Goal: Transaction & Acquisition: Download file/media

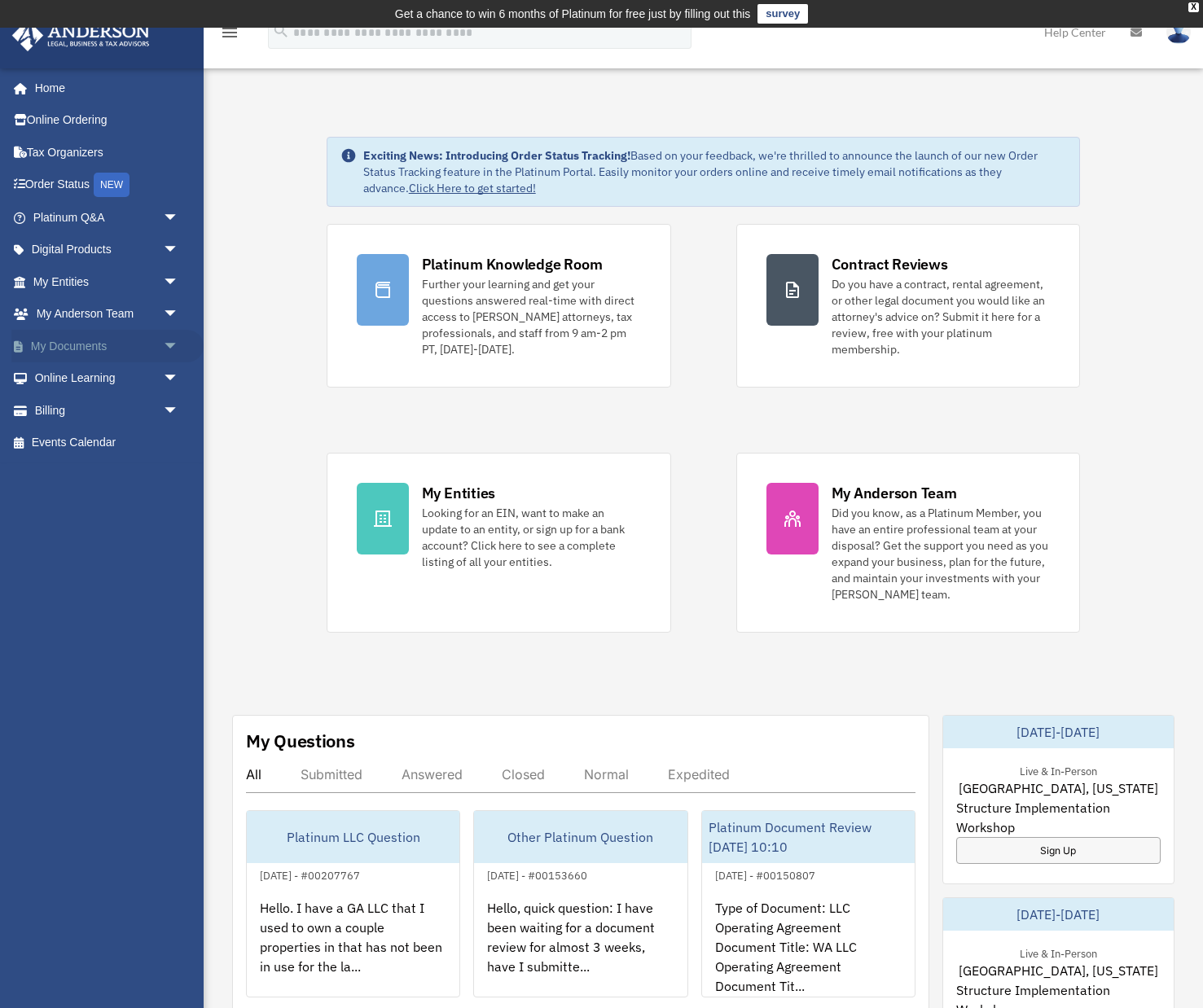
click at [85, 341] on link "My Documents arrow_drop_down" at bounding box center [107, 345] width 192 height 32
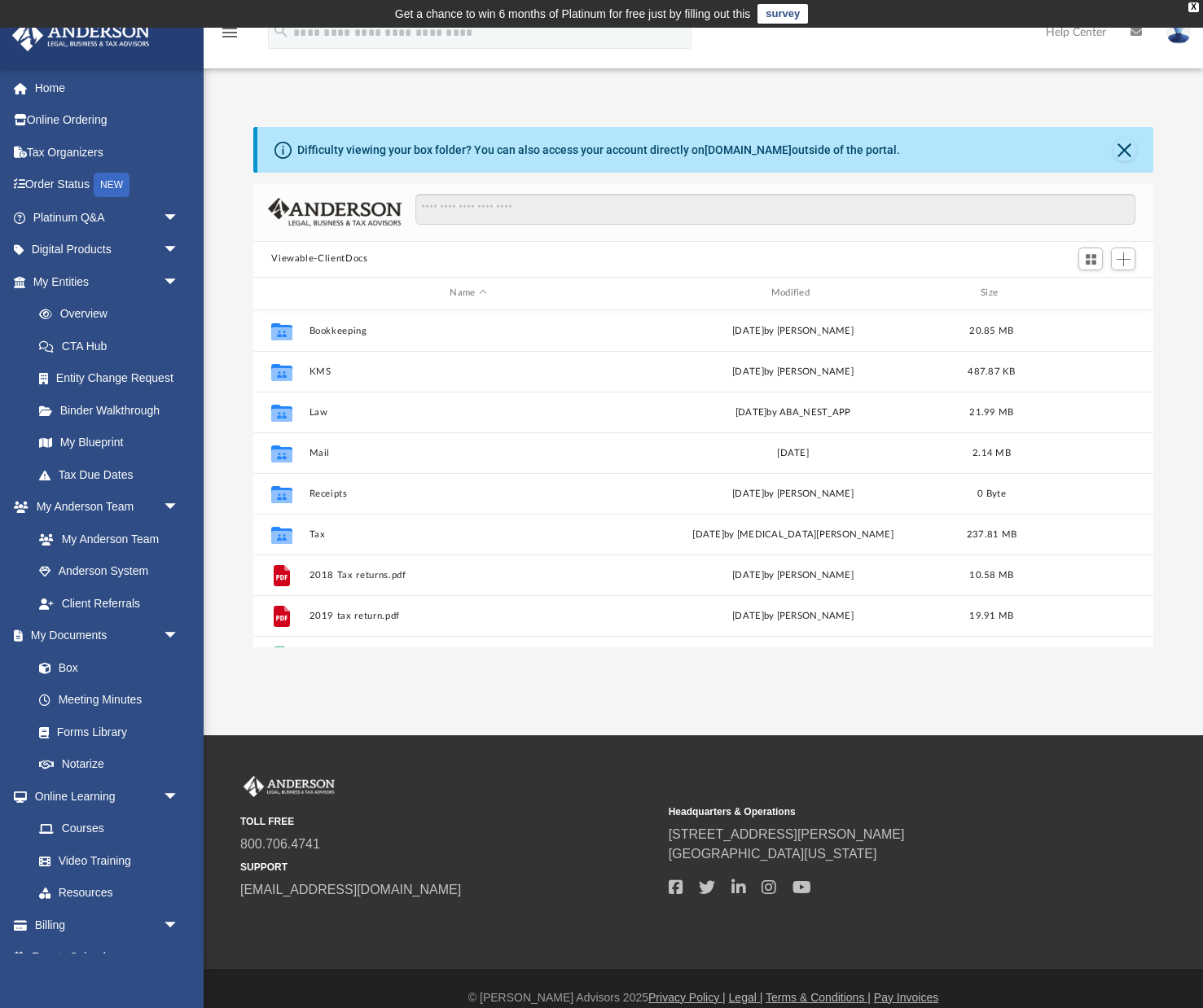
scroll to position [1, 1]
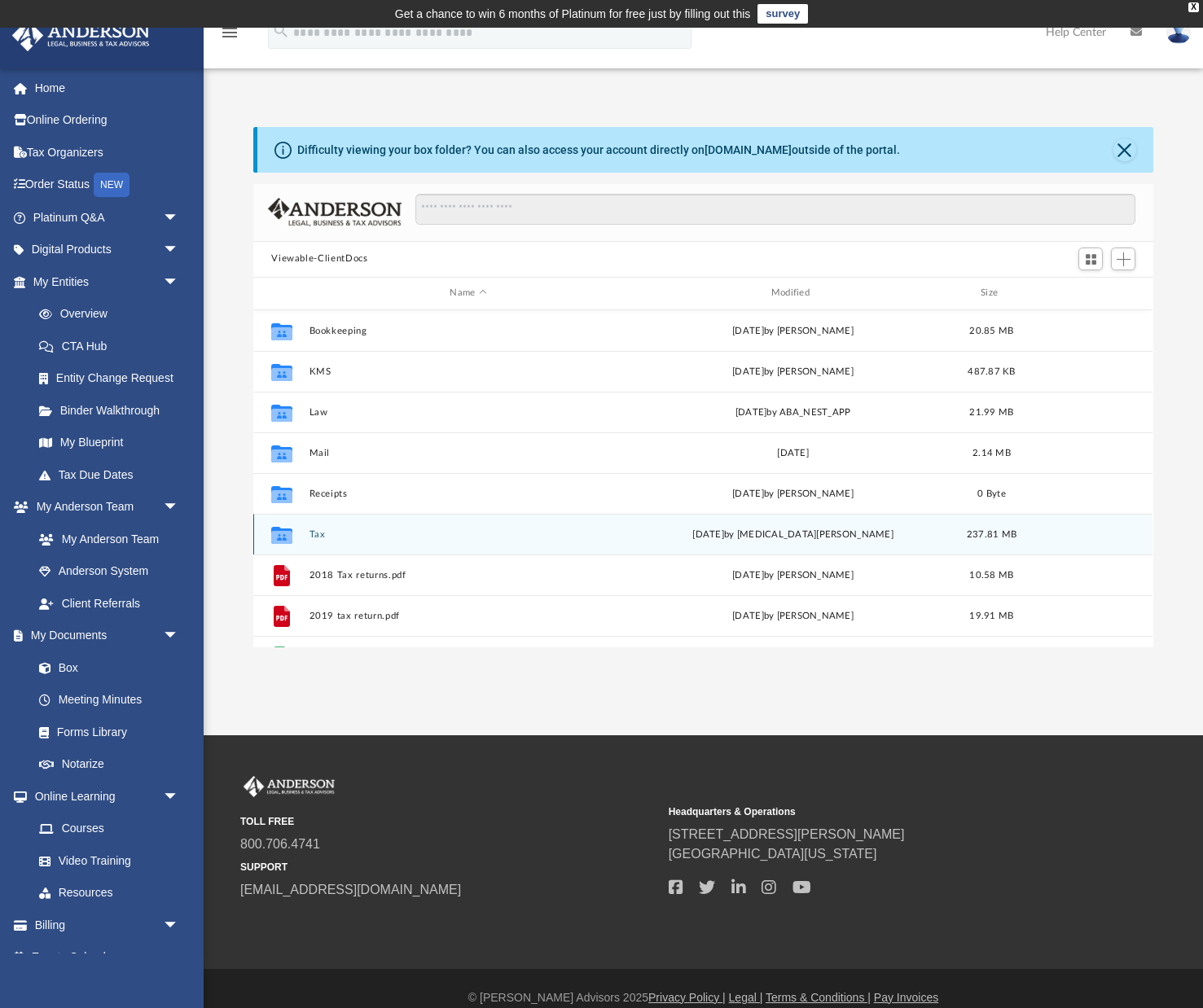
click at [324, 533] on button "Tax" at bounding box center [468, 535] width 317 height 11
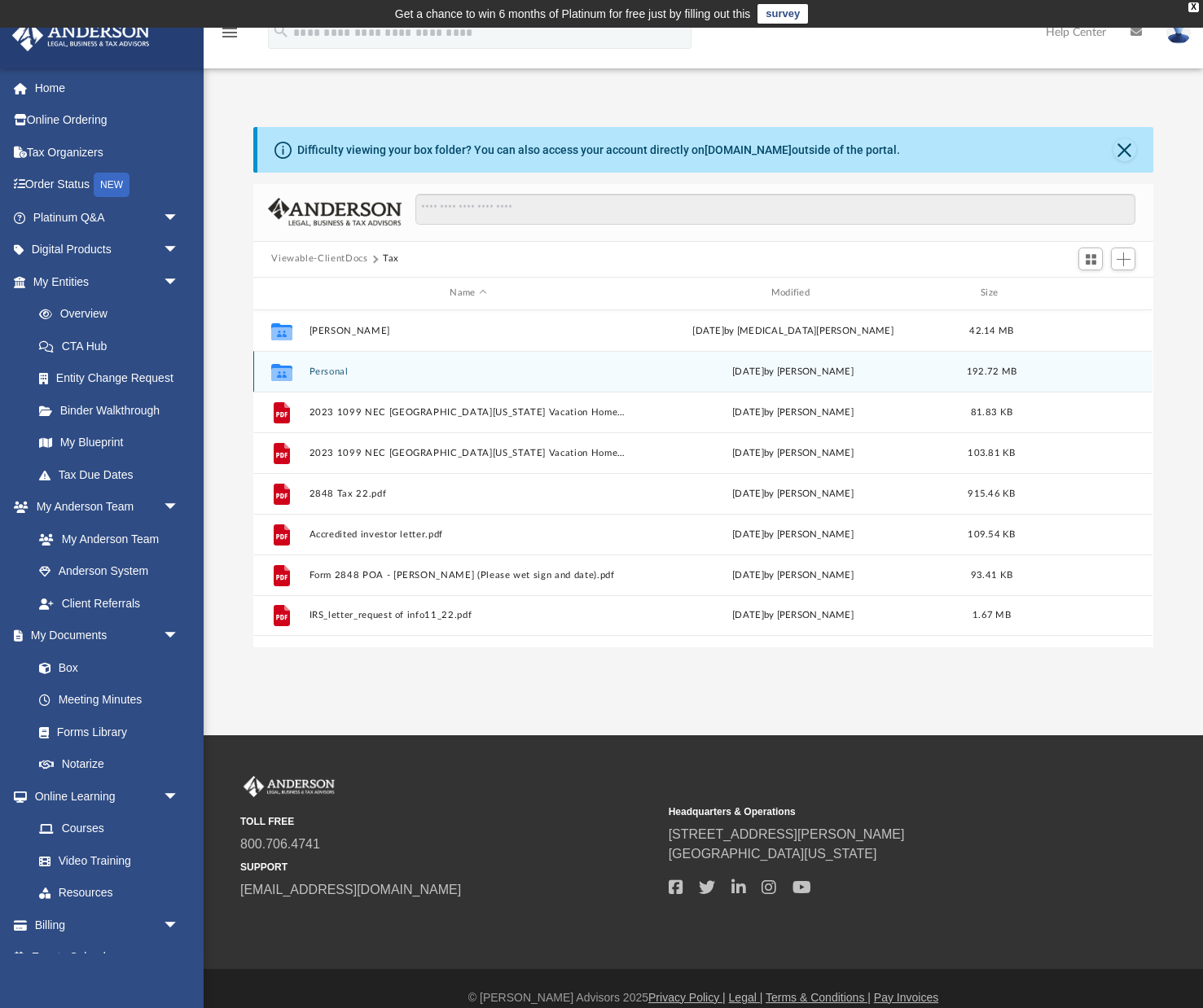
click at [324, 367] on button "Personal" at bounding box center [468, 372] width 317 height 11
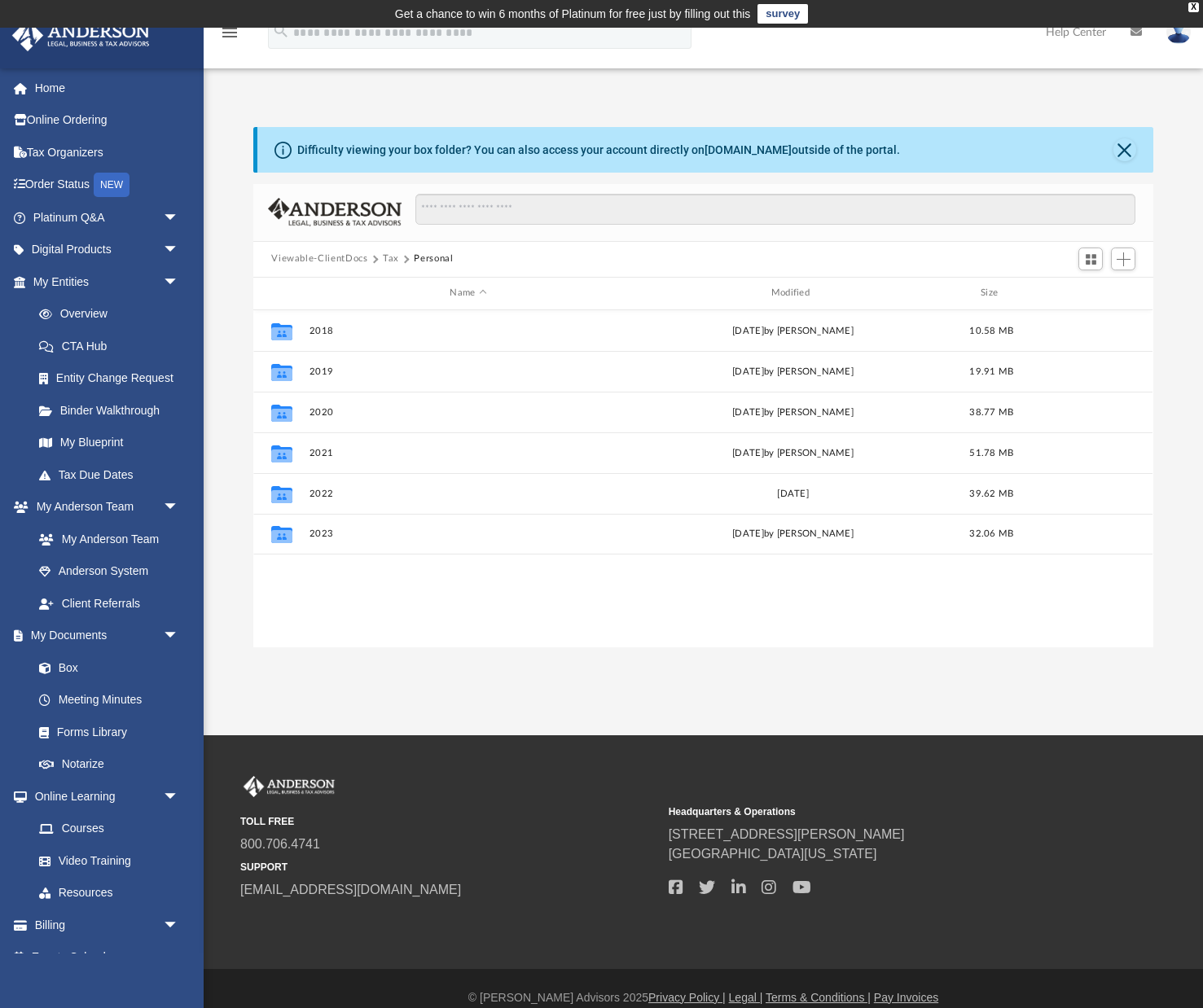
click at [390, 258] on button "Tax" at bounding box center [390, 259] width 17 height 15
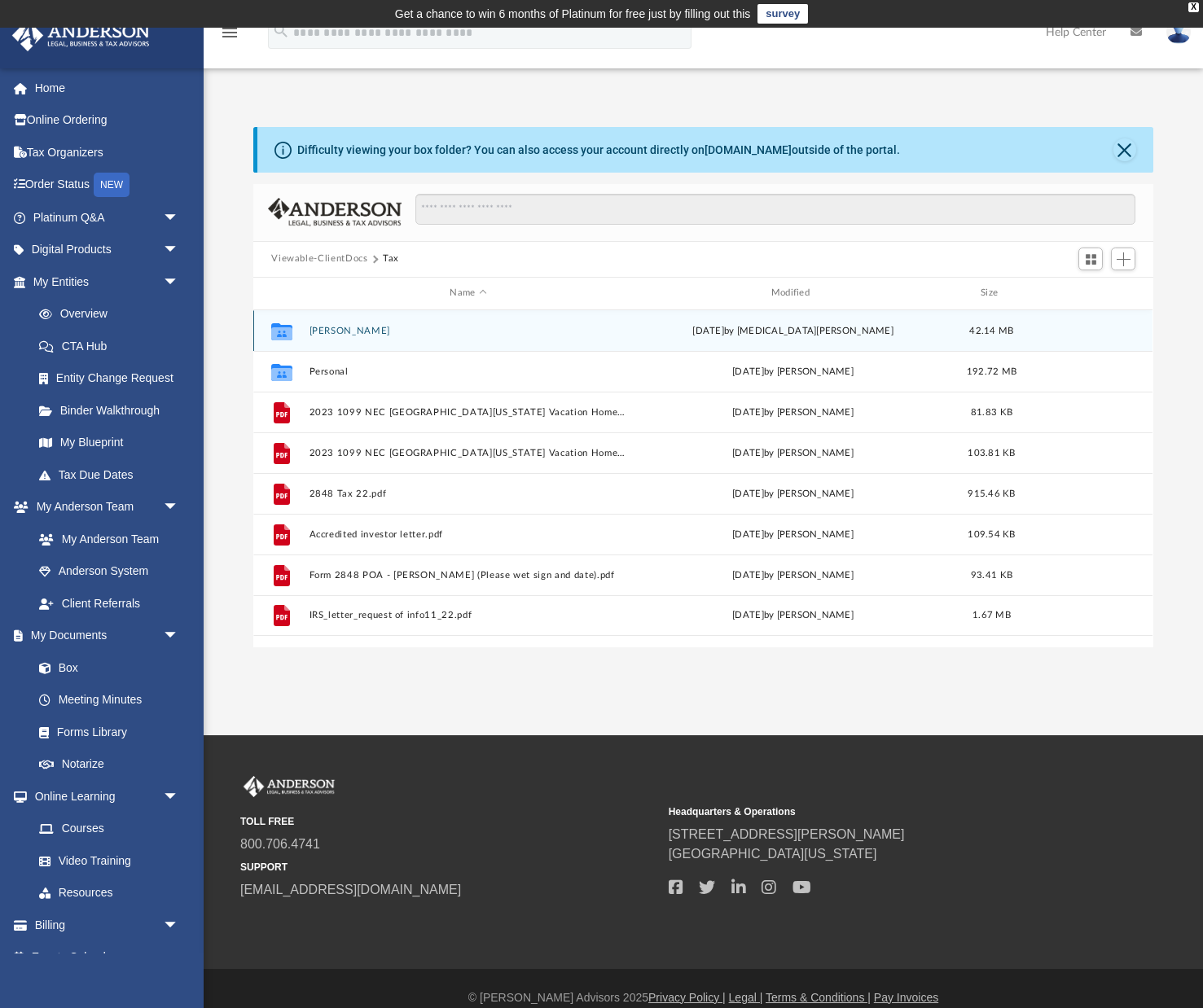
click at [318, 333] on button "[PERSON_NAME]" at bounding box center [468, 330] width 317 height 11
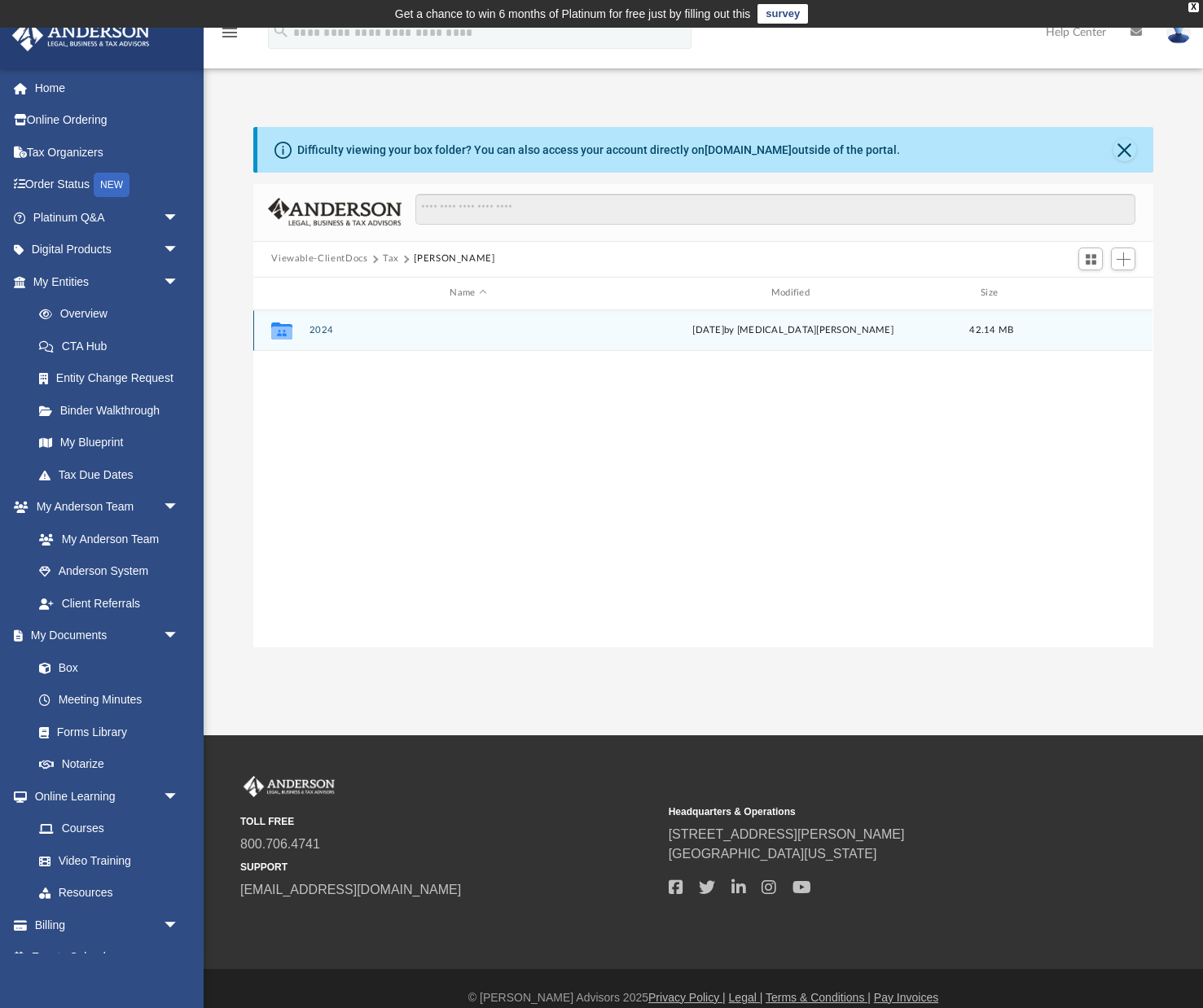
click at [321, 330] on button "2024" at bounding box center [468, 330] width 317 height 11
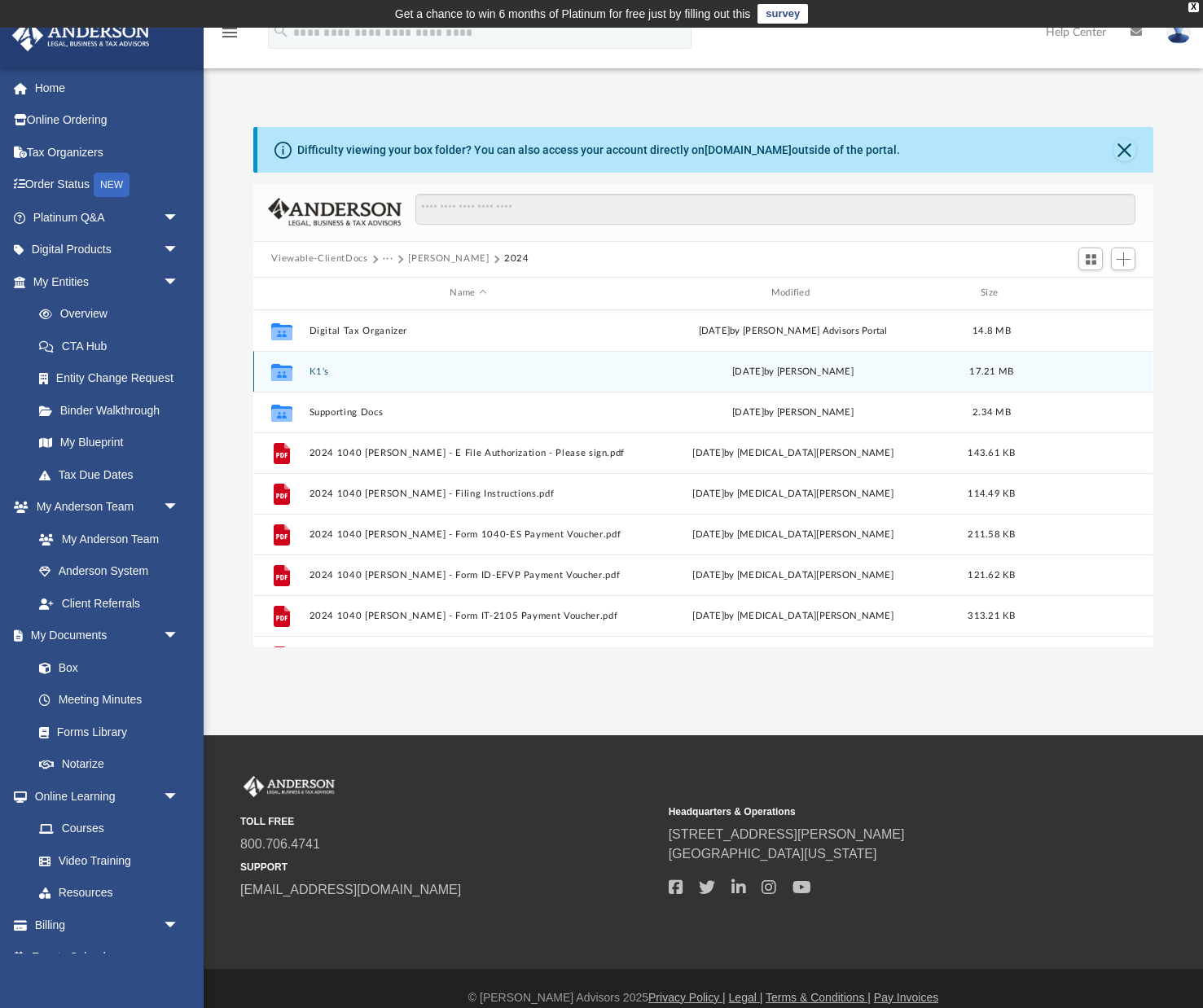
click at [318, 370] on button "K1's" at bounding box center [468, 372] width 317 height 11
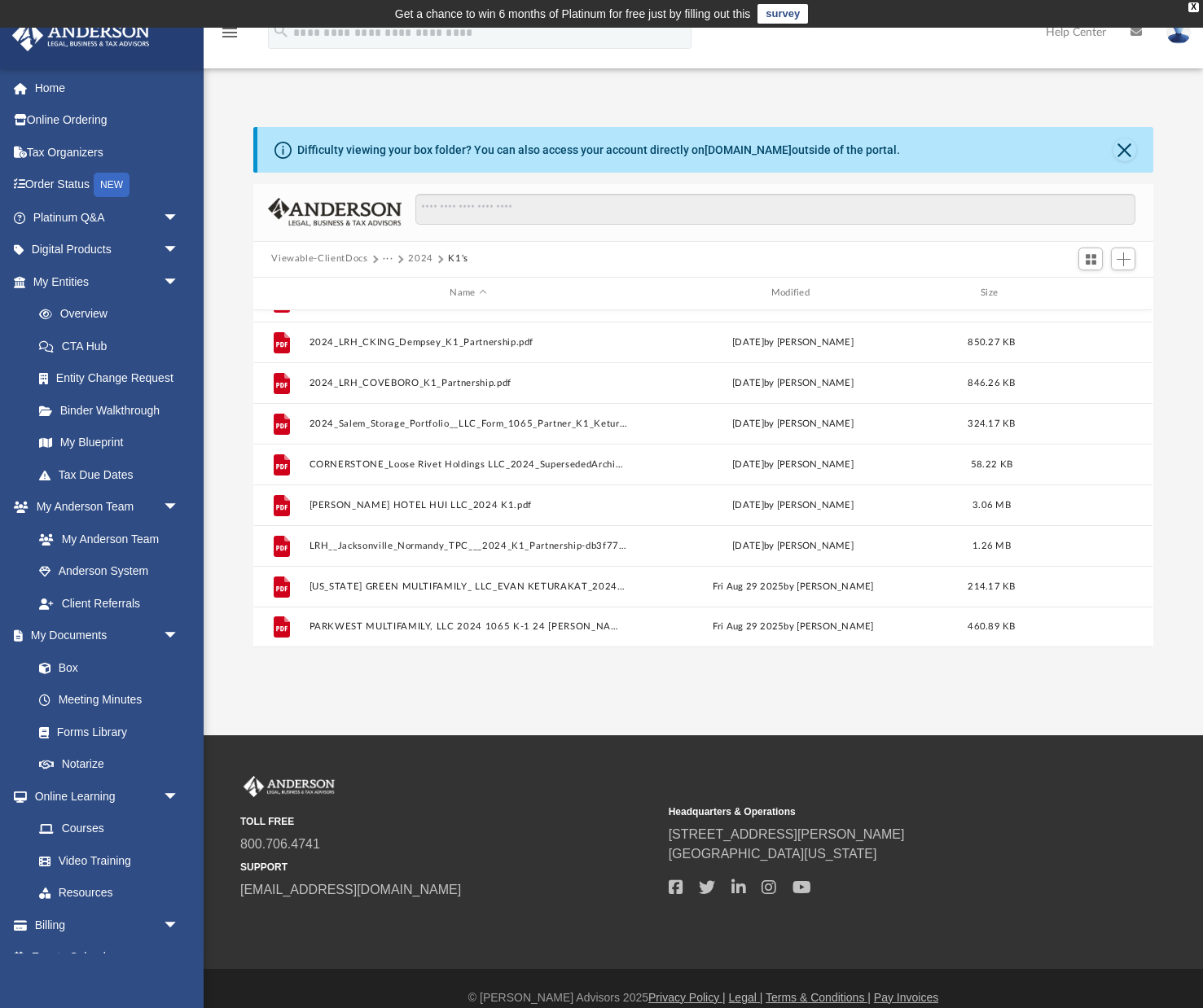
scroll to position [355, 0]
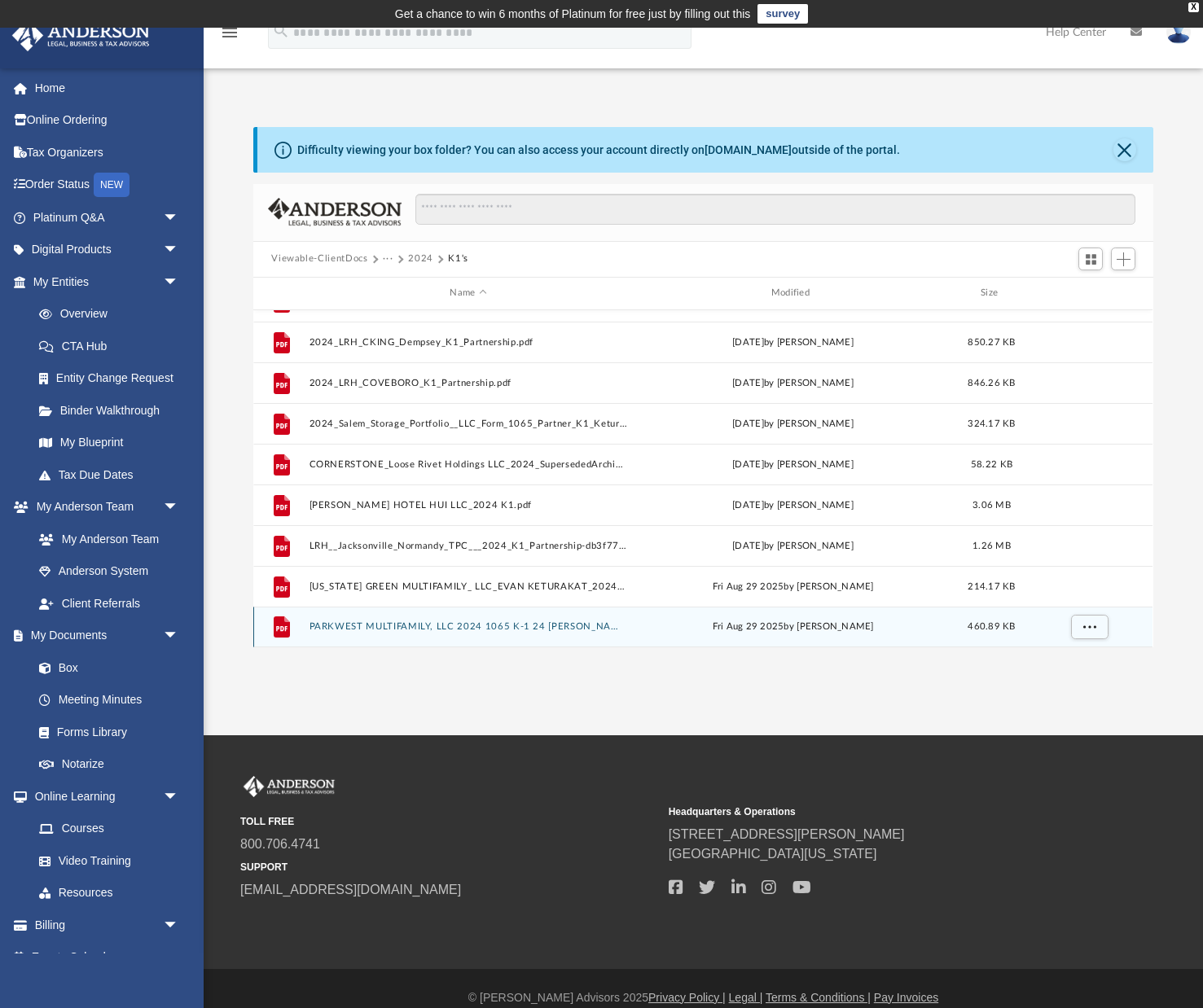
click at [452, 625] on button "PARKWEST MULTIFAMILY, LLC 2024 1065 K-1 24 KETURAKAT, EVAN.pdf" at bounding box center [468, 627] width 317 height 11
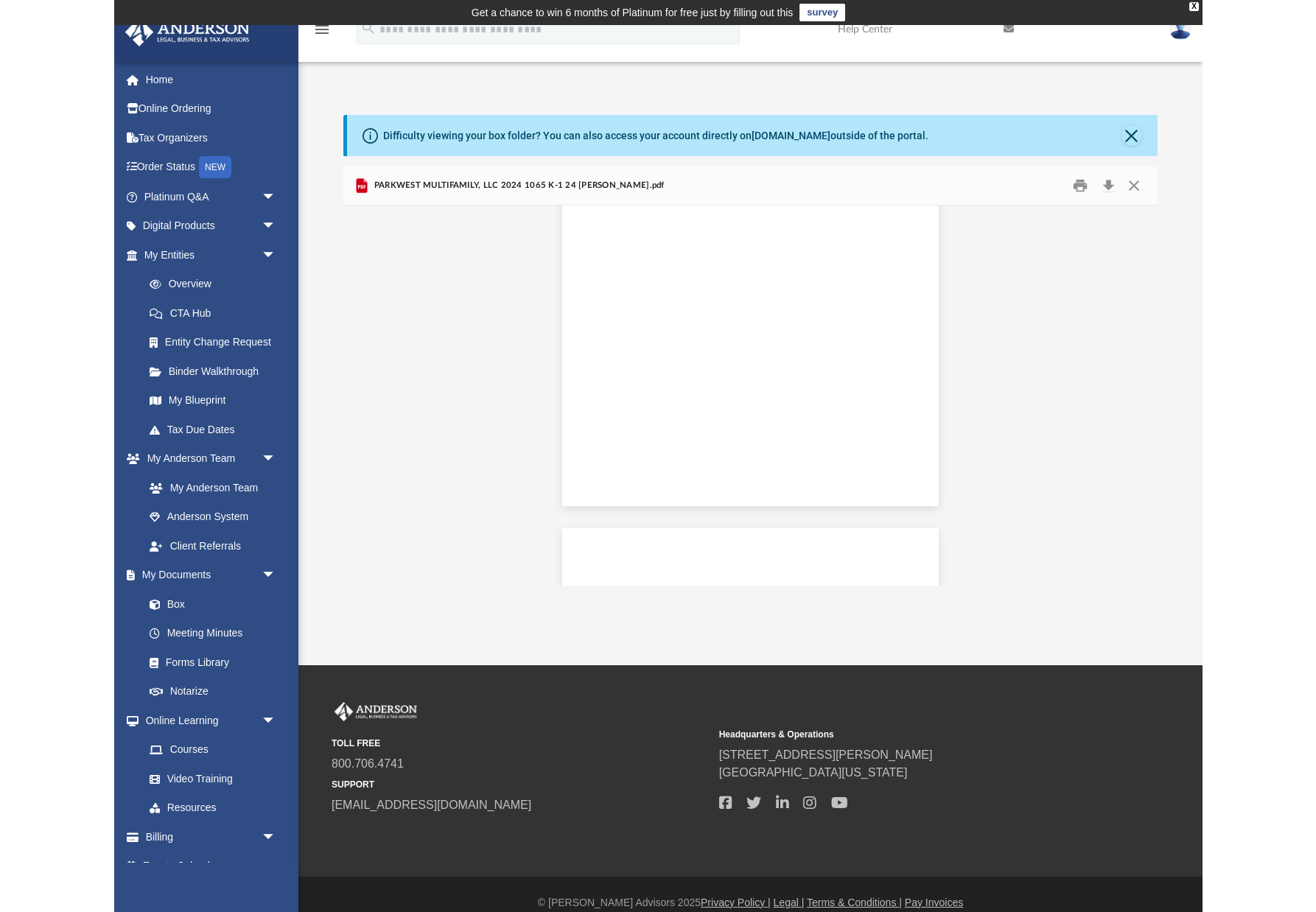
scroll to position [335, 1019]
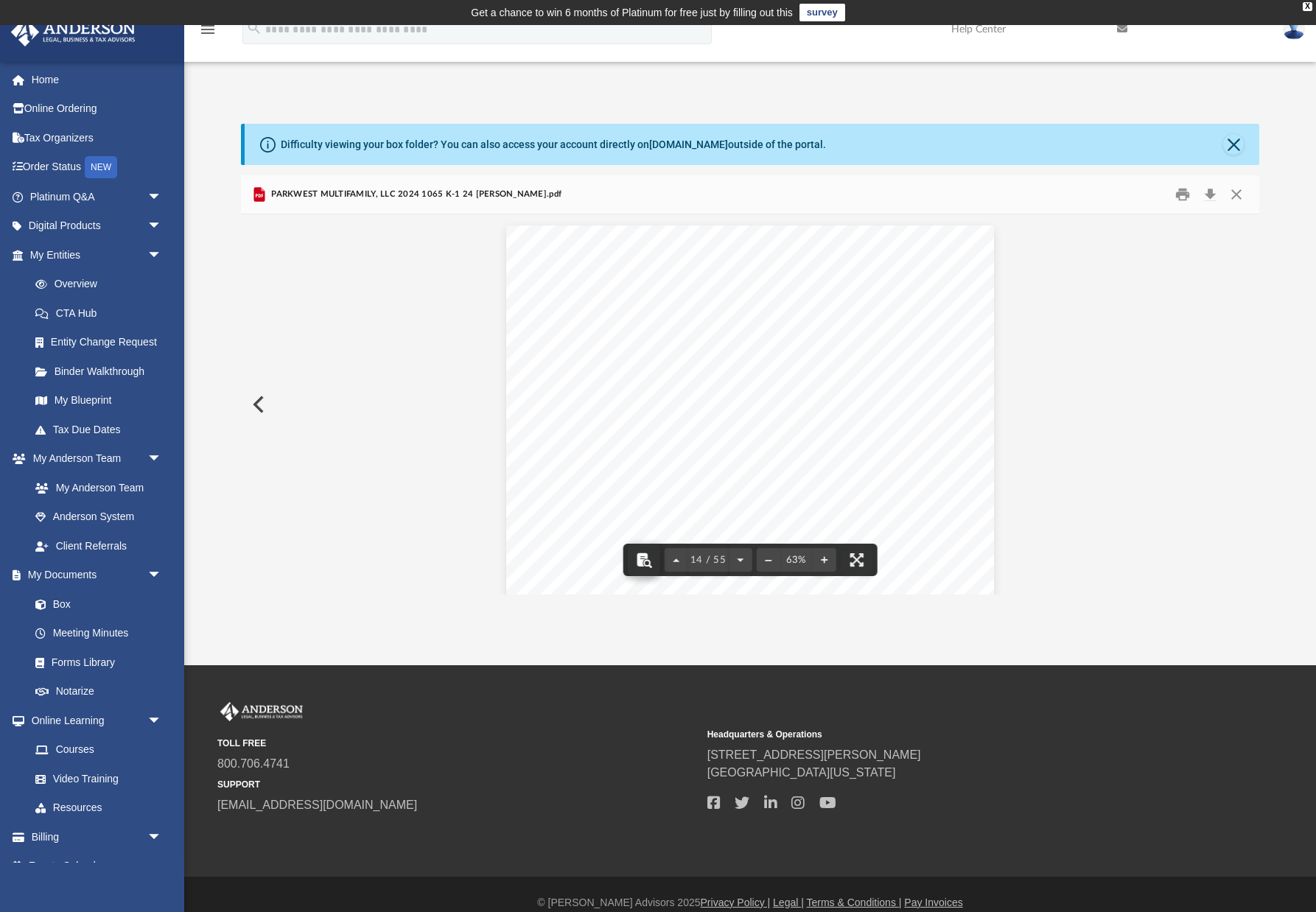
click at [639, 557] on button "File preview" at bounding box center [643, 559] width 33 height 33
click at [824, 558] on button "File preview" at bounding box center [823, 559] width 24 height 33
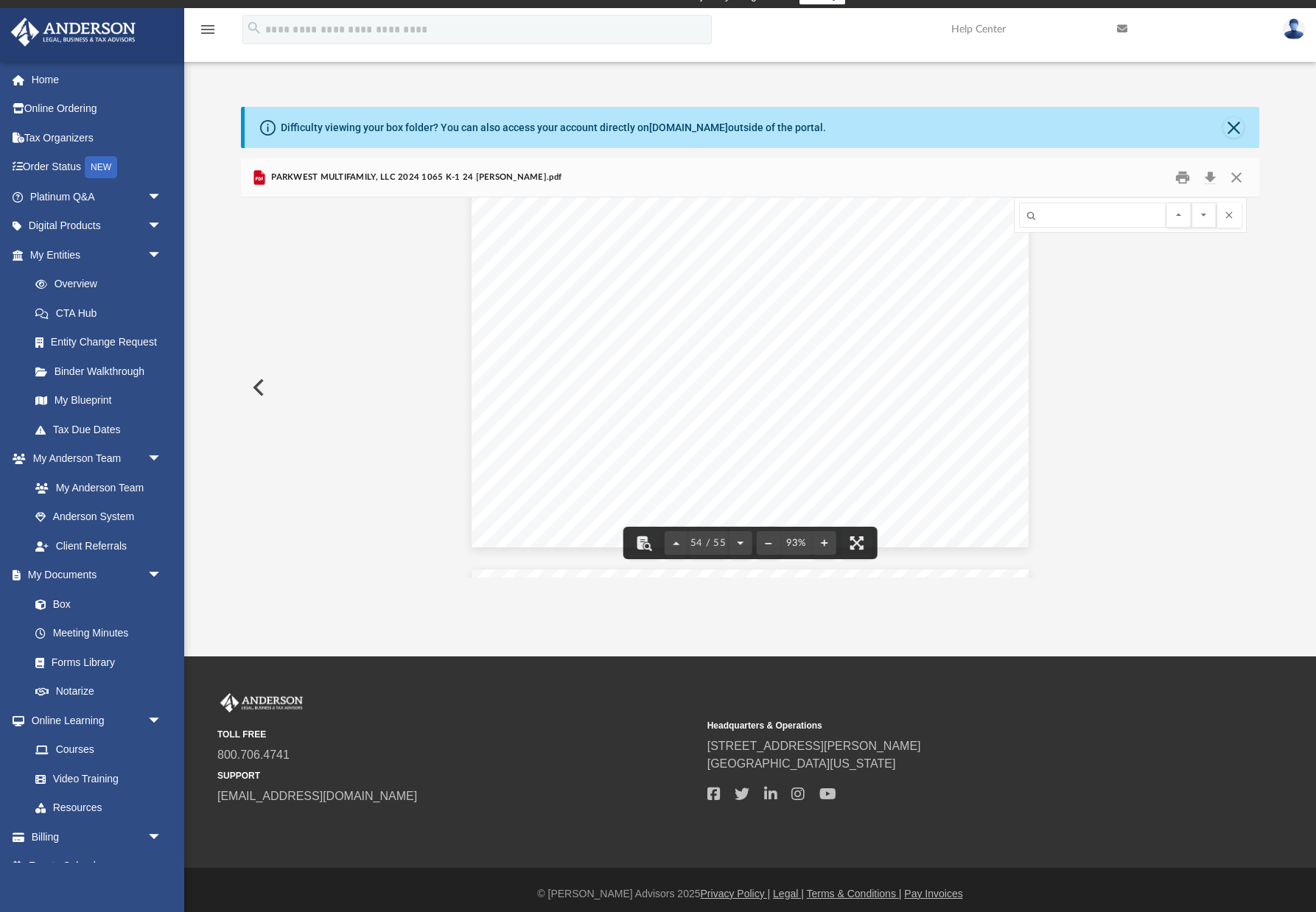
scroll to position [38360, 0]
drag, startPoint x: 1254, startPoint y: 561, endPoint x: 1253, endPoint y: 197, distance: 364.0
drag, startPoint x: 1253, startPoint y: 558, endPoint x: 1230, endPoint y: 392, distance: 167.6
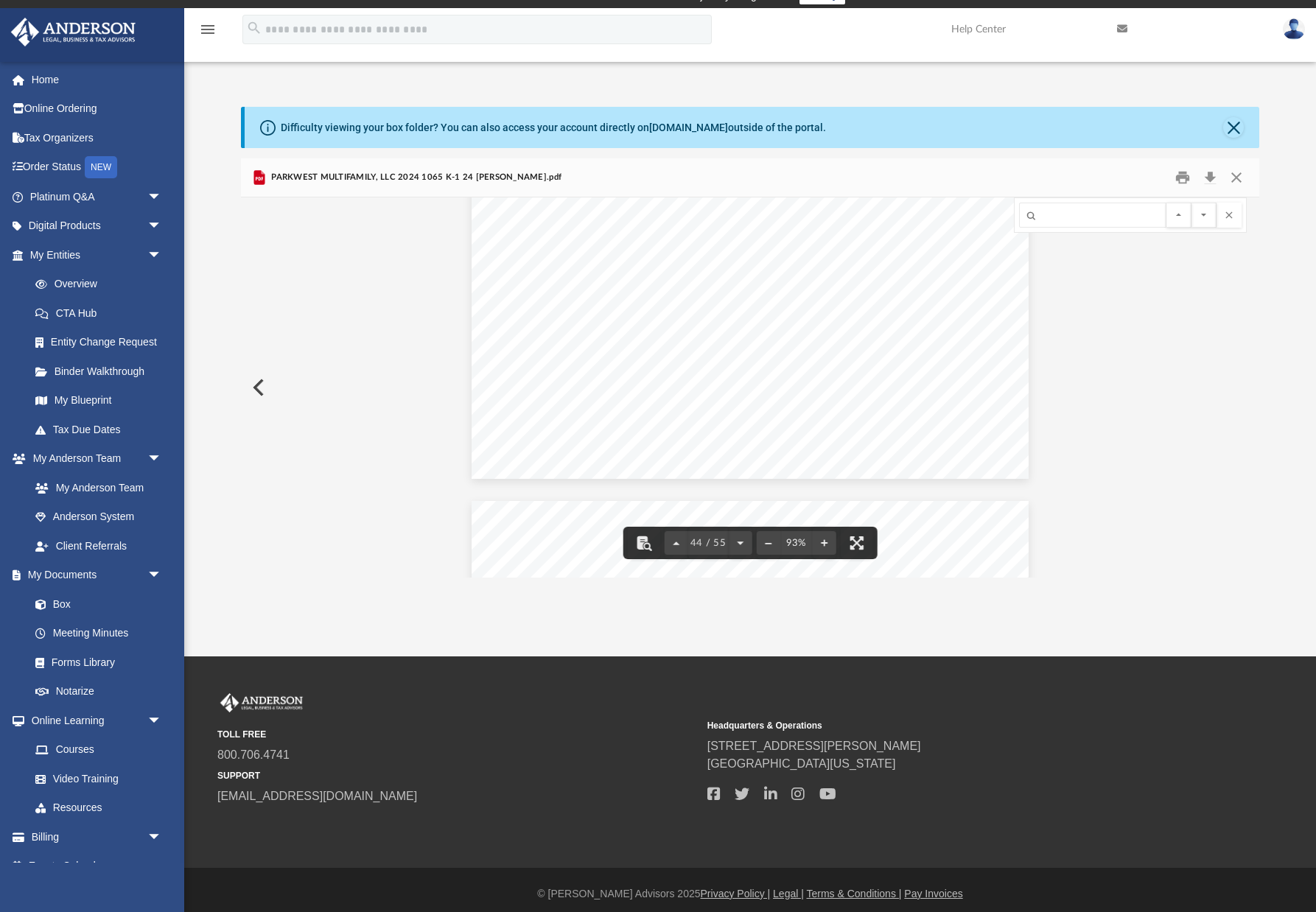
scroll to position [5671, 0]
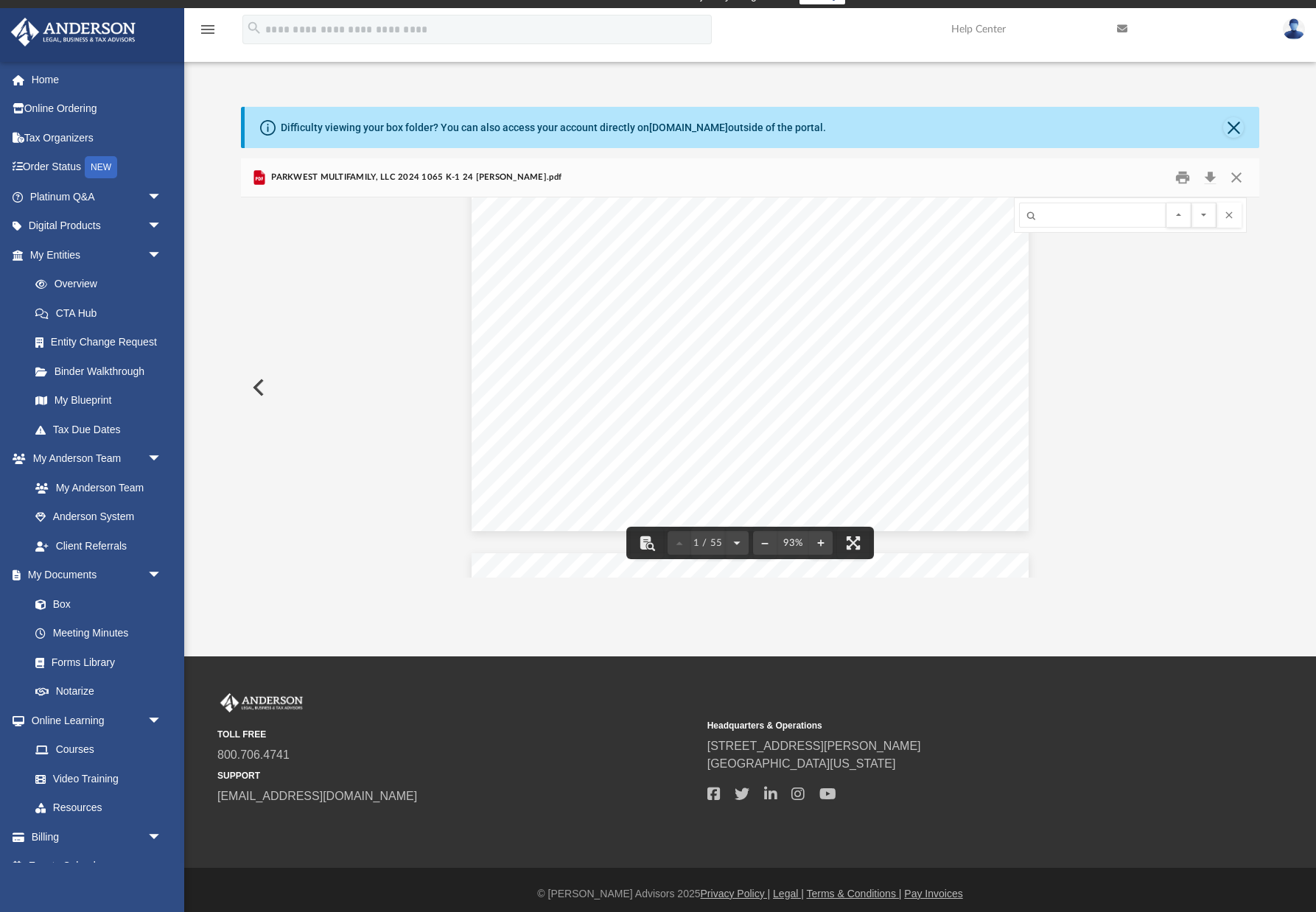
scroll to position [396, 0]
click at [1088, 175] on button "Download" at bounding box center [1209, 178] width 26 height 23
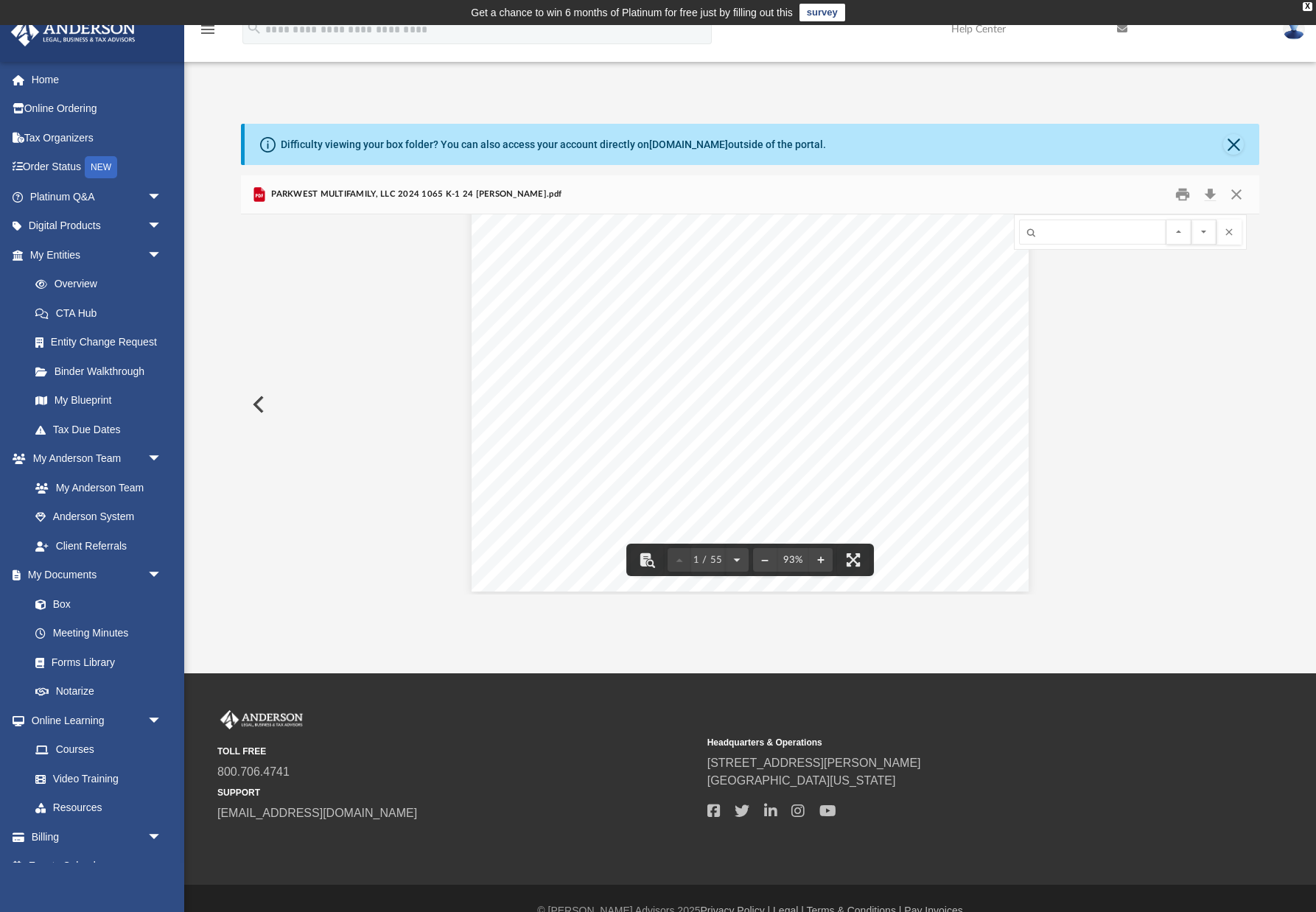
scroll to position [0, 0]
click at [1088, 144] on button "Close" at bounding box center [1234, 144] width 21 height 21
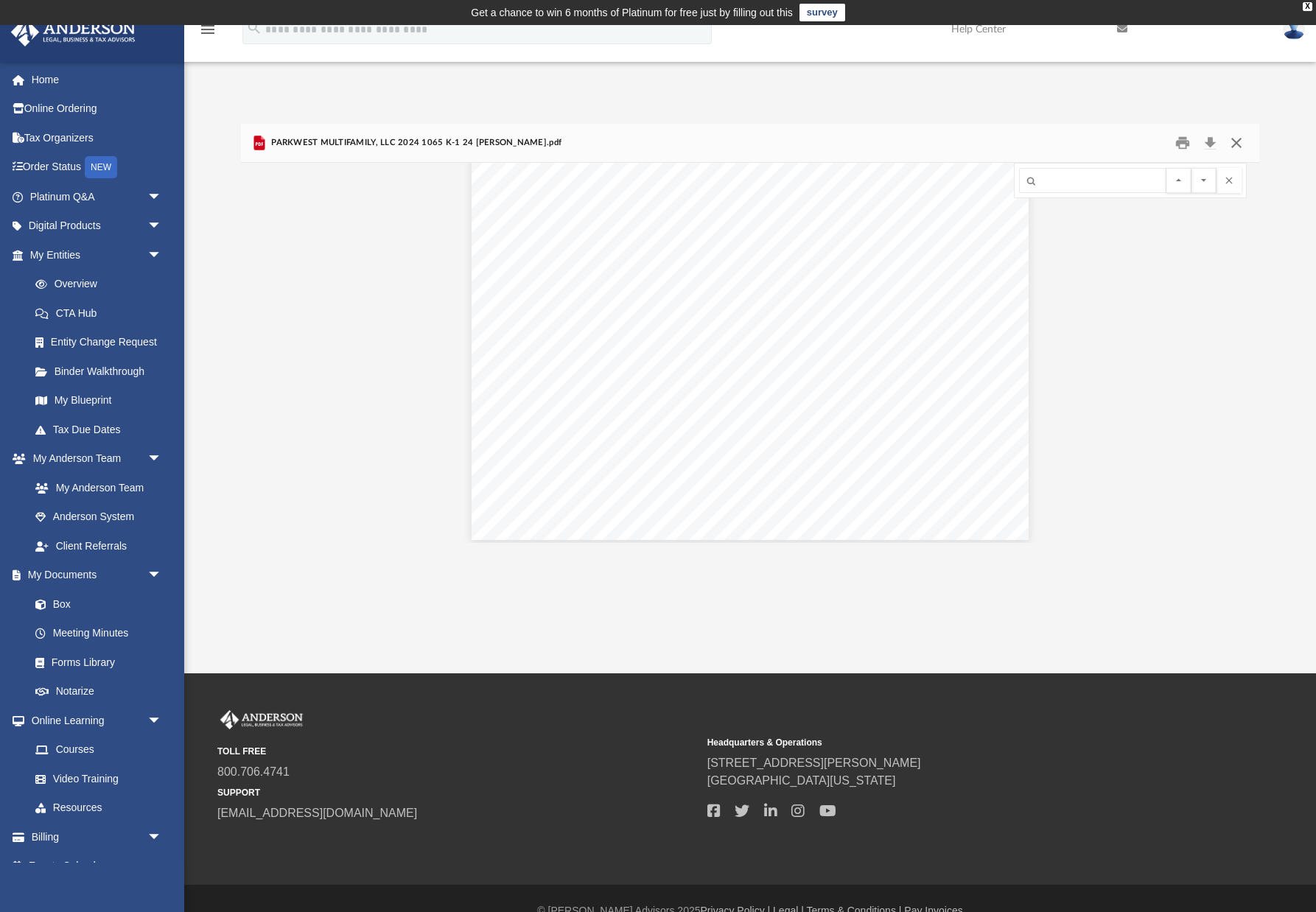
click at [1088, 141] on button "Close" at bounding box center [1236, 143] width 26 height 23
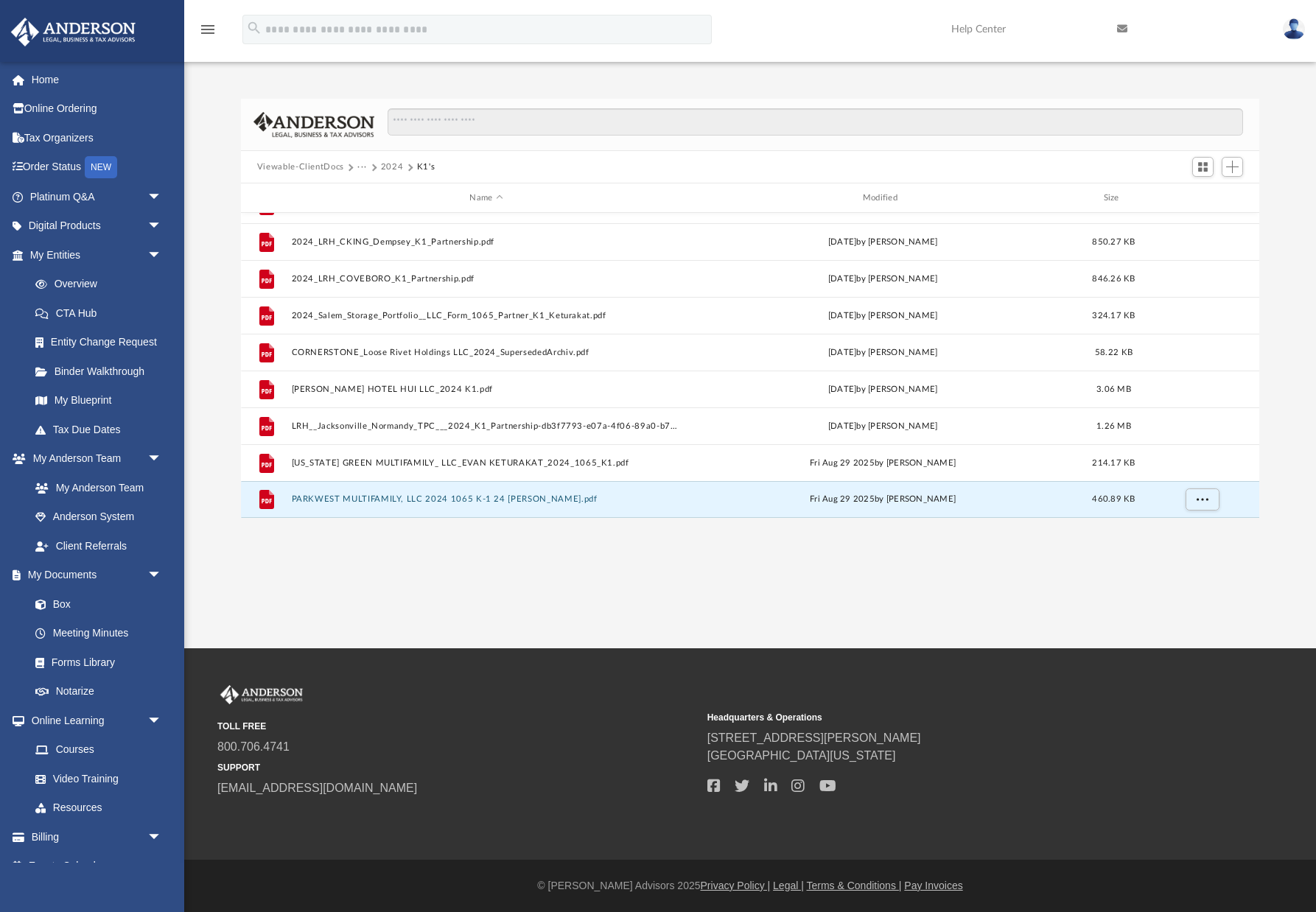
scroll to position [321, 0]
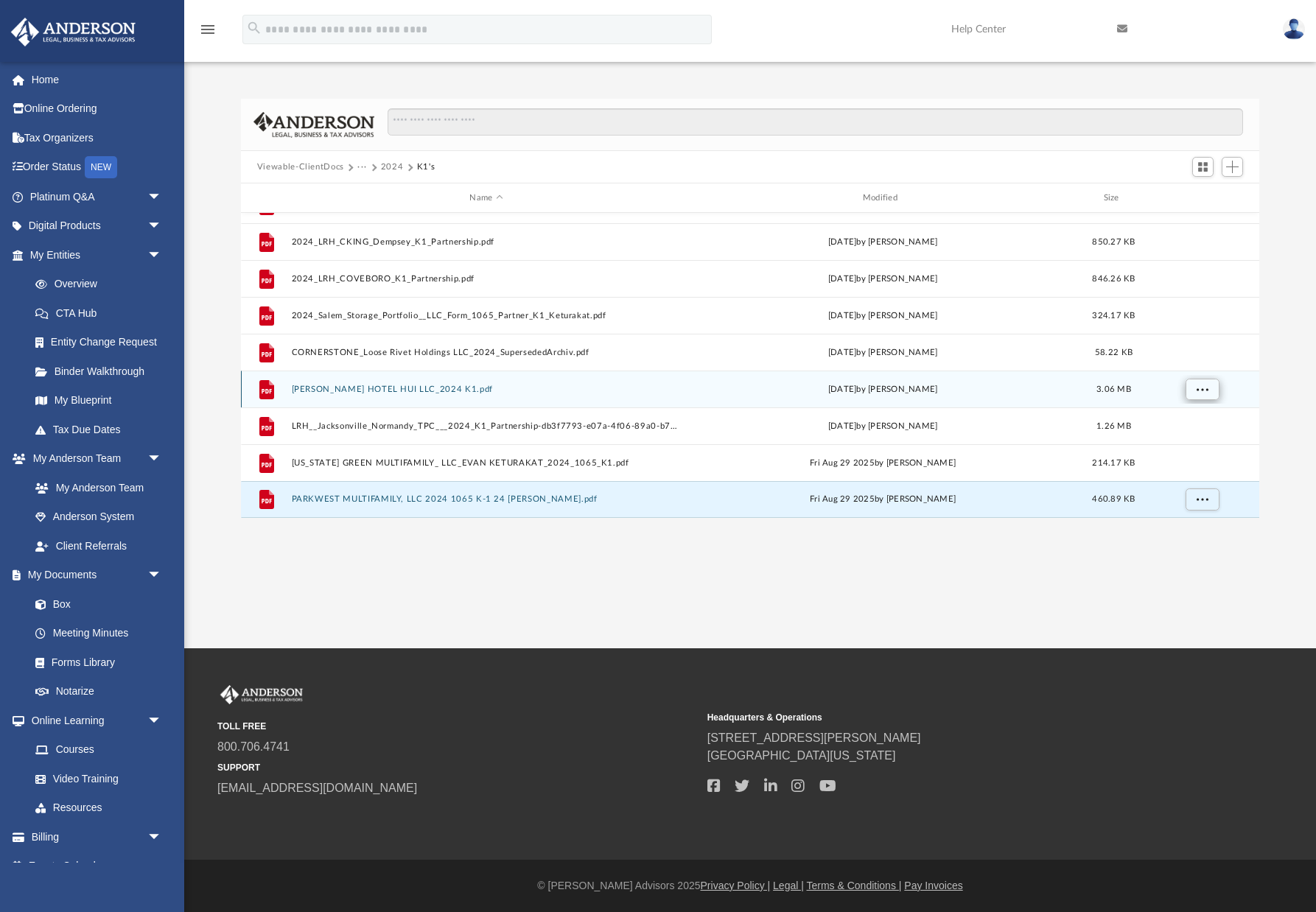
click at [1088, 386] on span "More options" at bounding box center [1201, 389] width 12 height 8
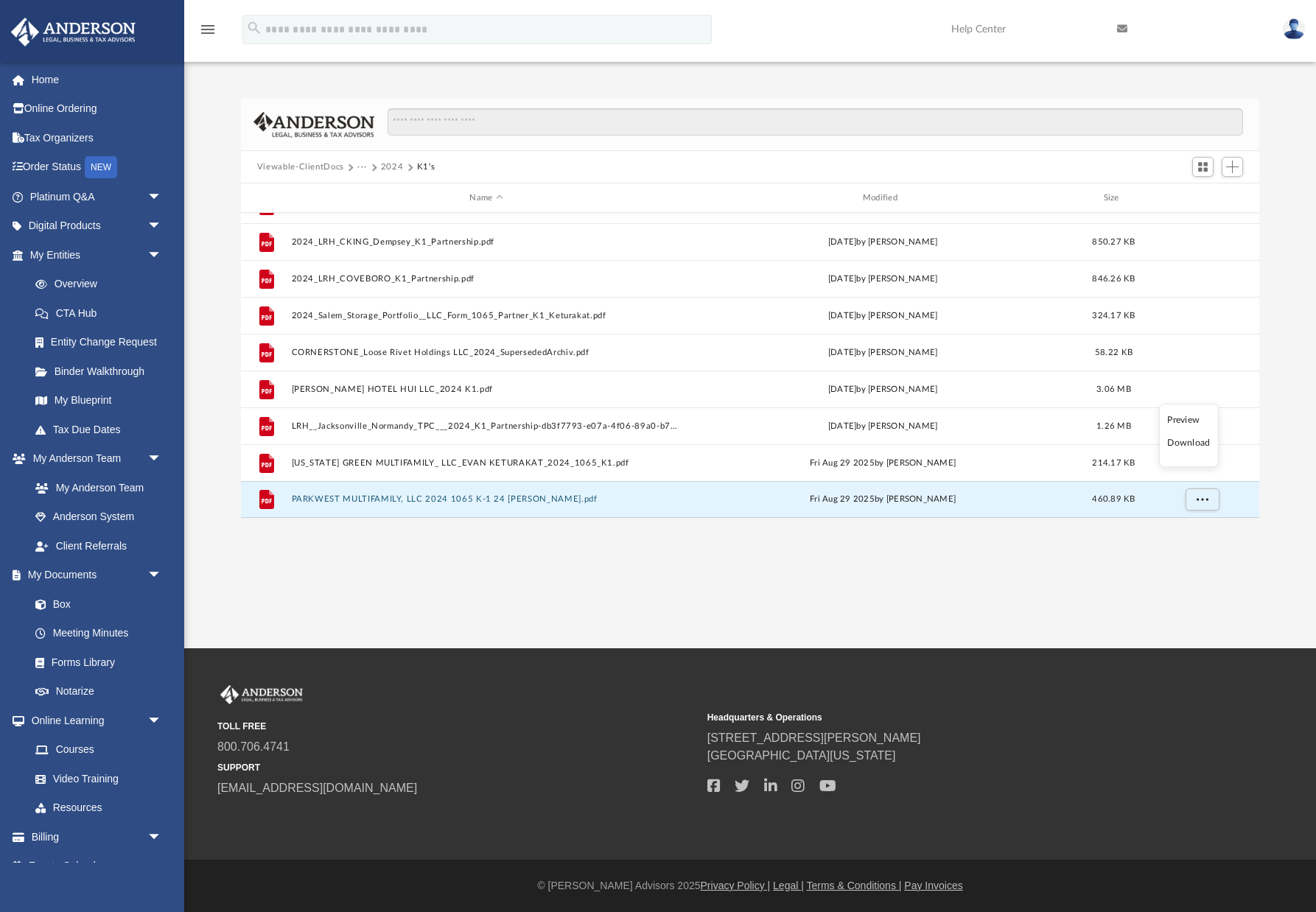
click at [1088, 443] on li "Download" at bounding box center [1188, 443] width 43 height 16
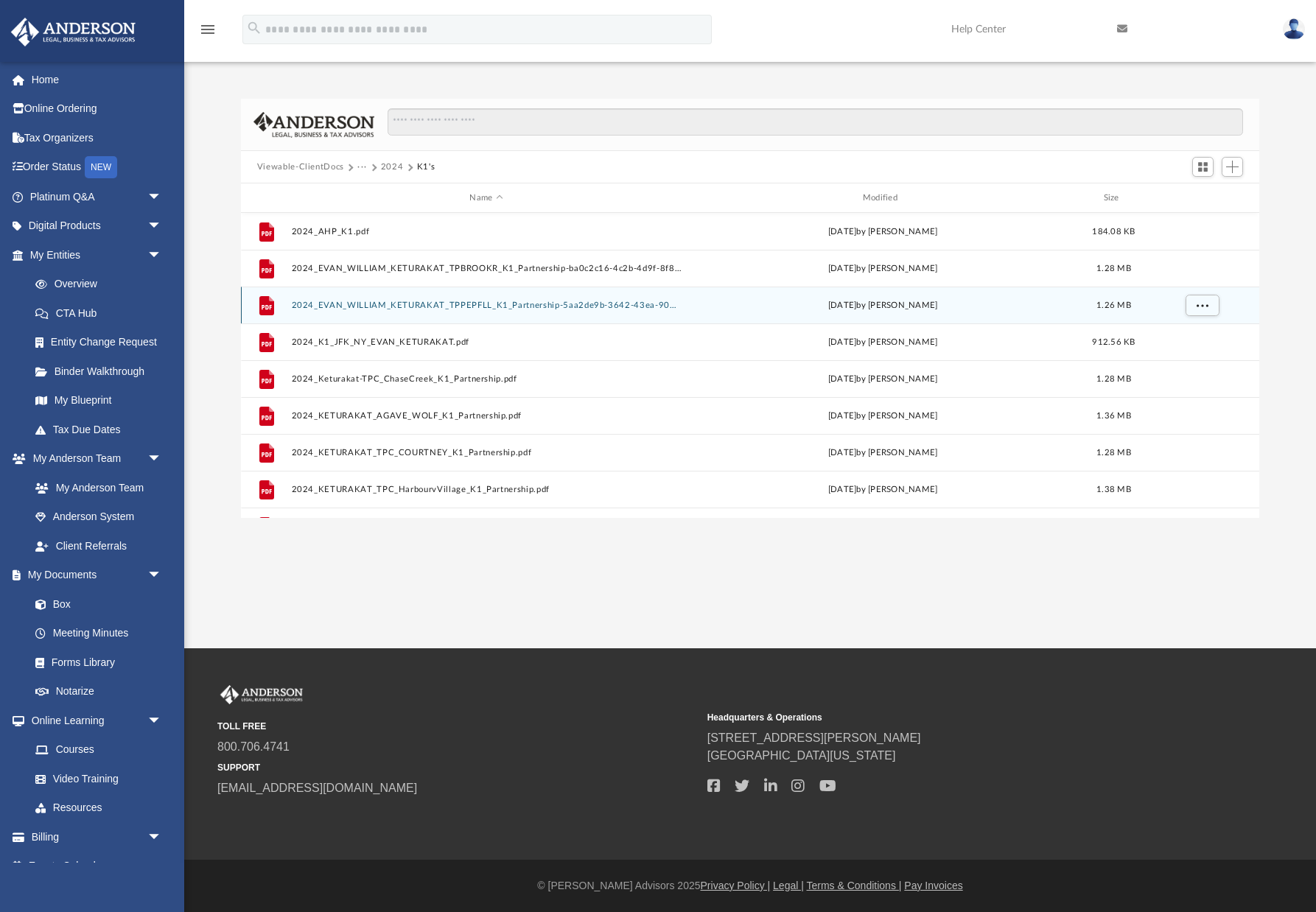
scroll to position [0, 0]
click at [464, 303] on button "2024_EVAN_WILLIAM_KETURAKAT_TPPEPFLL_K1_Partnership-5aa2de9b-3642-43ea-900a-096…" at bounding box center [485, 305] width 389 height 10
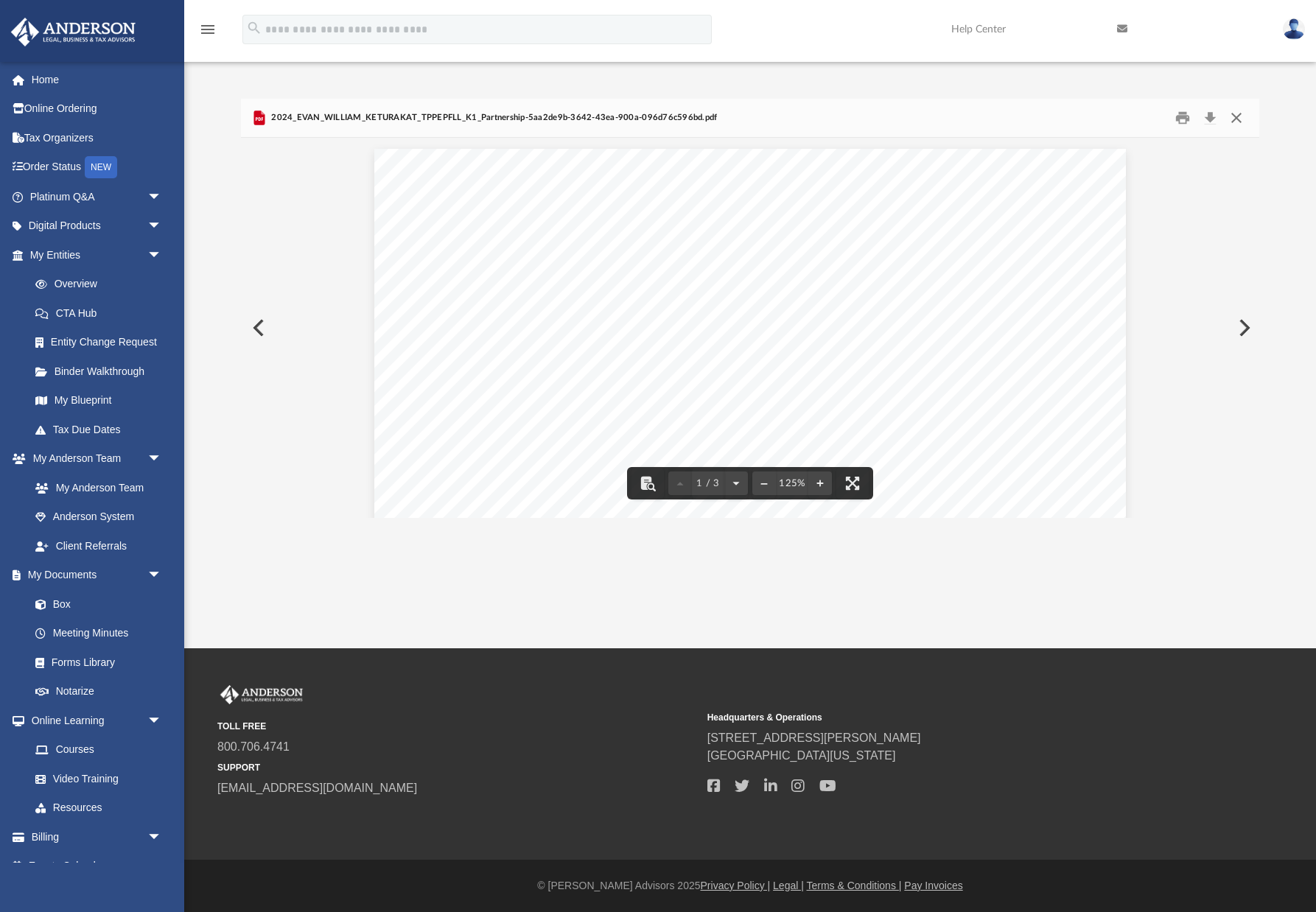
click at [1088, 113] on button "Close" at bounding box center [1236, 118] width 26 height 23
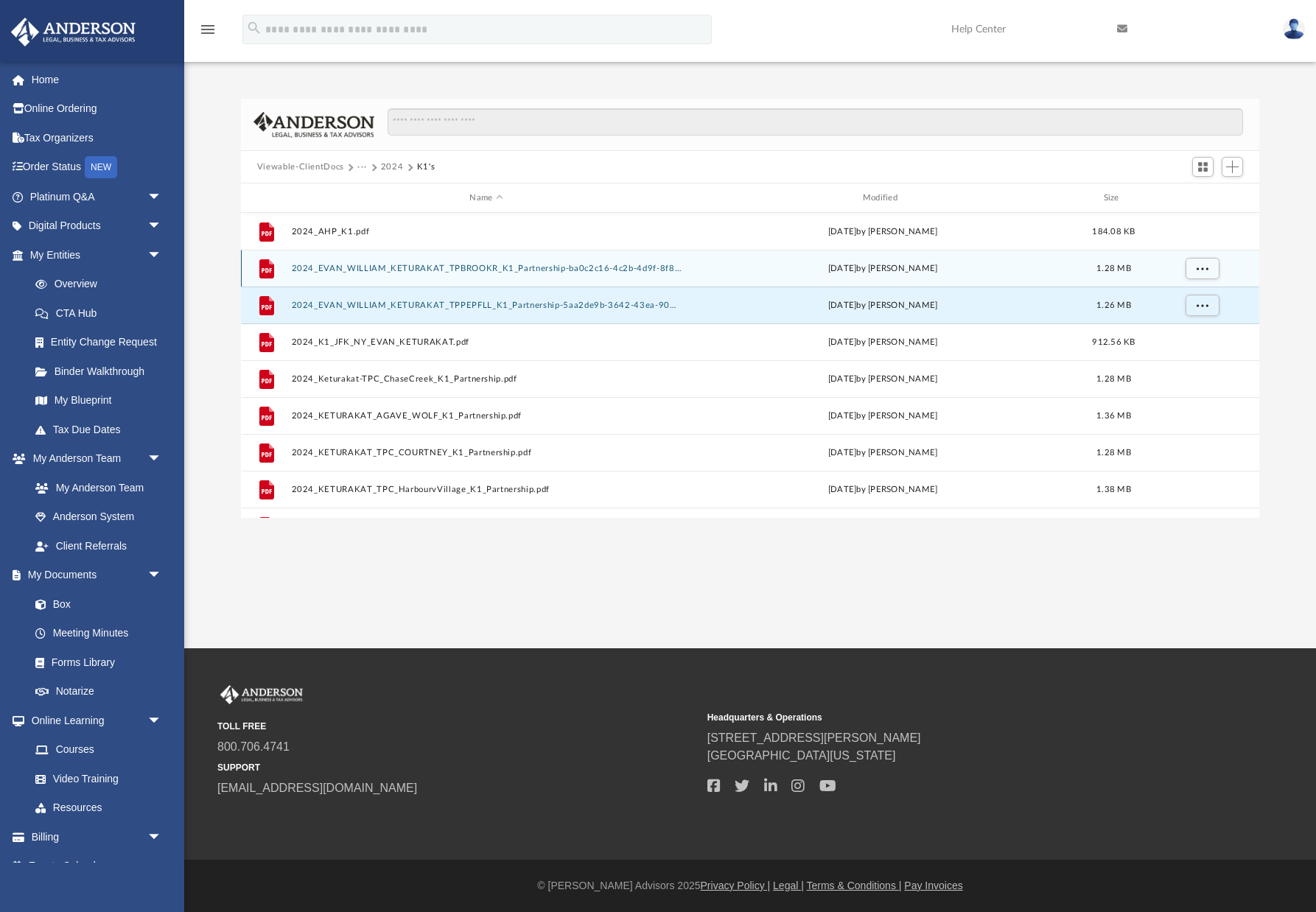
click at [460, 266] on button "2024_EVAN_WILLIAM_KETURAKAT_TPBROOKR_K1_Partnership-ba0c2c16-4c2b-4d9f-8f85-9c2…" at bounding box center [485, 268] width 389 height 10
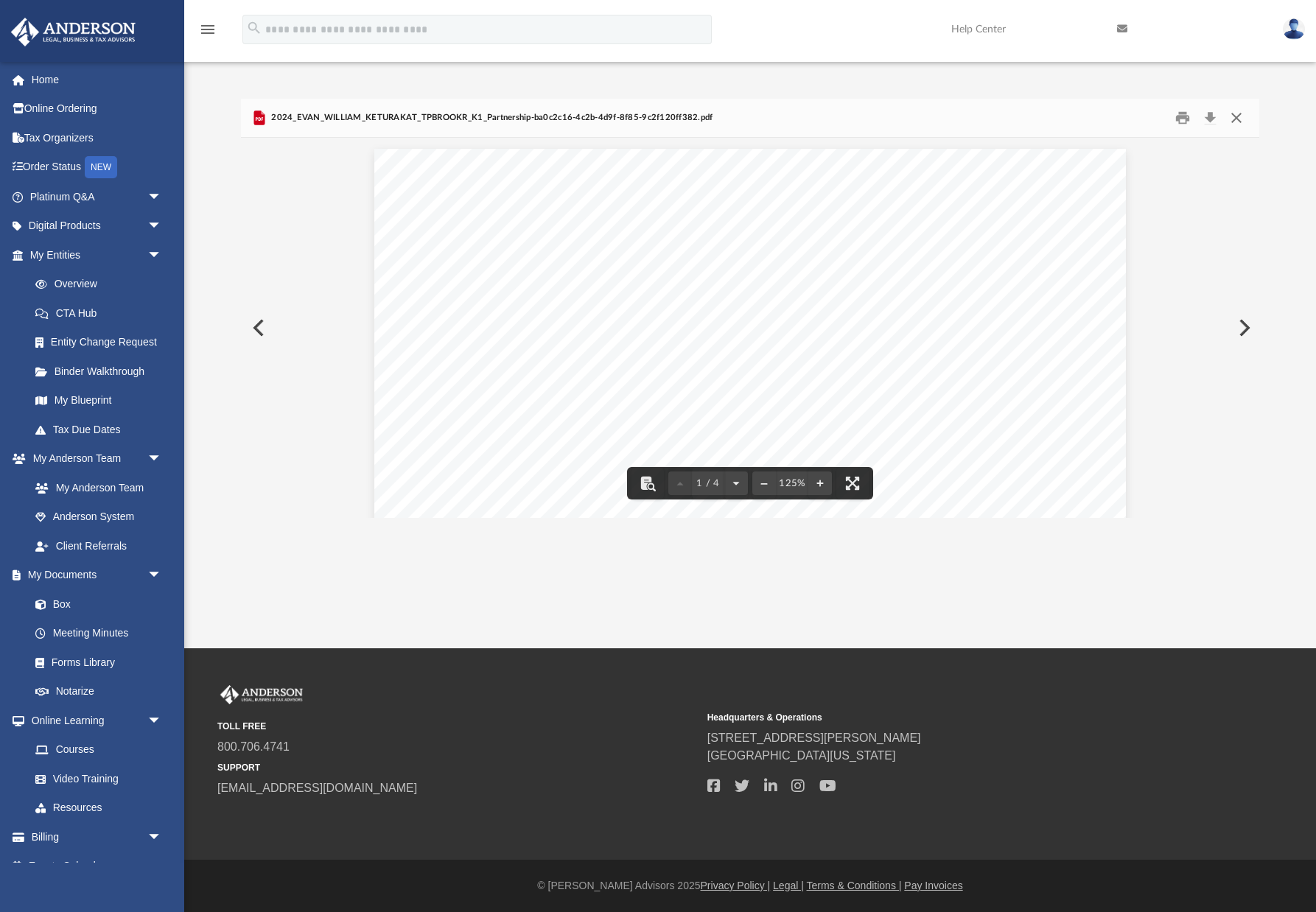
click at [1088, 113] on button "Close" at bounding box center [1236, 118] width 26 height 23
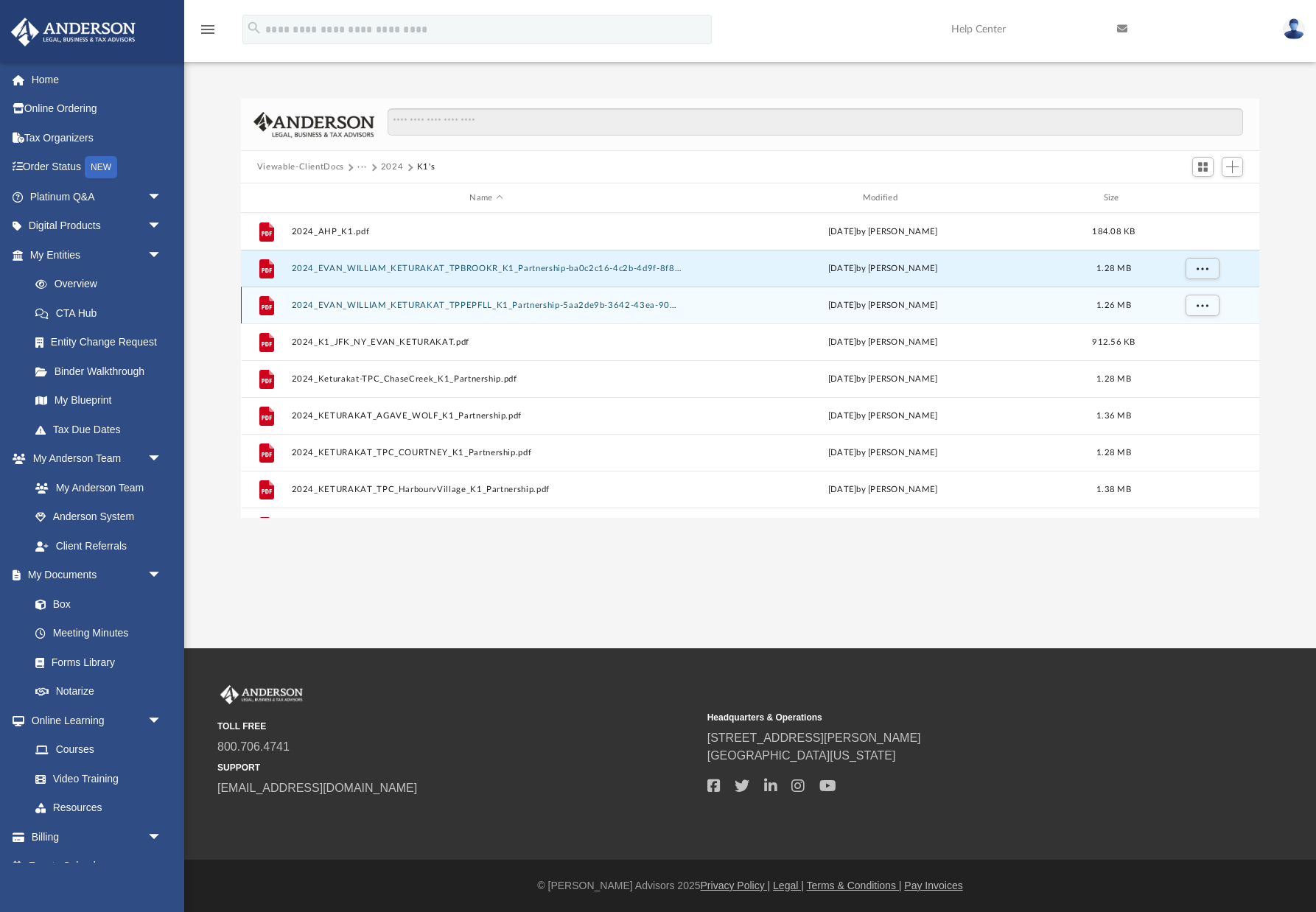
click at [412, 303] on button "2024_EVAN_WILLIAM_KETURAKAT_TPPEPFLL_K1_Partnership-5aa2de9b-3642-43ea-900a-096…" at bounding box center [485, 305] width 389 height 10
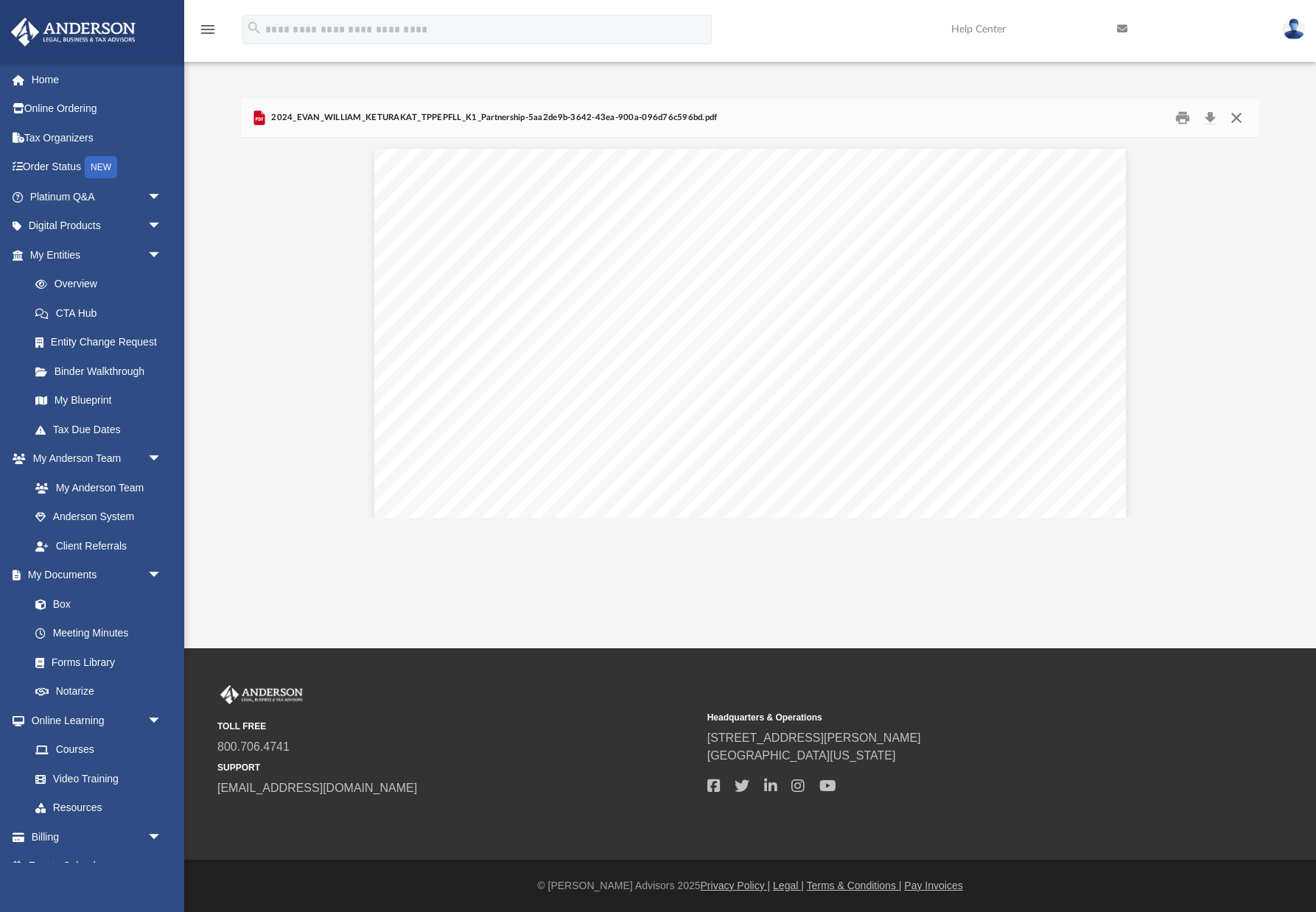
click at [1088, 118] on button "Close" at bounding box center [1236, 118] width 26 height 23
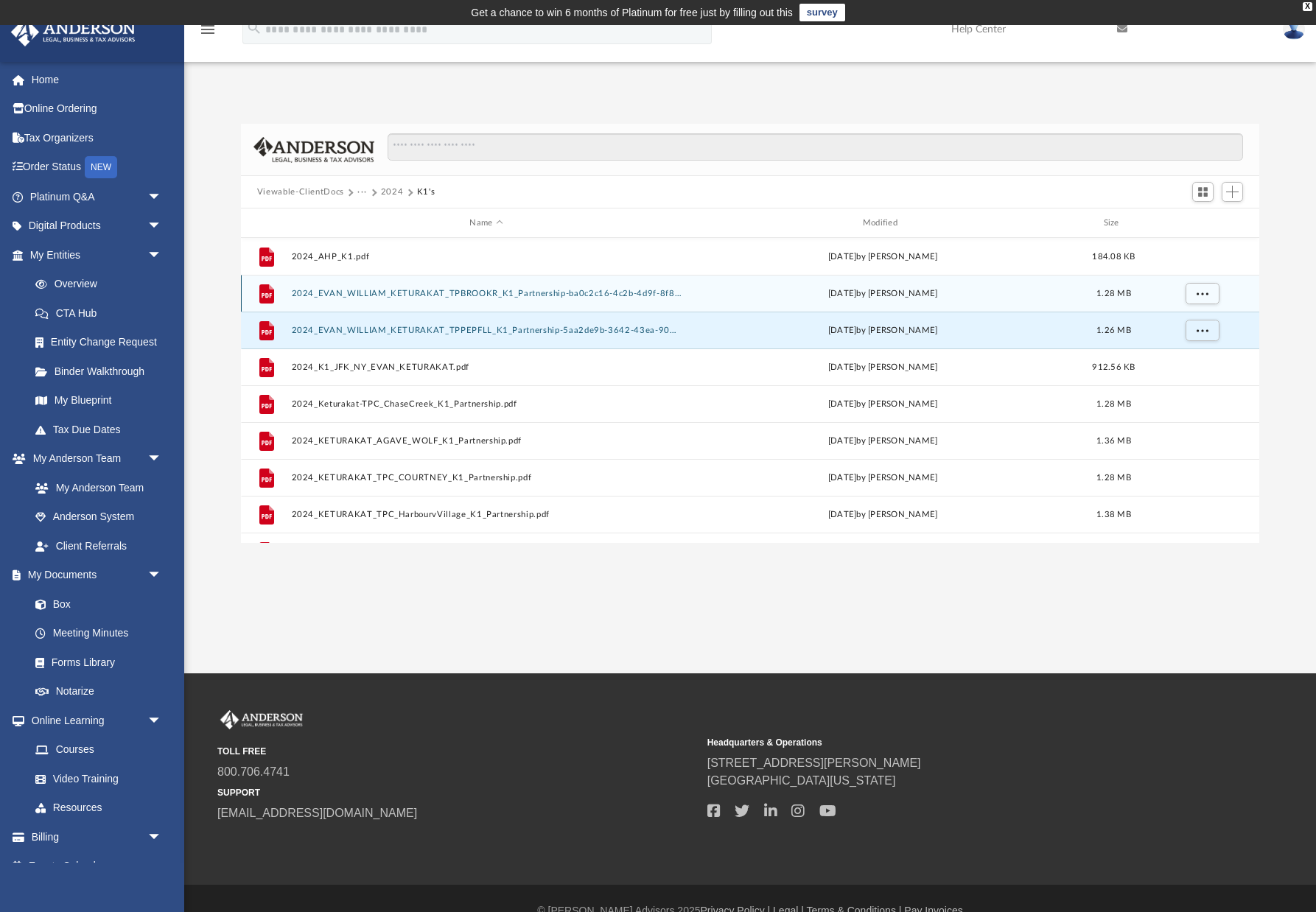
click at [433, 292] on button "2024_EVAN_WILLIAM_KETURAKAT_TPBROOKR_K1_Partnership-ba0c2c16-4c2b-4d9f-8f85-9c2…" at bounding box center [485, 293] width 389 height 10
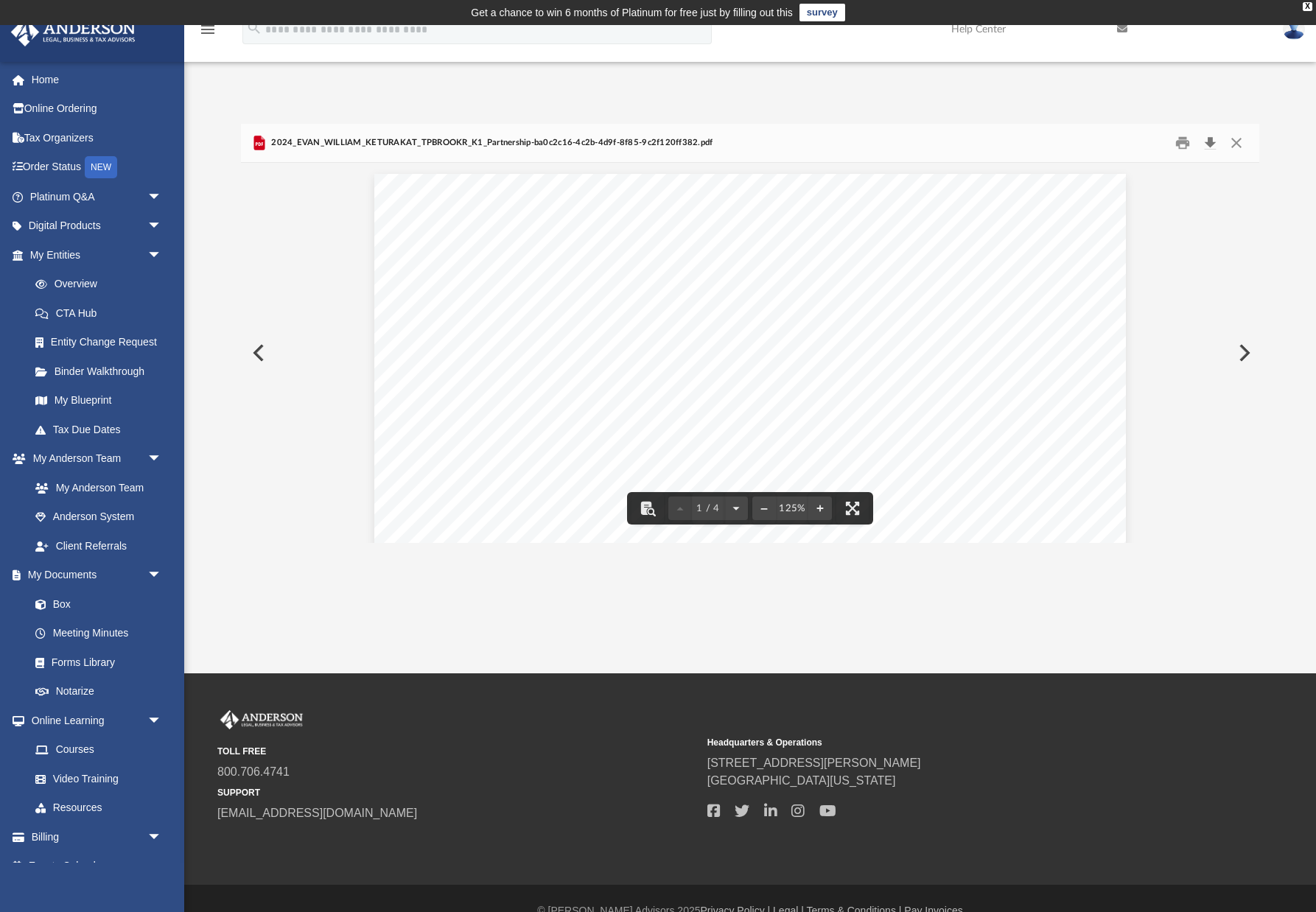
click at [1088, 136] on button "Download" at bounding box center [1209, 143] width 26 height 23
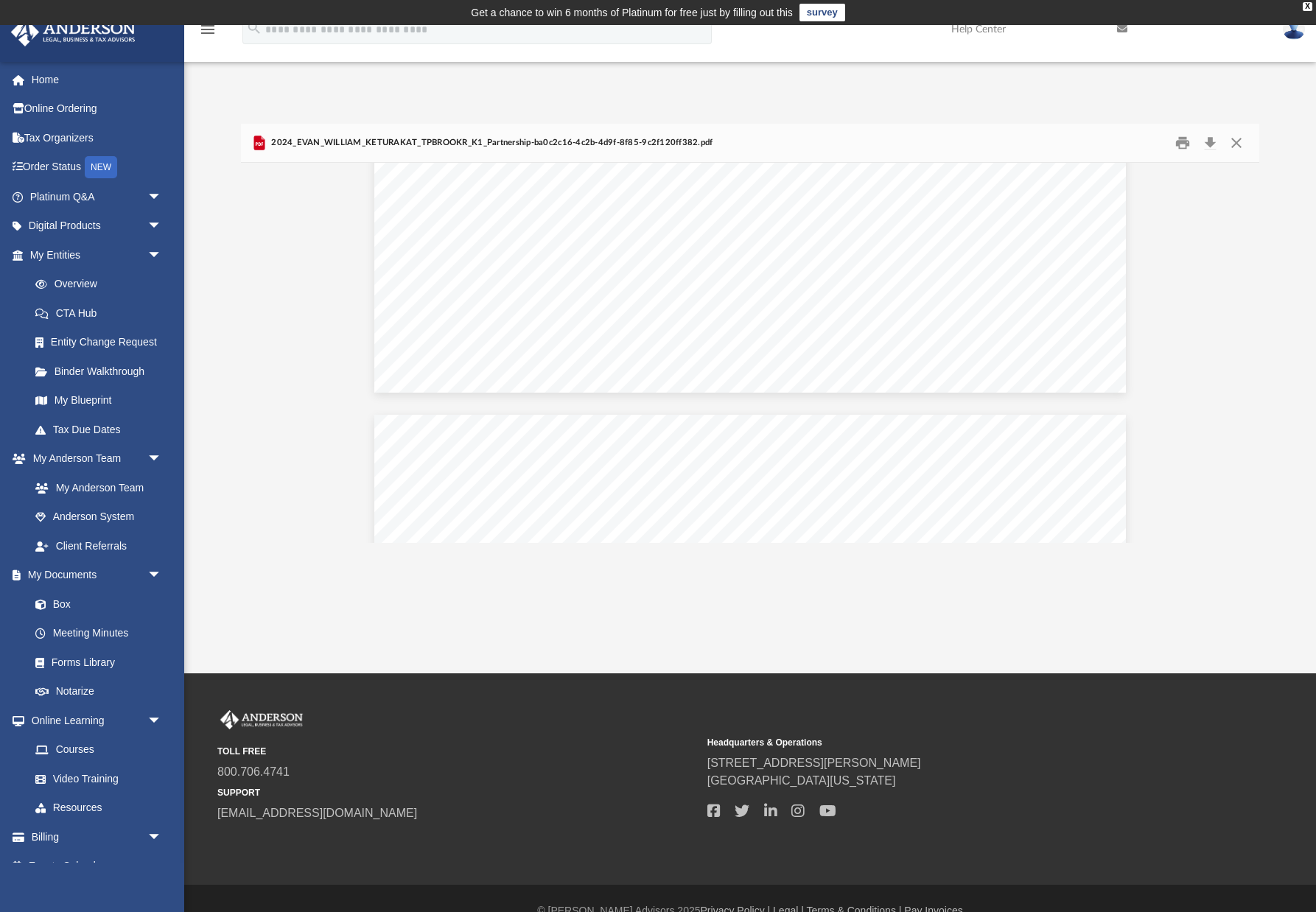
scroll to position [2742, 0]
click at [1234, 143] on button "Close" at bounding box center [1236, 143] width 26 height 23
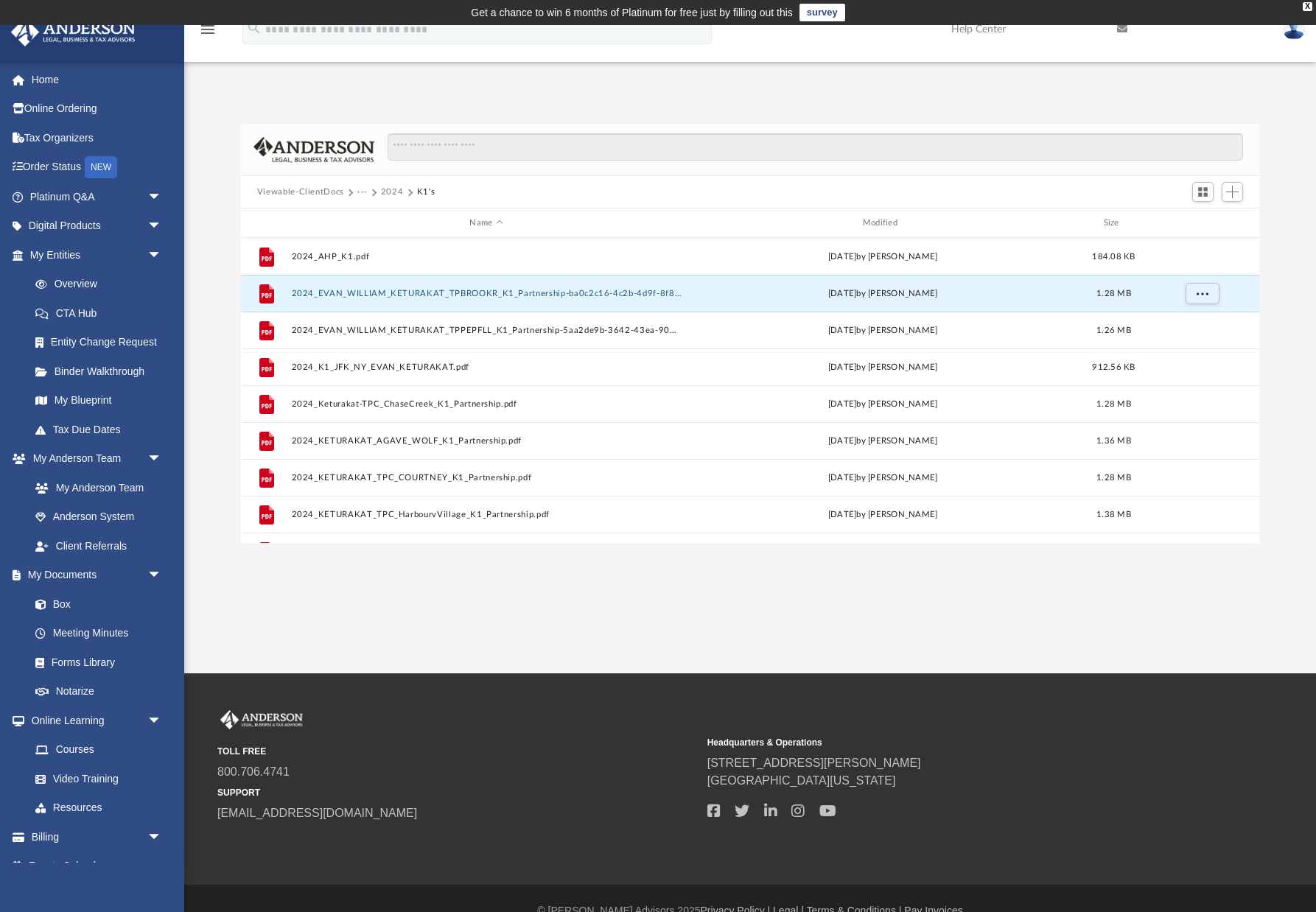
click at [315, 190] on button "Viewable-ClientDocs" at bounding box center [301, 192] width 87 height 13
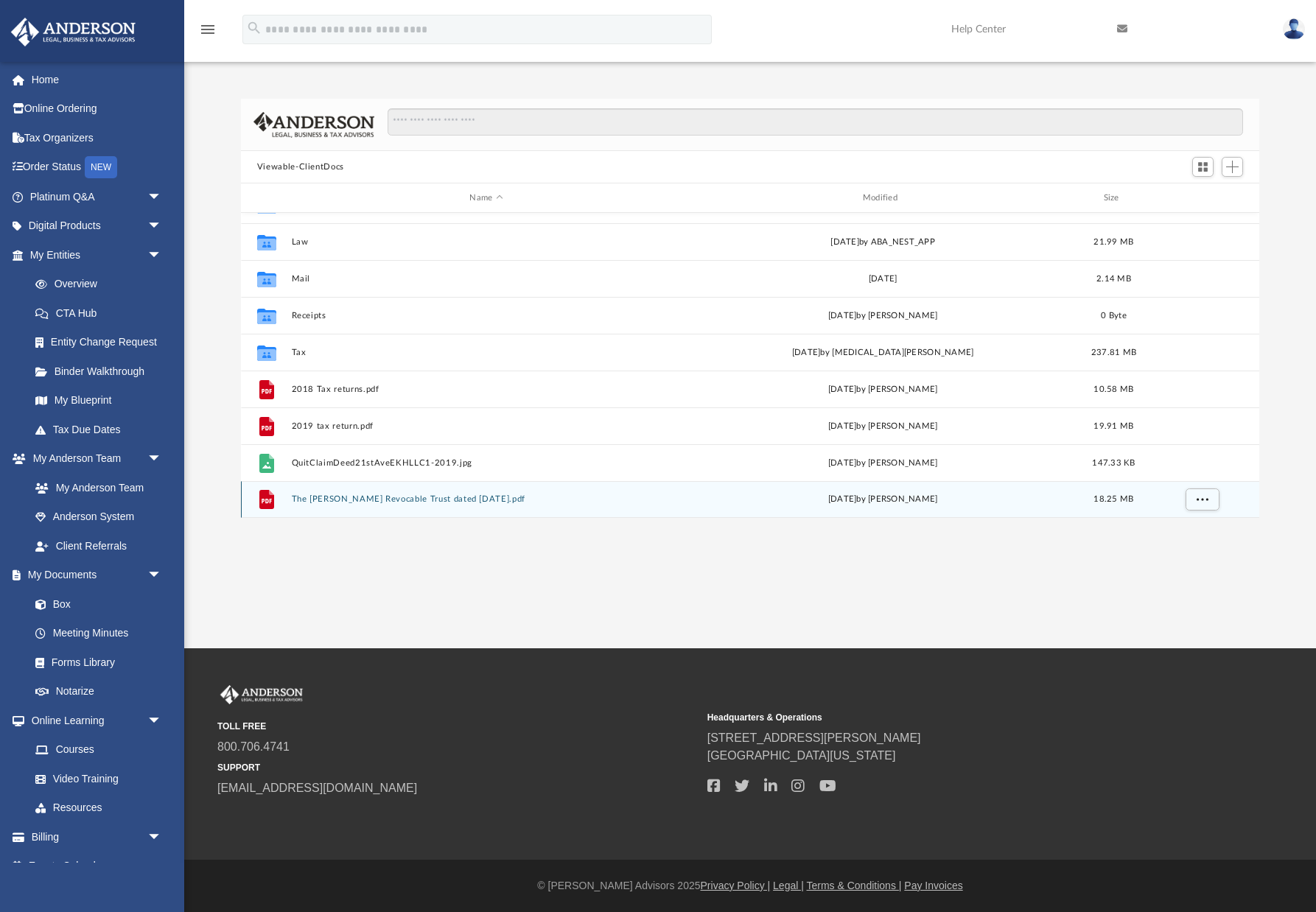
scroll to position [25, 0]
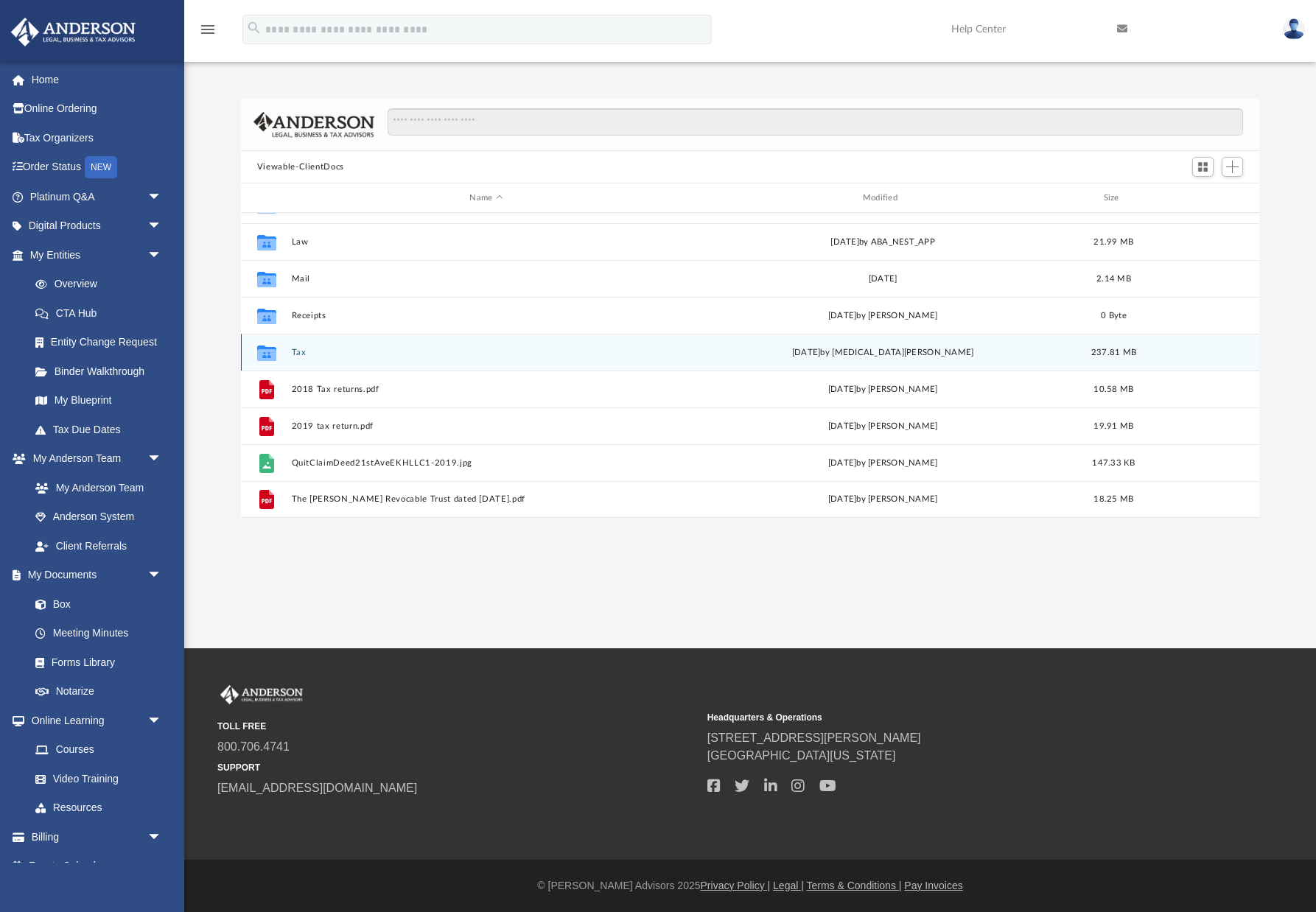
click at [294, 352] on button "Tax" at bounding box center [485, 352] width 389 height 10
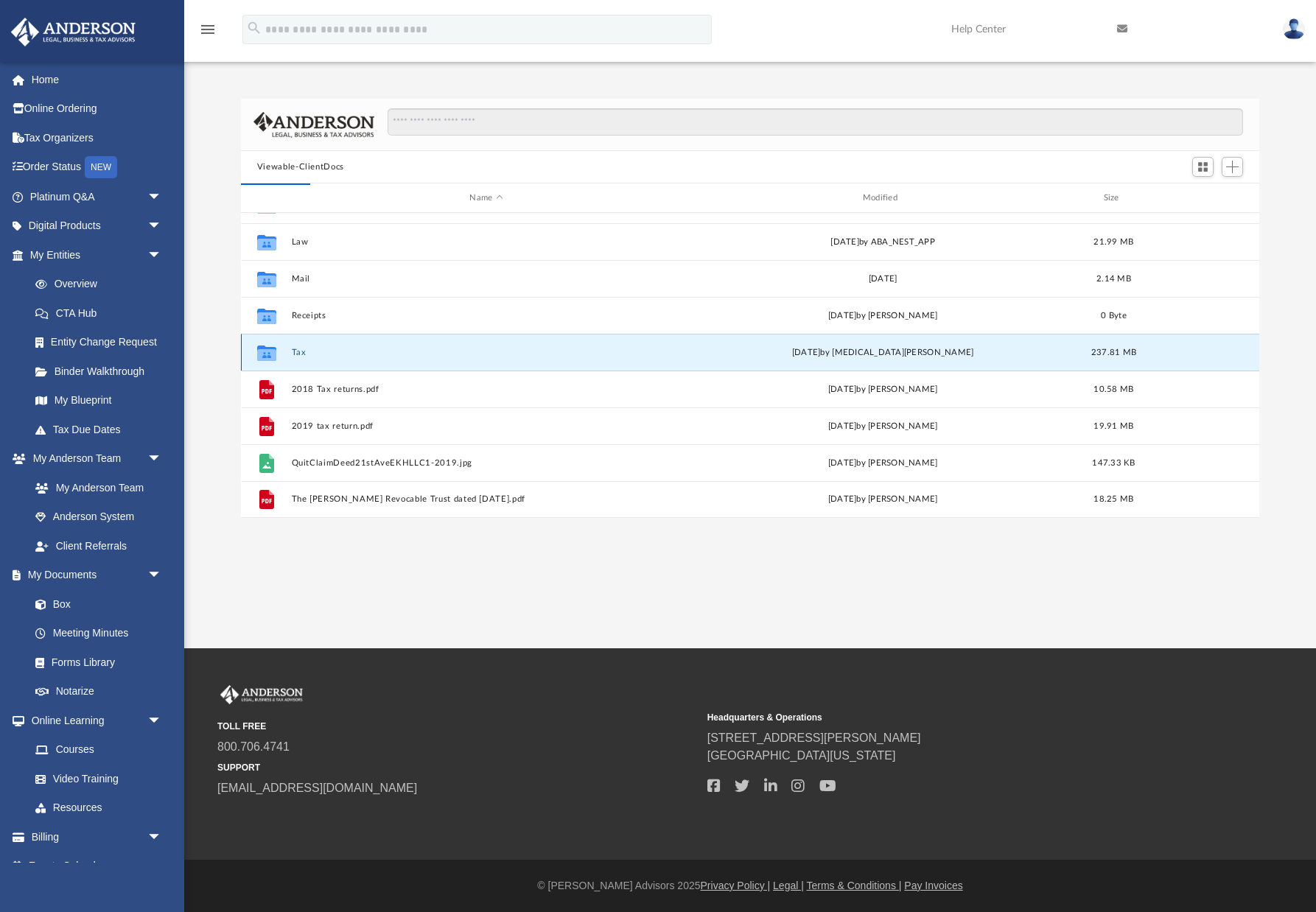
scroll to position [0, 0]
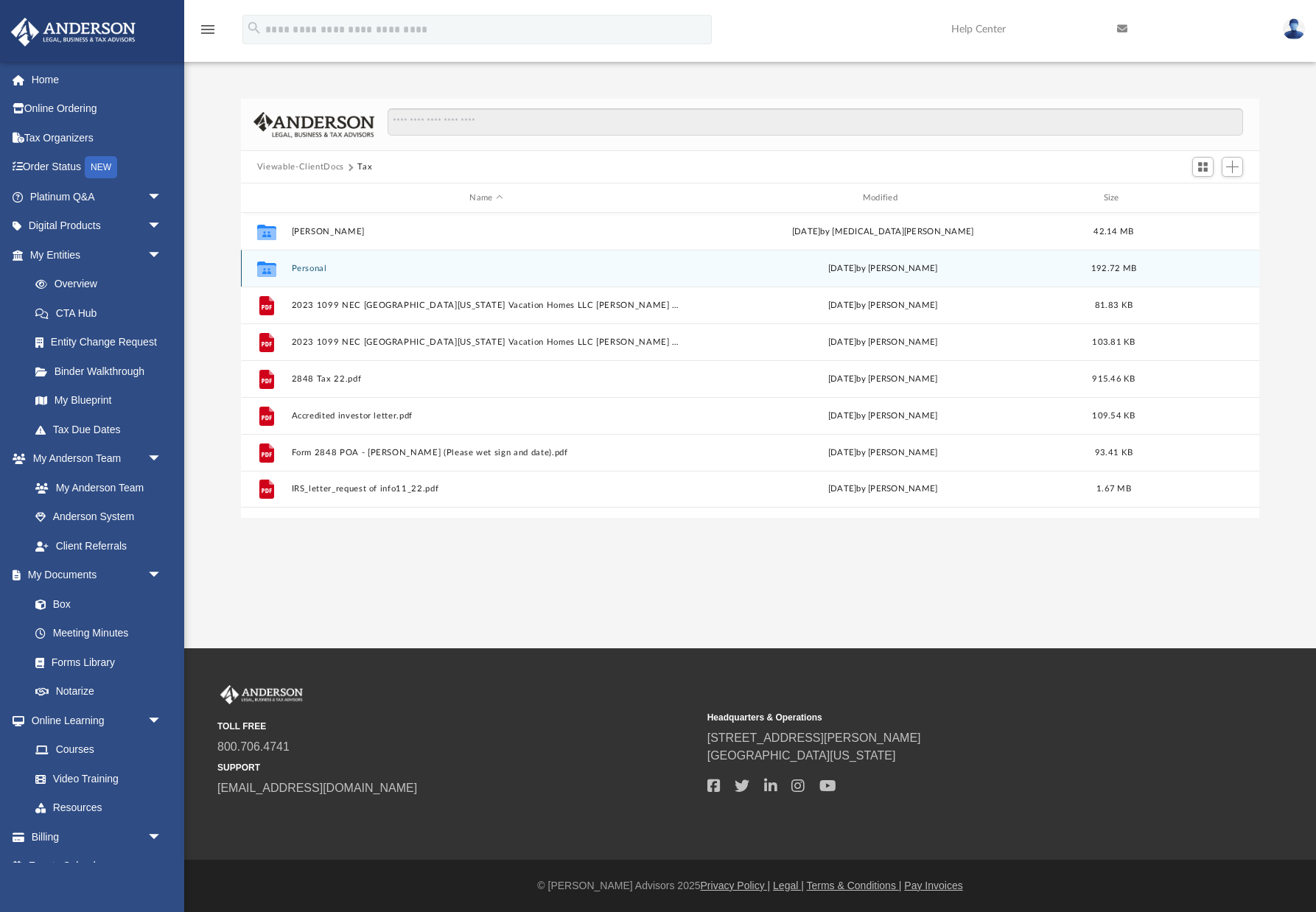
click at [310, 267] on button "Personal" at bounding box center [485, 268] width 389 height 10
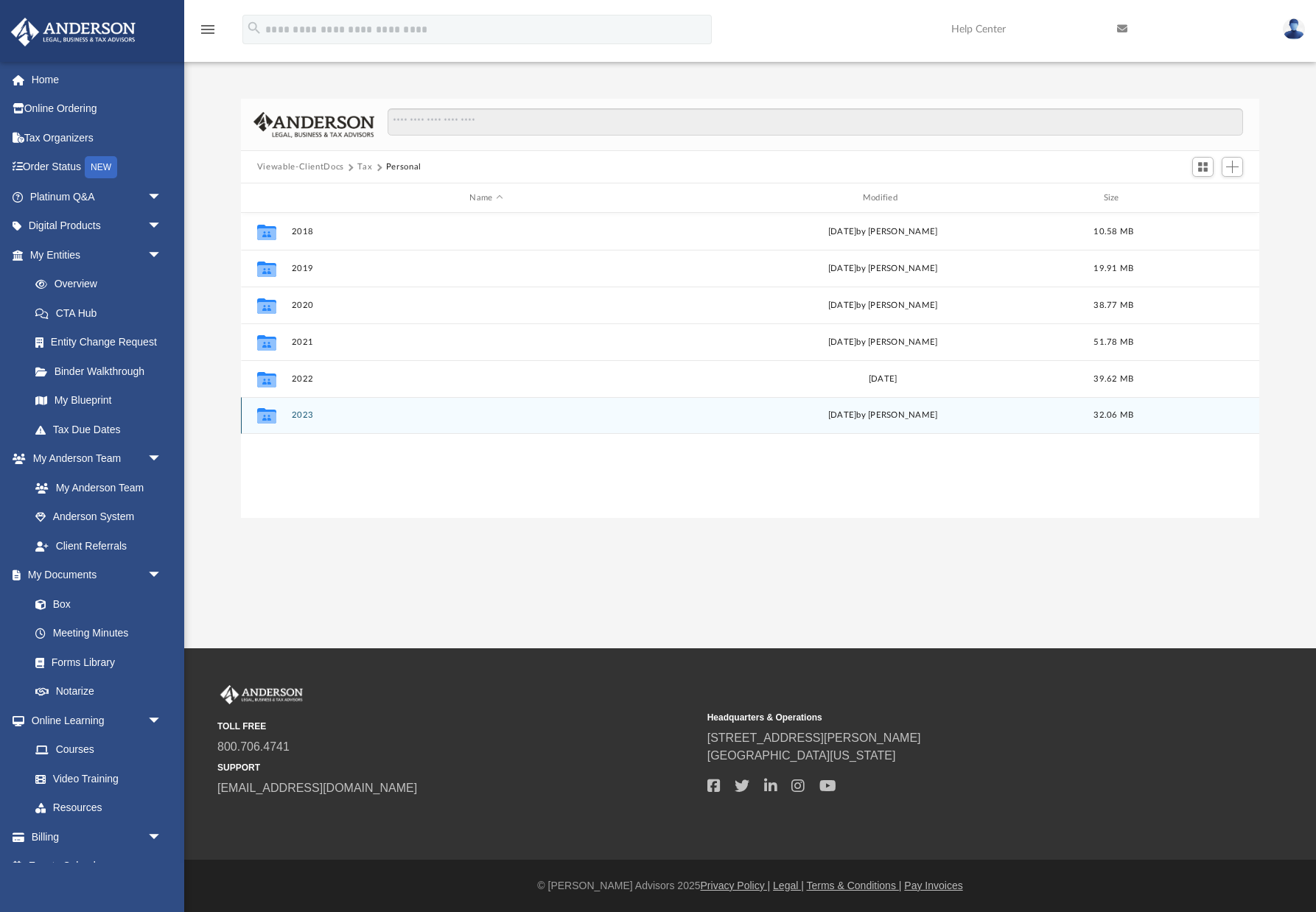
click at [303, 414] on button "2023" at bounding box center [485, 415] width 389 height 10
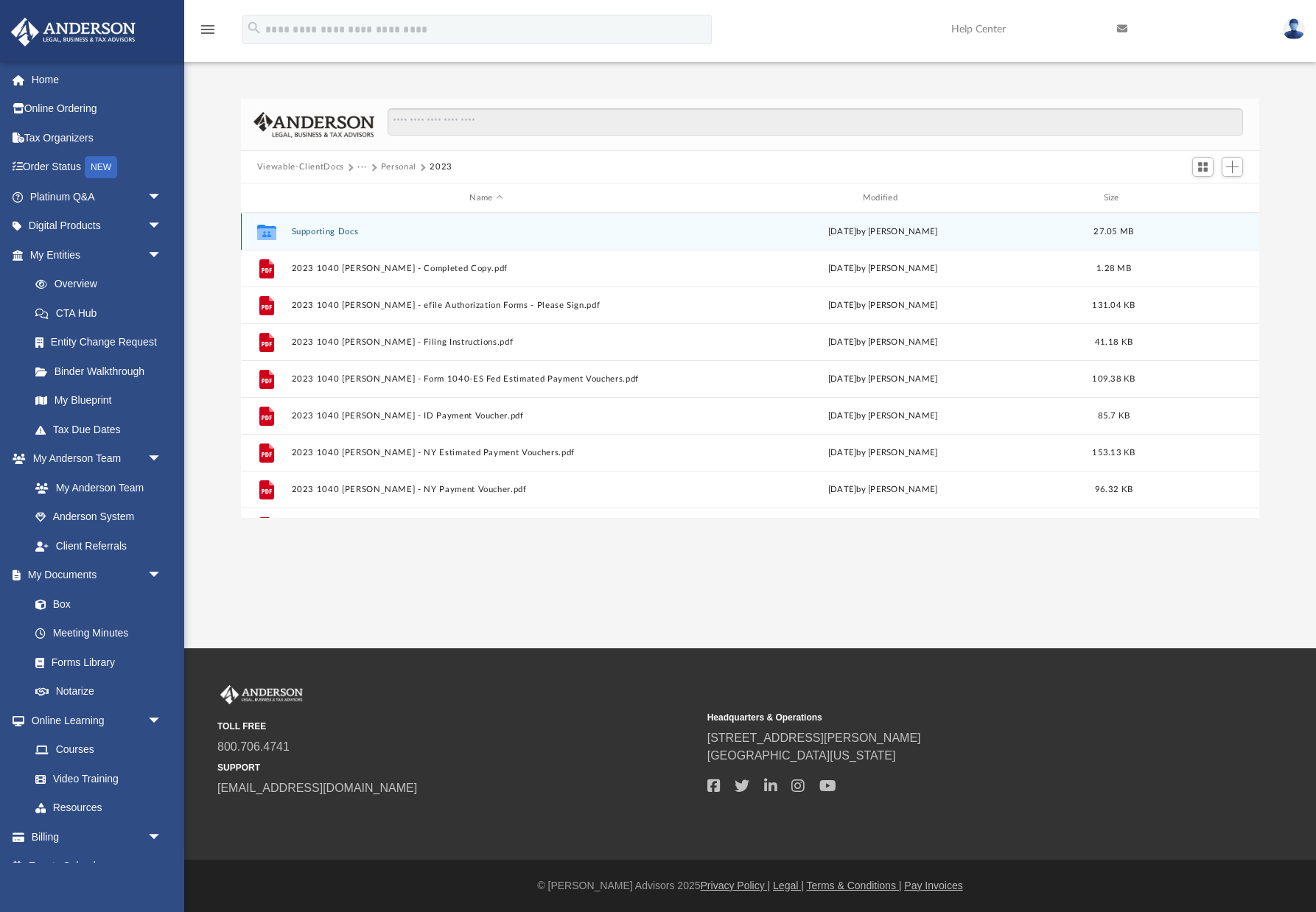
click at [333, 232] on button "Supporting Docs" at bounding box center [485, 232] width 389 height 10
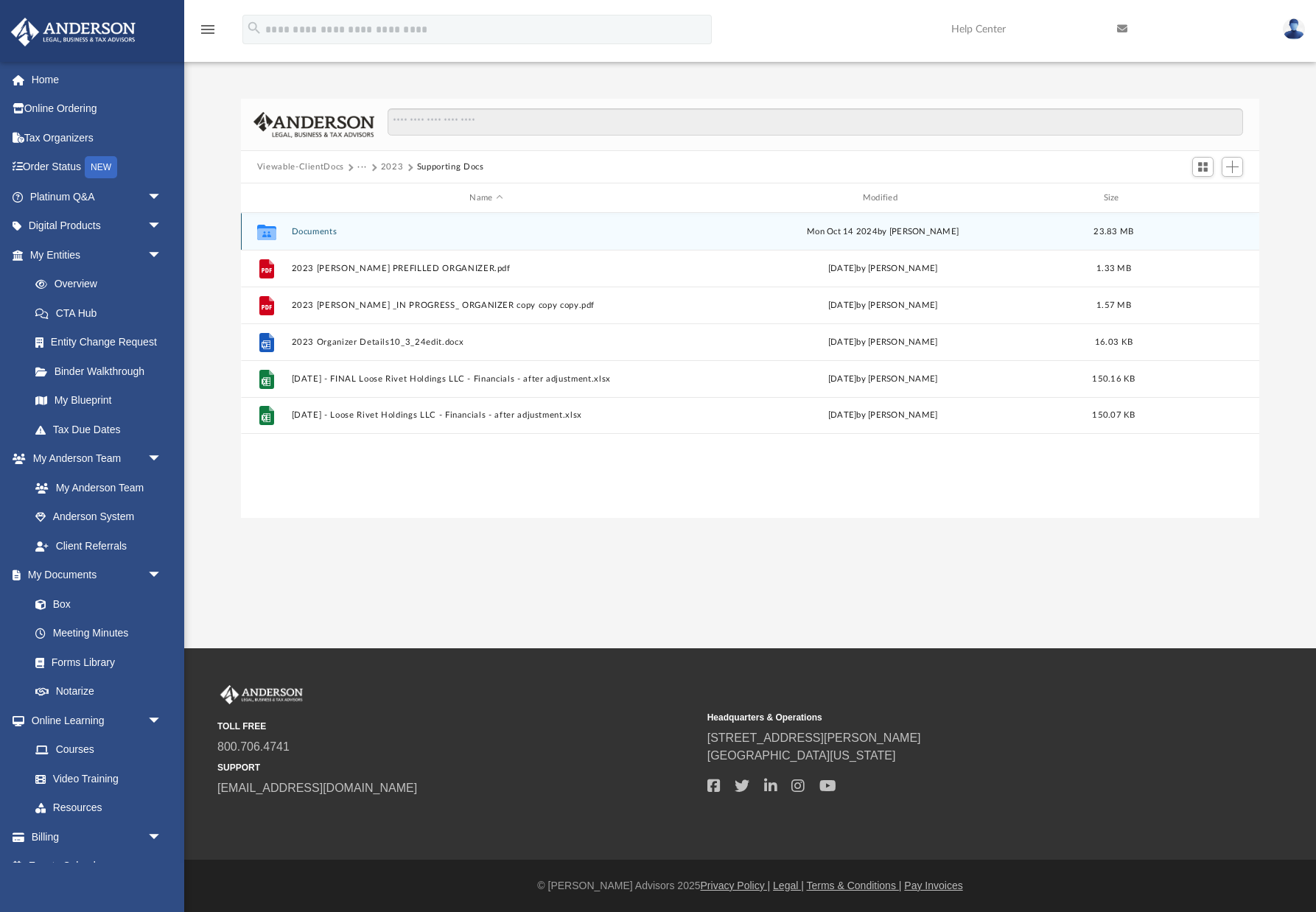
click at [333, 232] on button "Documents" at bounding box center [485, 232] width 389 height 10
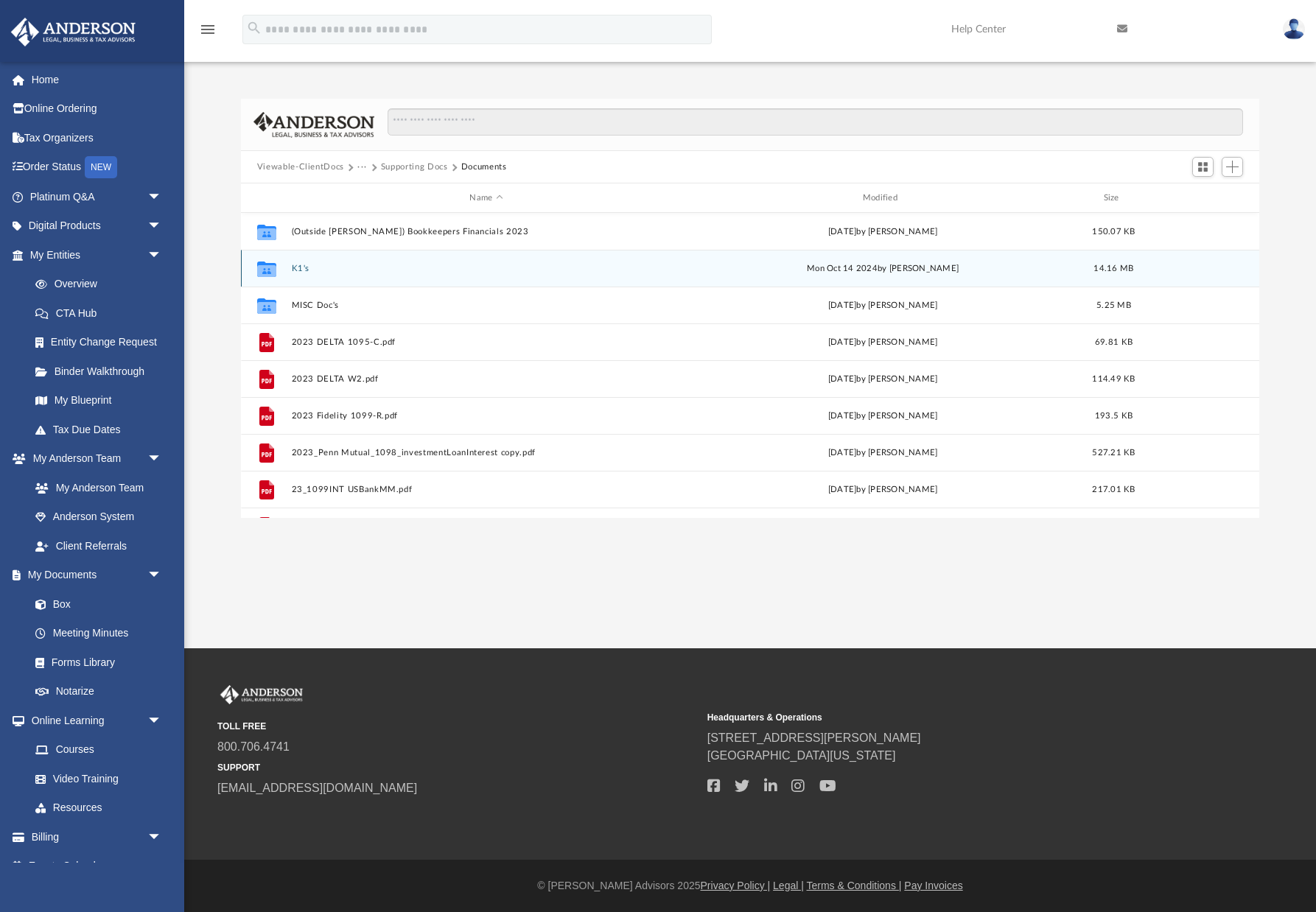
click at [294, 267] on button "K1's" at bounding box center [485, 268] width 389 height 10
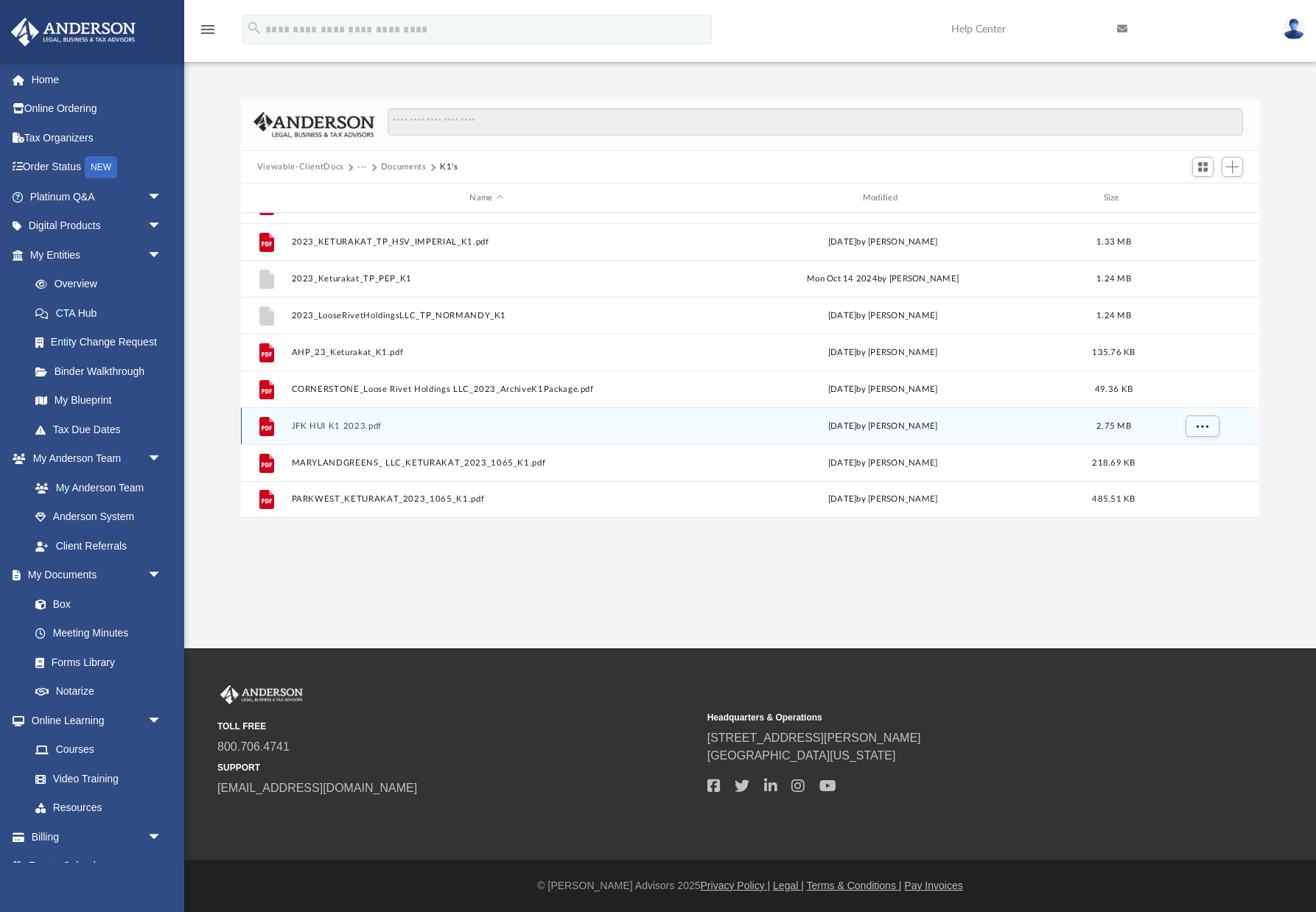
scroll to position [25, 0]
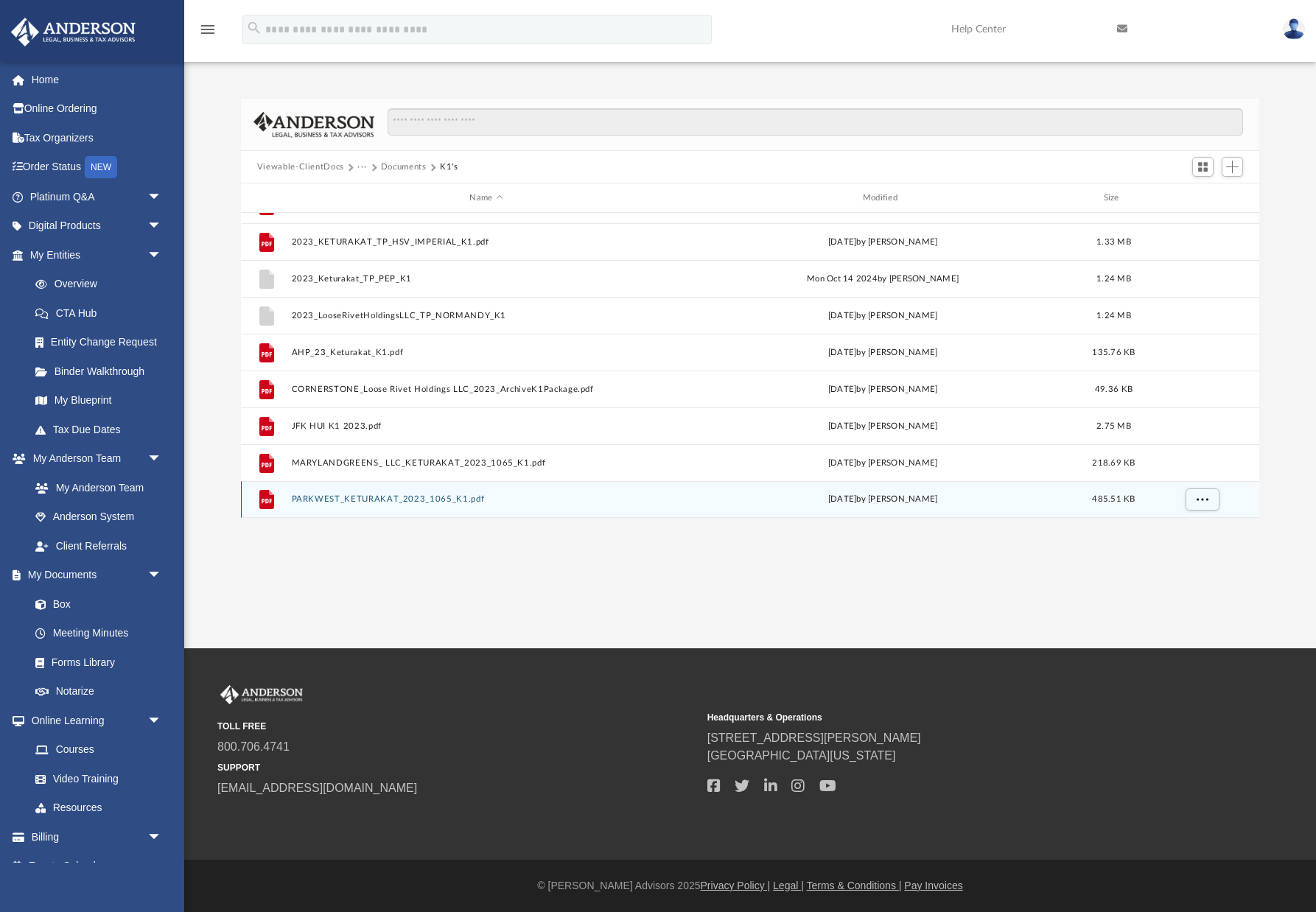
click at [390, 497] on button "PARKWEST_KETURAKAT_2023_1065_K1.pdf" at bounding box center [485, 499] width 389 height 10
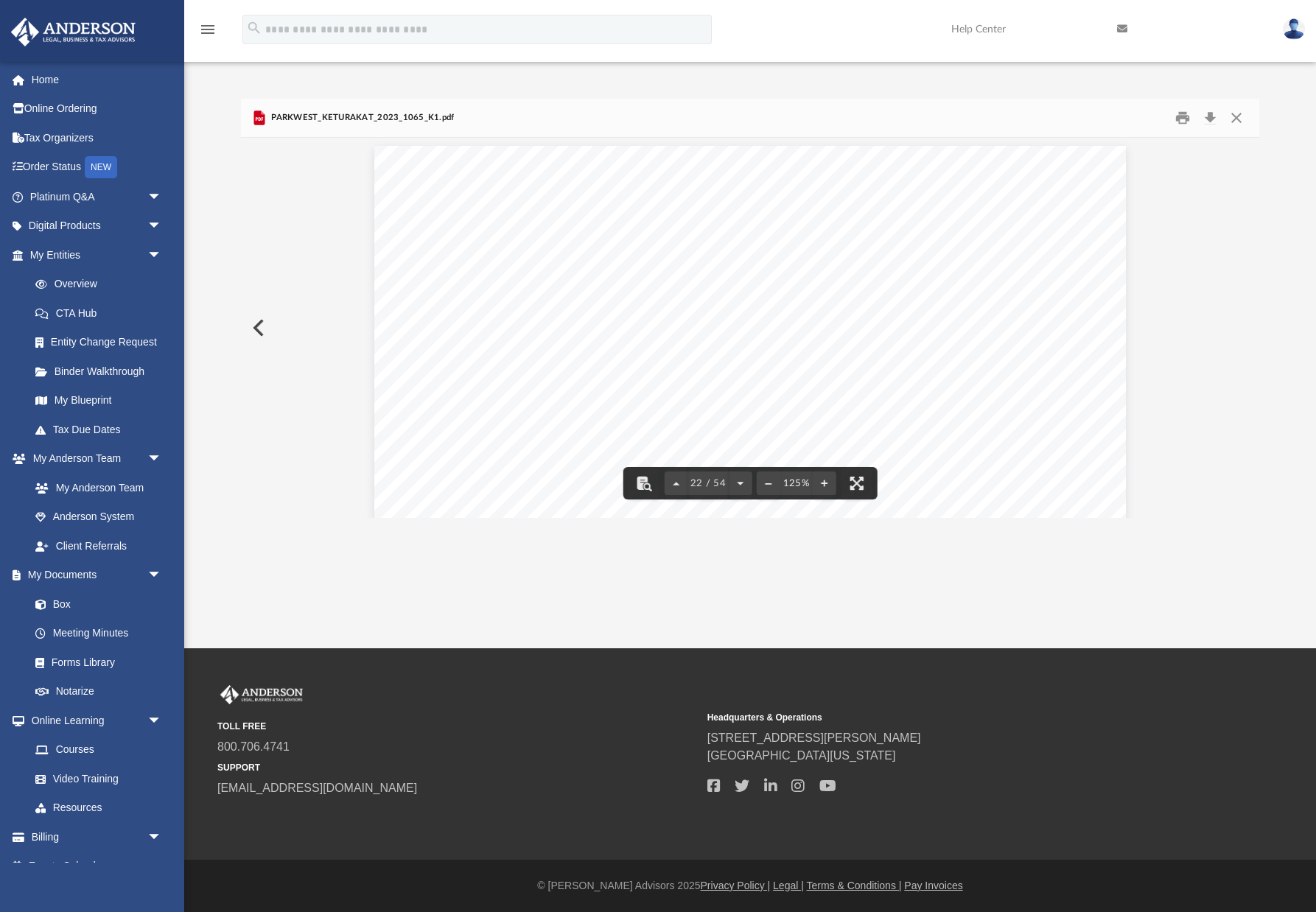
scroll to position [19300, 0]
click at [1209, 115] on button "Download" at bounding box center [1209, 118] width 26 height 23
click at [1235, 115] on button "Close" at bounding box center [1236, 118] width 26 height 23
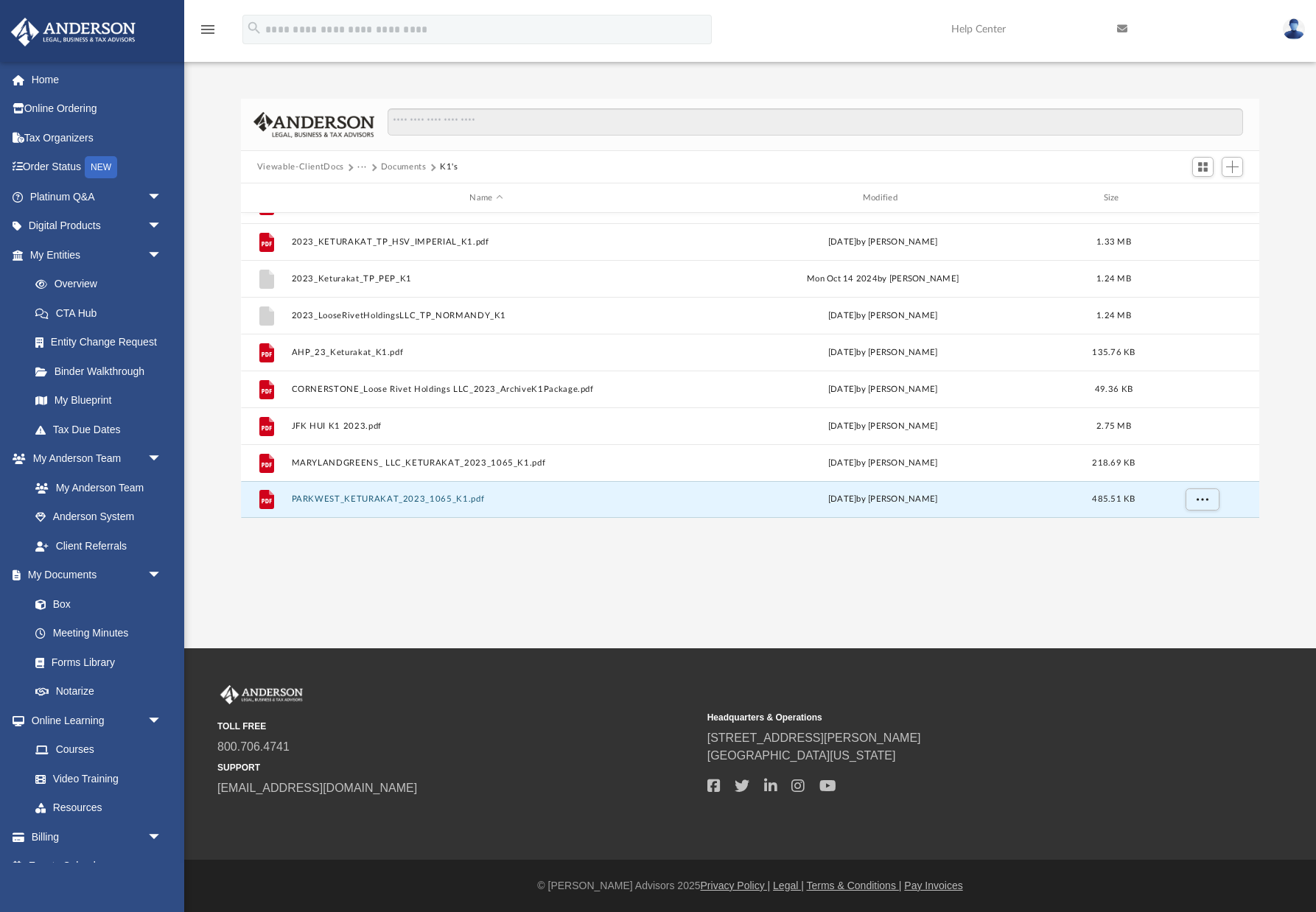
click at [359, 166] on button "···" at bounding box center [362, 167] width 10 height 13
click at [379, 216] on li "Personal" at bounding box center [400, 216] width 68 height 16
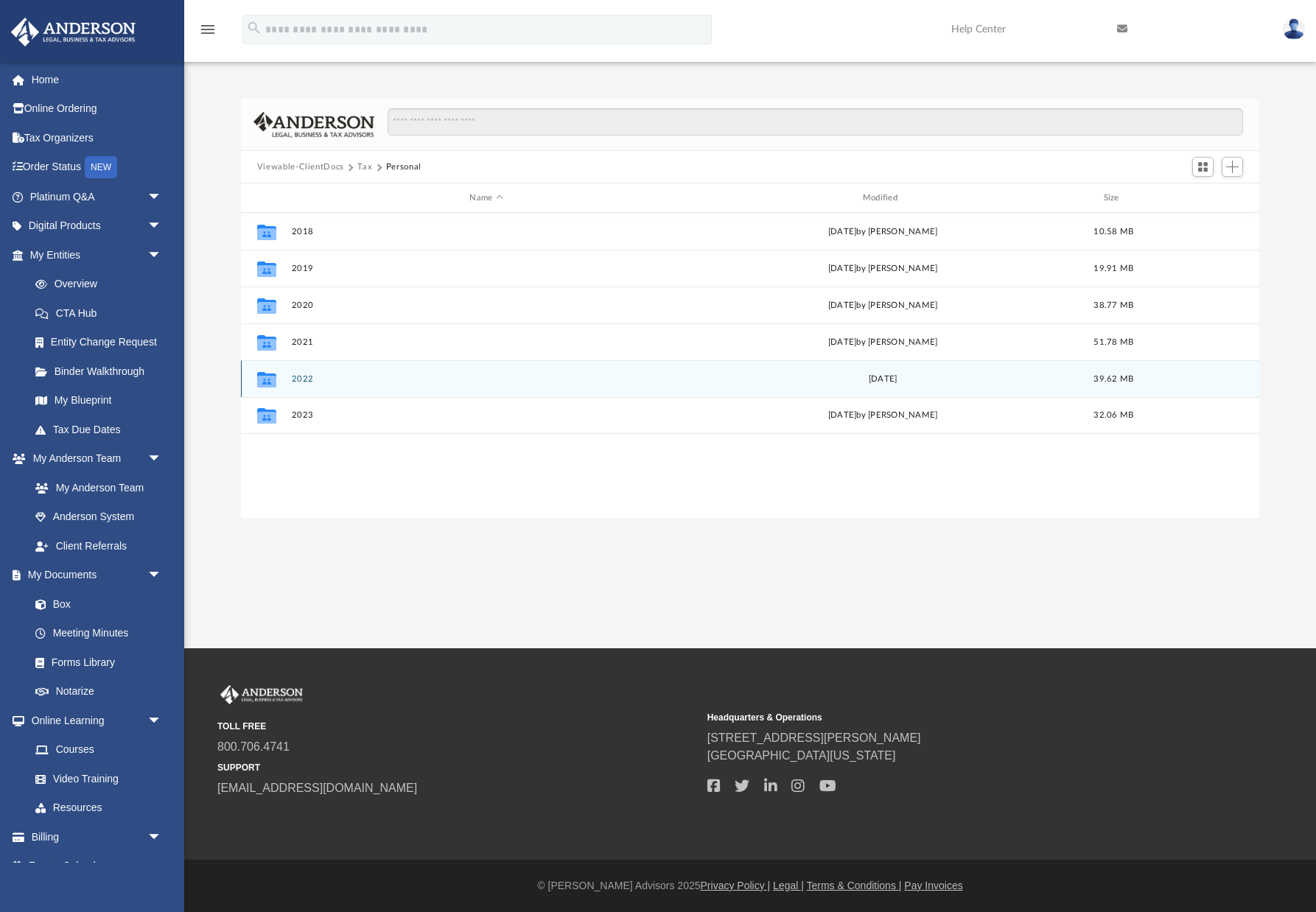
scroll to position [0, 0]
click at [305, 377] on button "2022" at bounding box center [485, 379] width 389 height 10
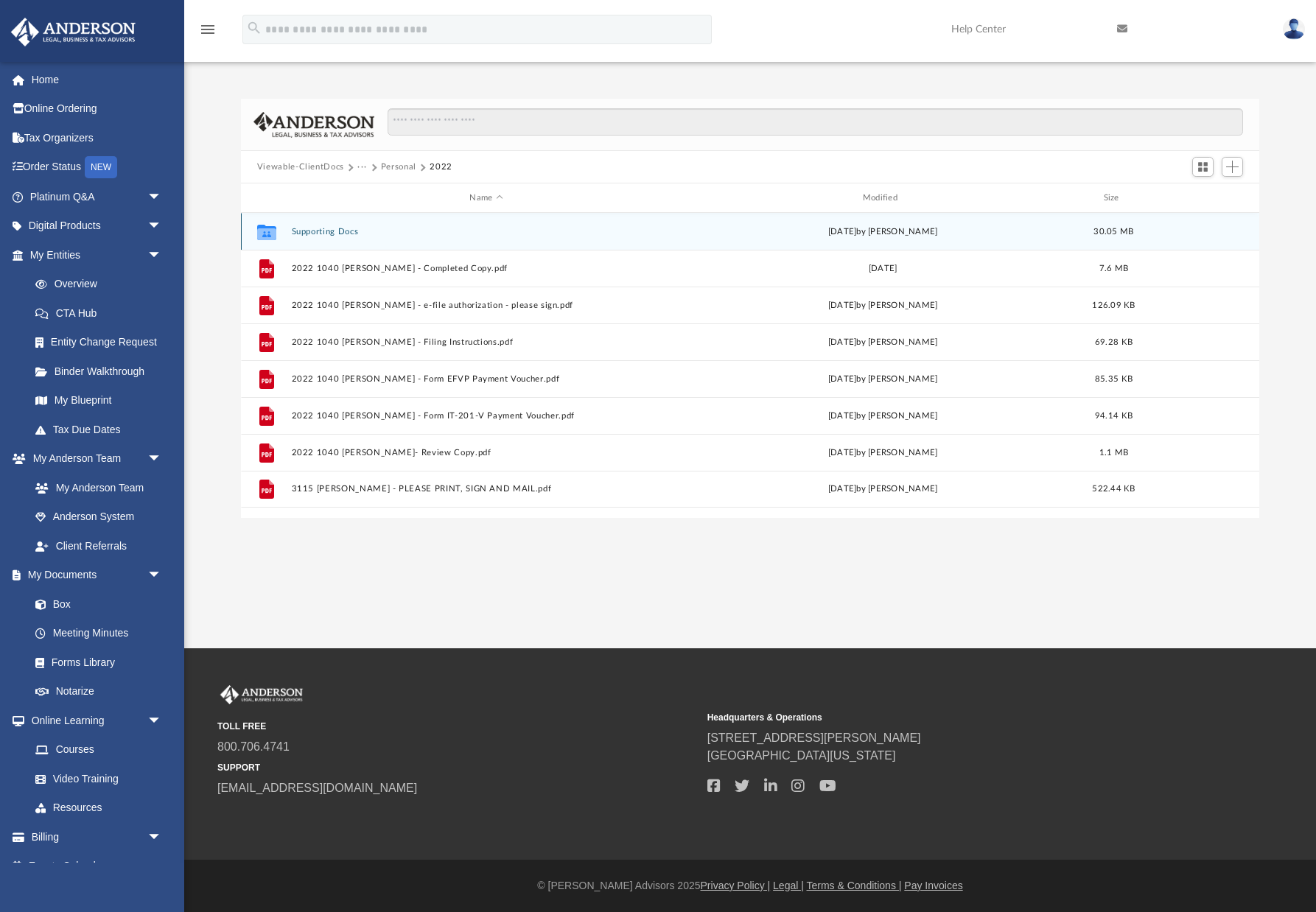
click at [337, 232] on button "Supporting Docs" at bounding box center [485, 232] width 389 height 10
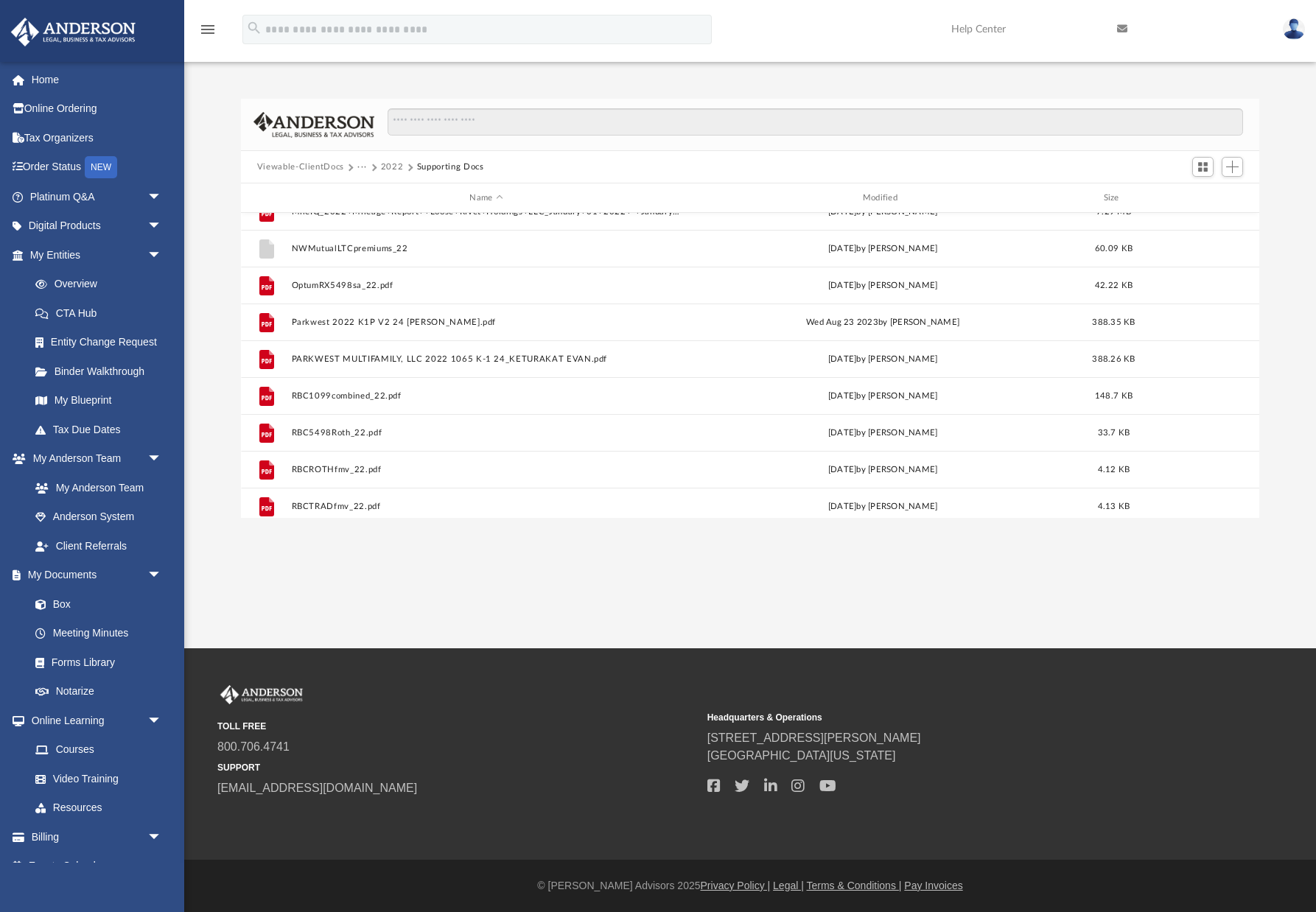
scroll to position [803, 0]
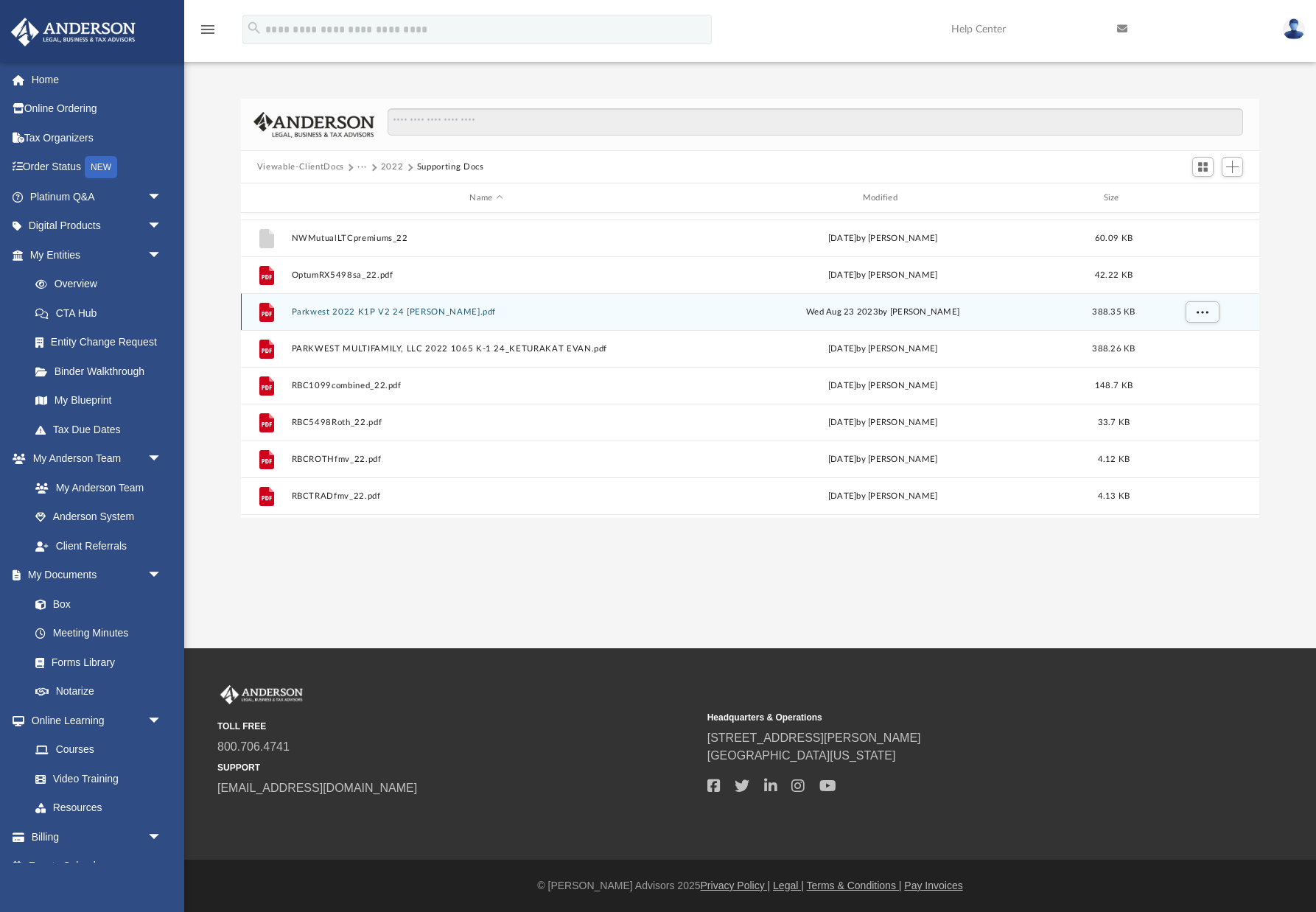
click at [328, 309] on button "Parkwest 2022 K1P V2 24 [PERSON_NAME].pdf" at bounding box center [485, 312] width 389 height 10
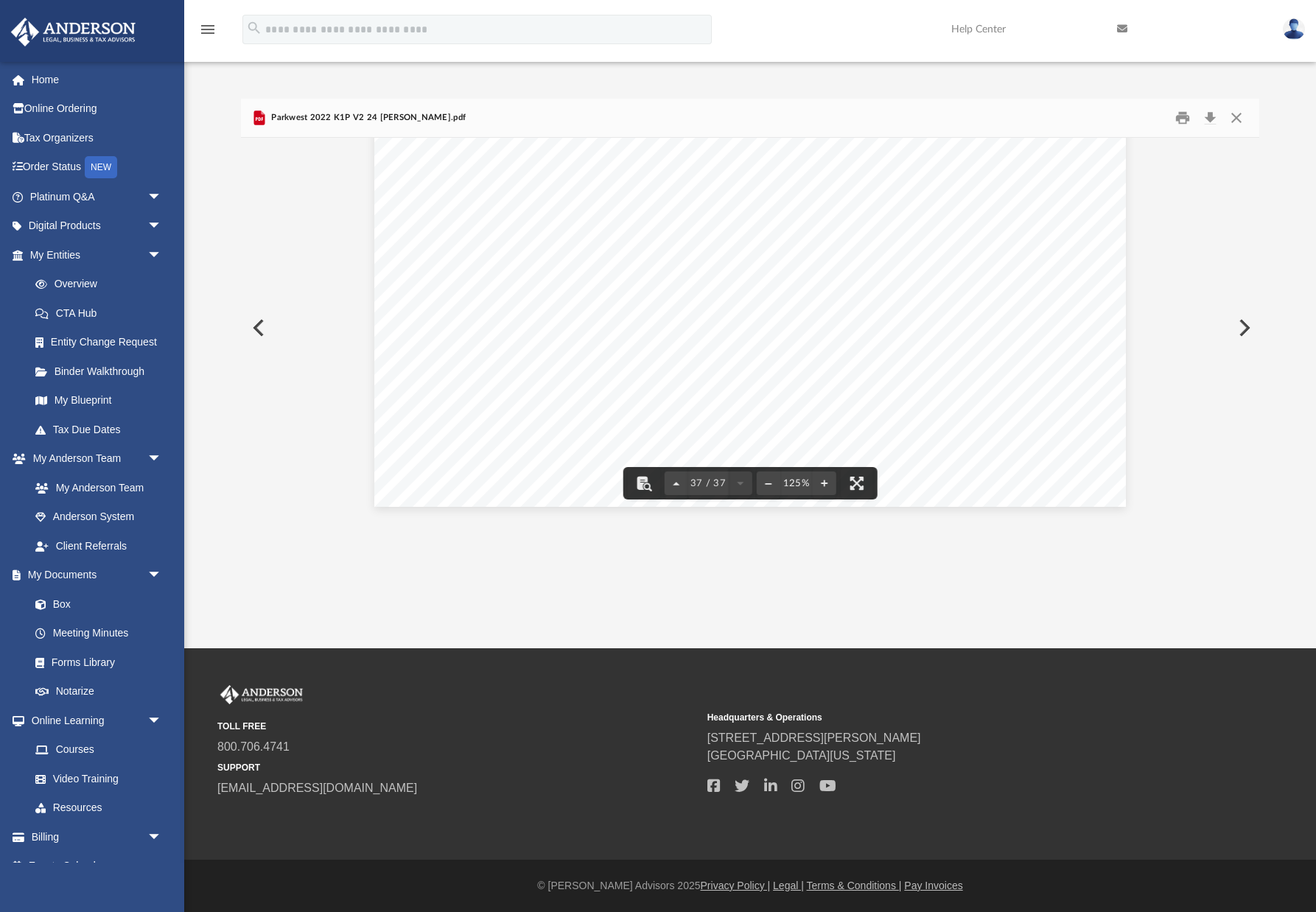
scroll to position [35082, 0]
click at [1210, 115] on button "Download" at bounding box center [1209, 118] width 26 height 23
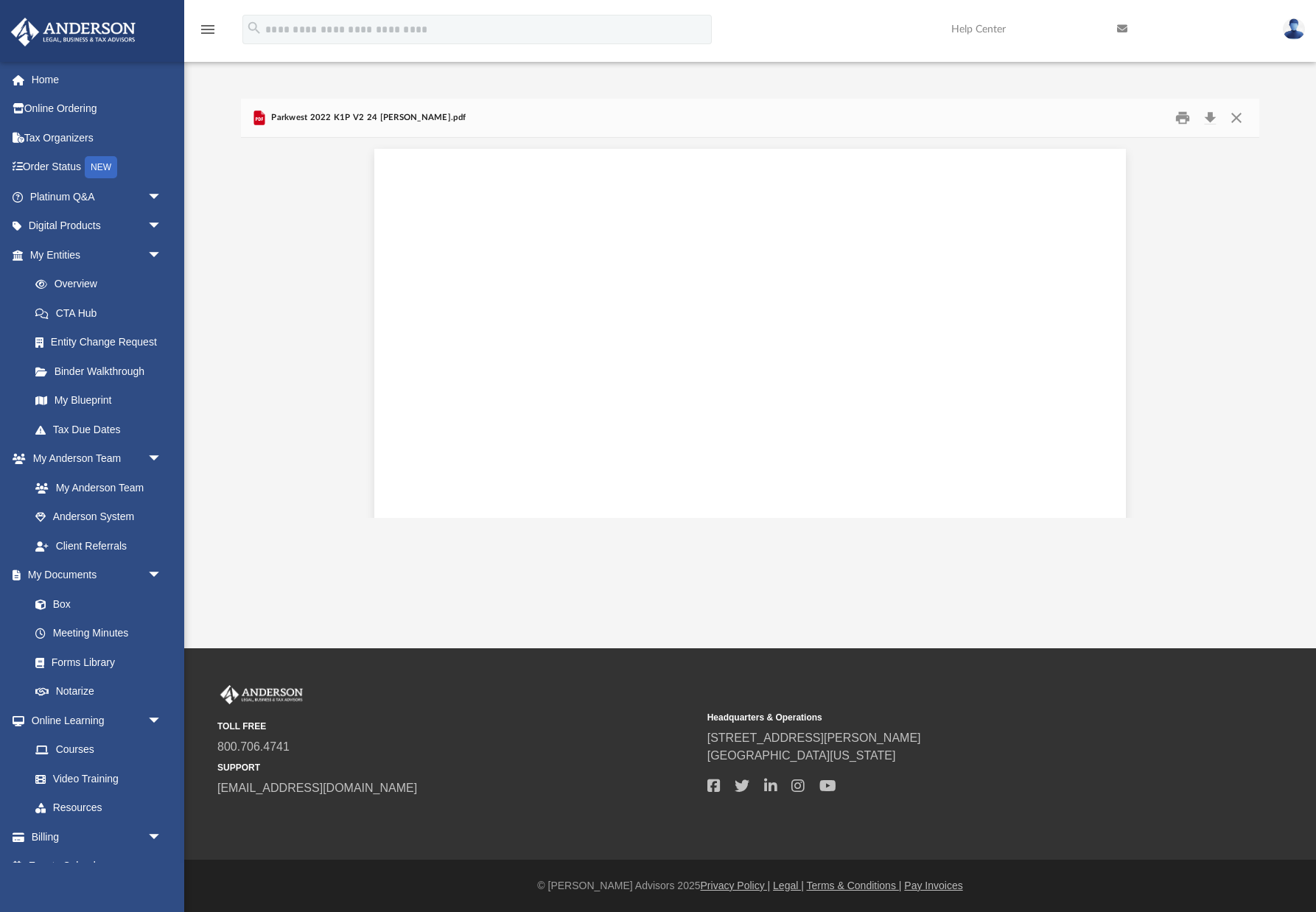
scroll to position [35082, 0]
click at [1236, 117] on button "Close" at bounding box center [1236, 118] width 26 height 23
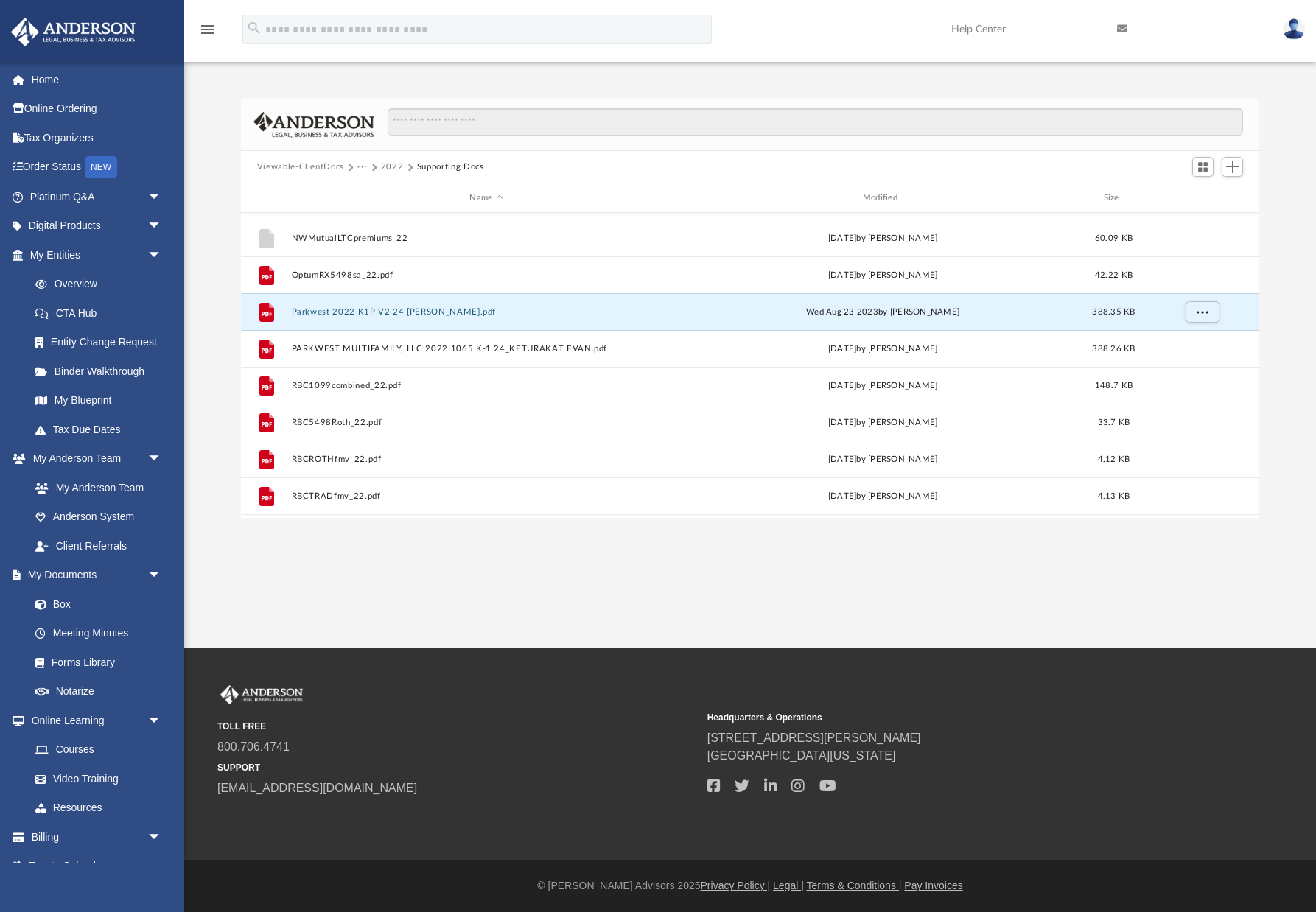
click at [359, 167] on button "···" at bounding box center [362, 167] width 10 height 13
click at [373, 192] on li "Tax" at bounding box center [383, 193] width 35 height 16
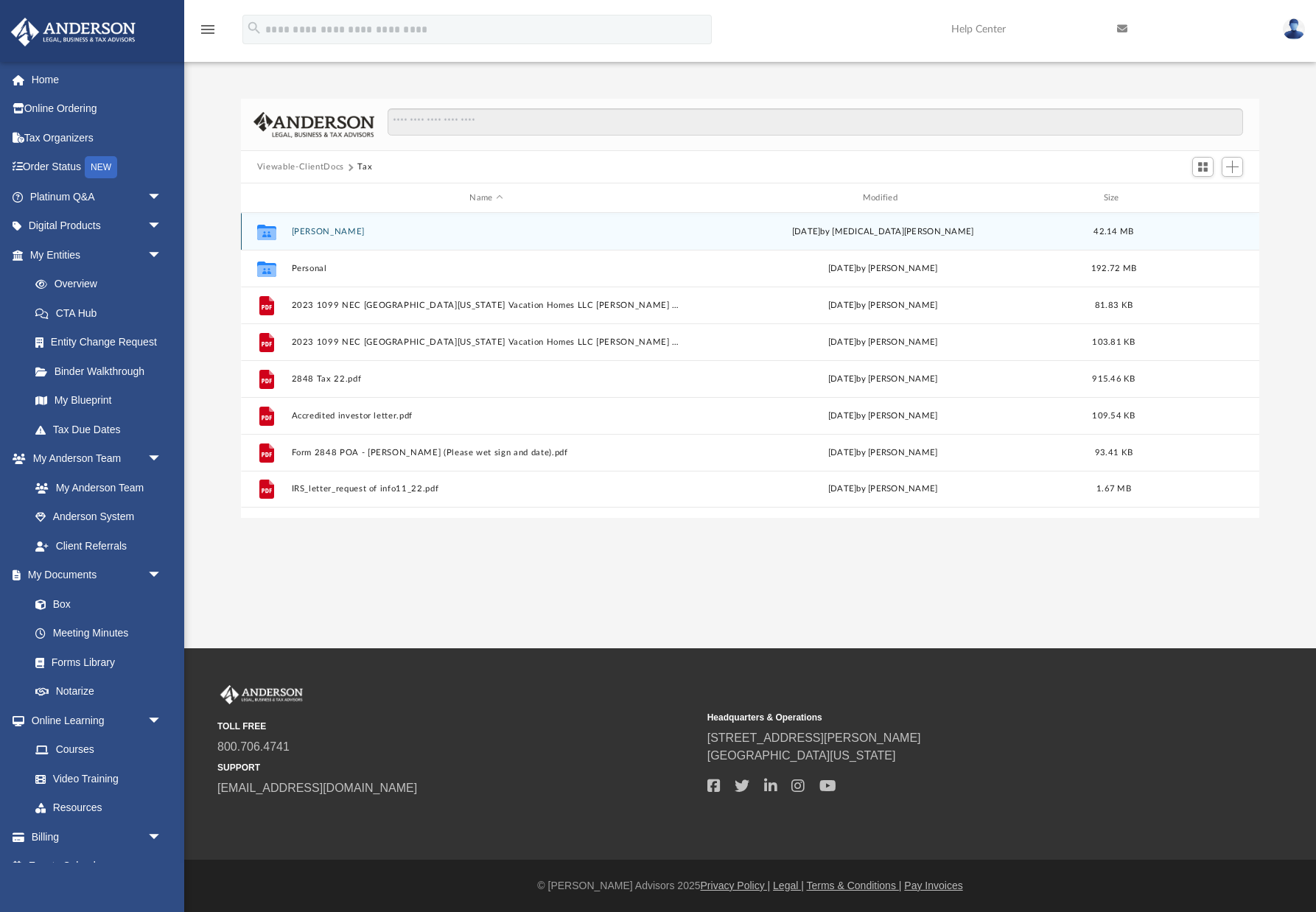
scroll to position [0, 0]
click at [318, 228] on button "[PERSON_NAME]" at bounding box center [485, 232] width 389 height 10
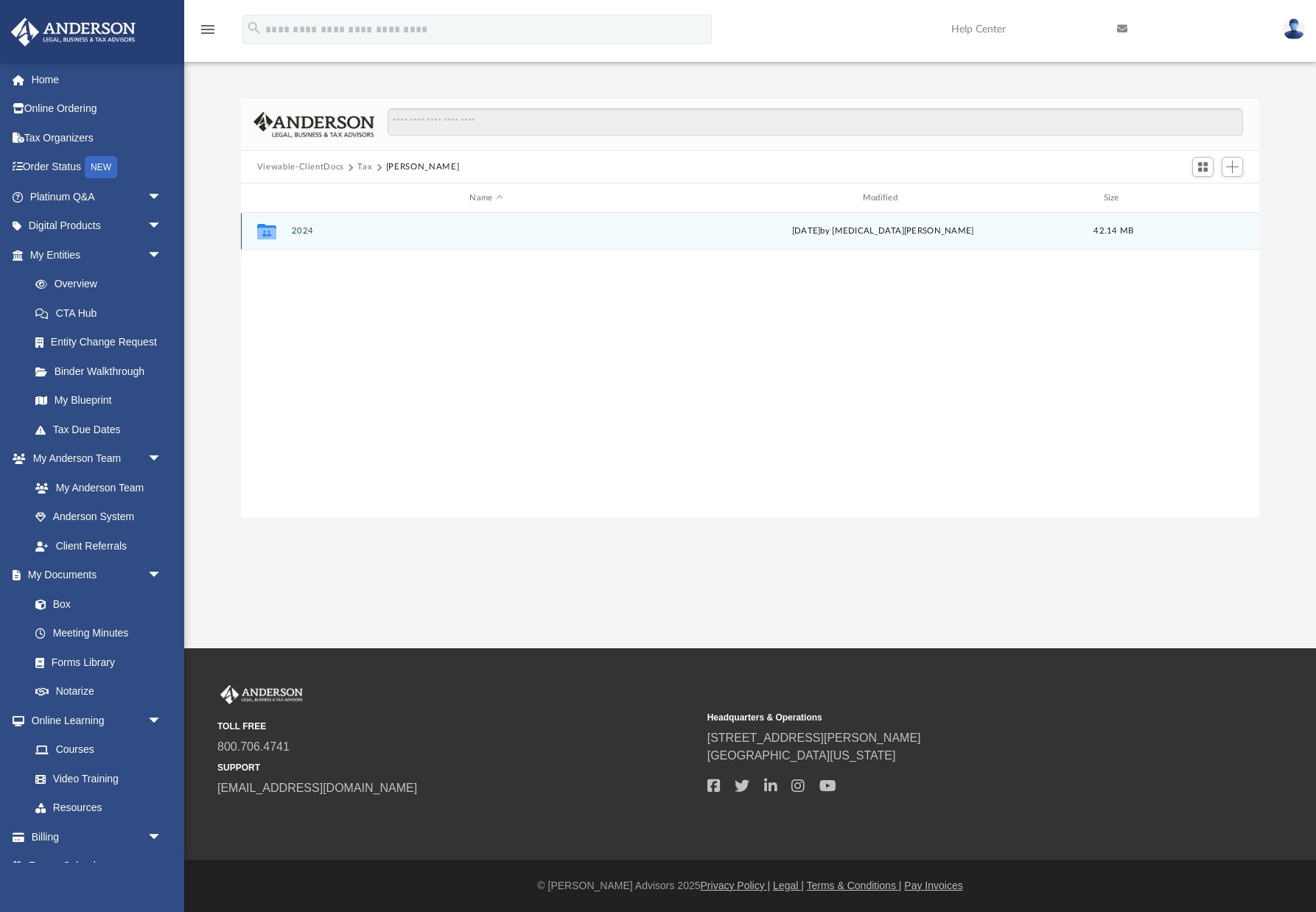
click at [301, 231] on button "2024" at bounding box center [485, 231] width 389 height 10
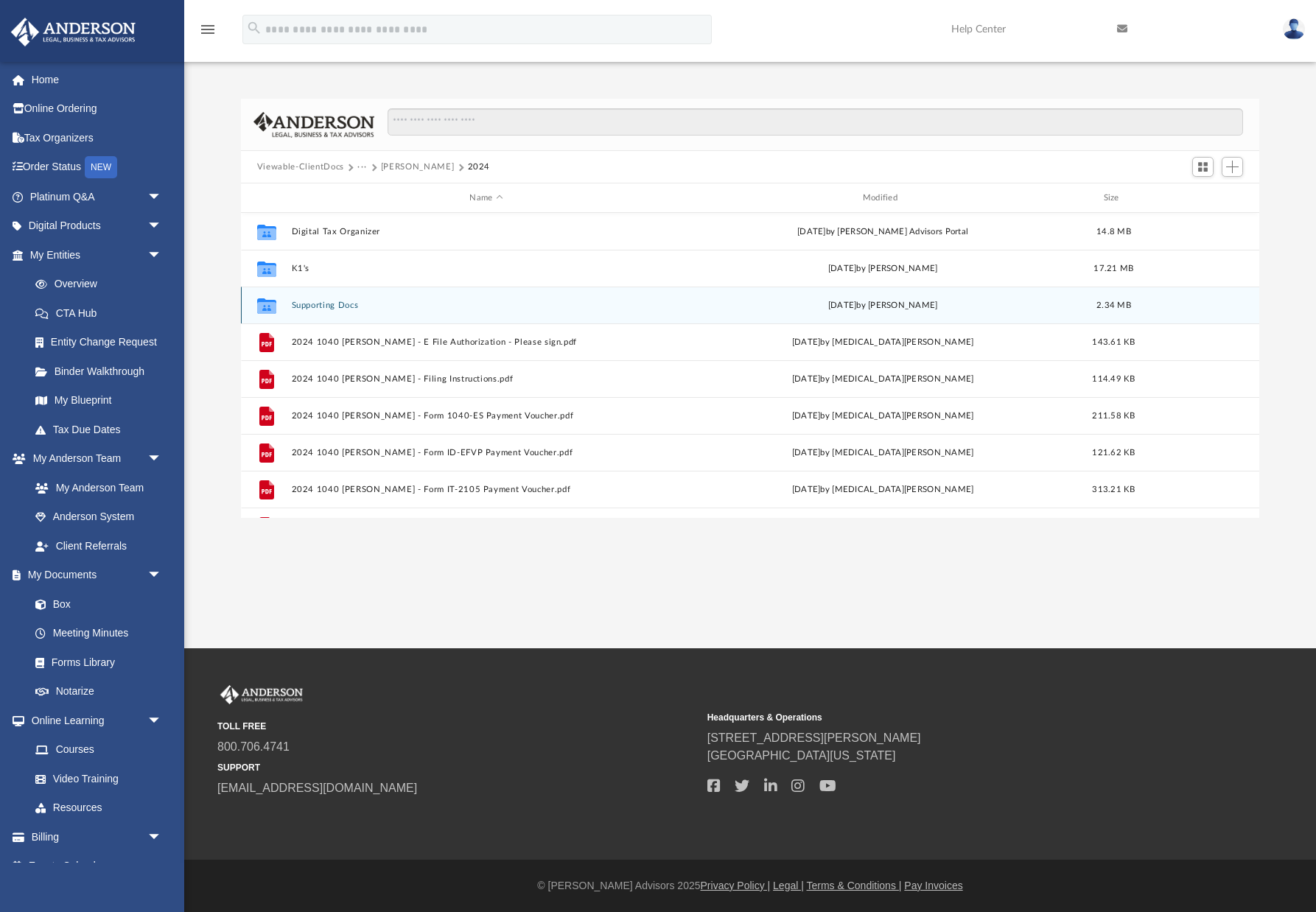
click at [307, 303] on button "Supporting Docs" at bounding box center [485, 305] width 389 height 10
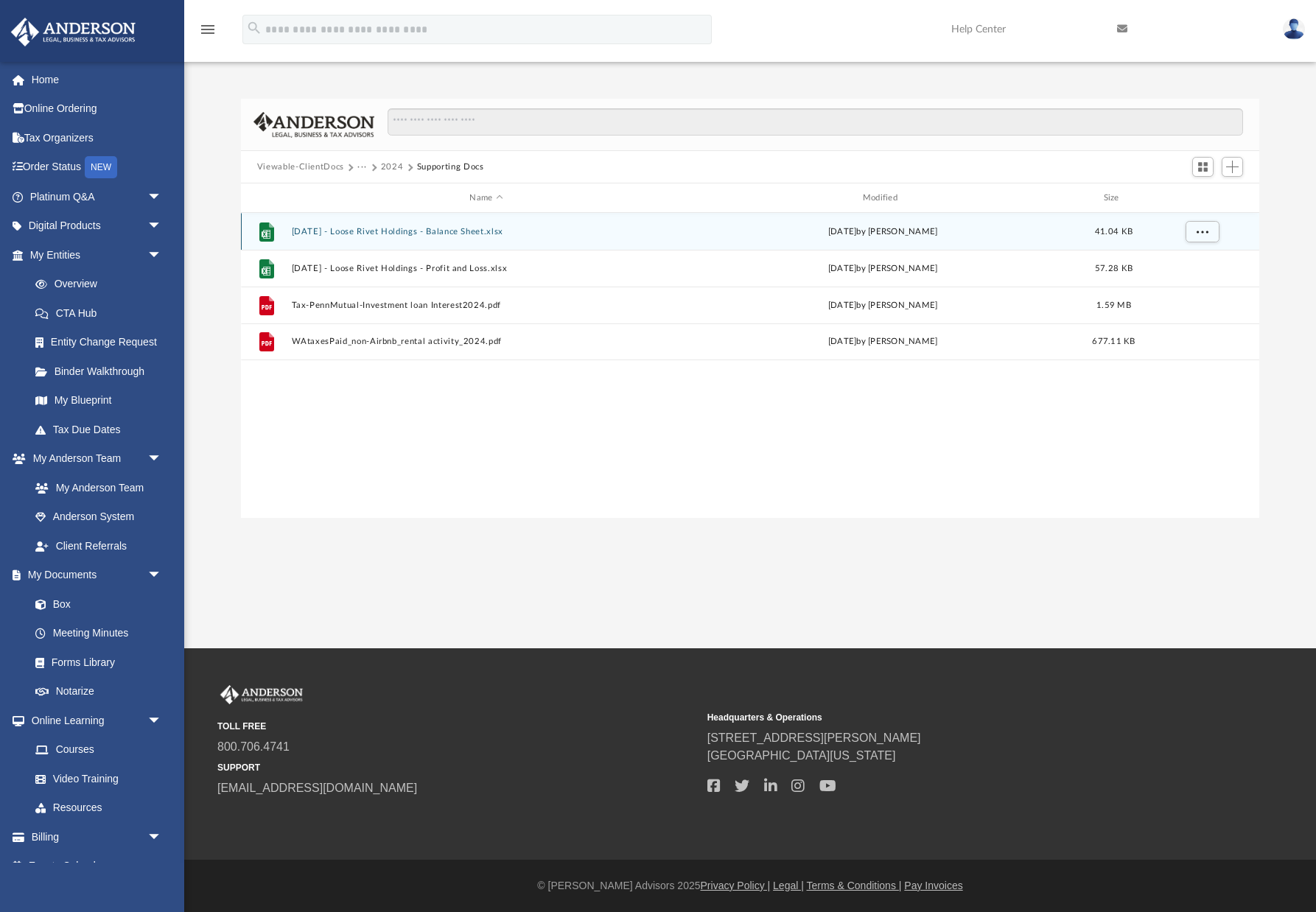
click at [387, 230] on button "[DATE] - Loose Rivet Holdings - Balance Sheet.xlsx" at bounding box center [485, 232] width 389 height 10
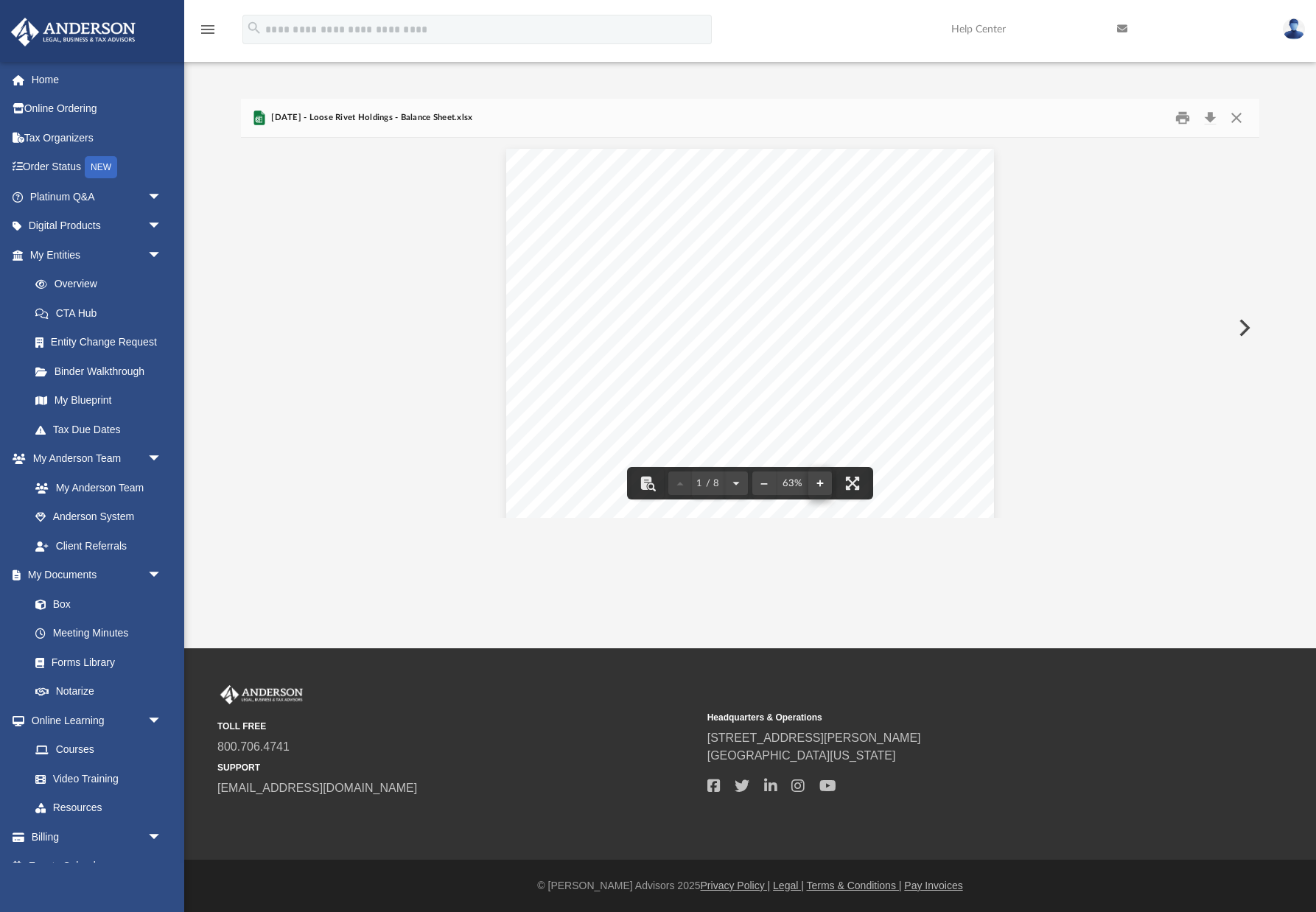
click at [819, 481] on button "File preview" at bounding box center [820, 483] width 24 height 33
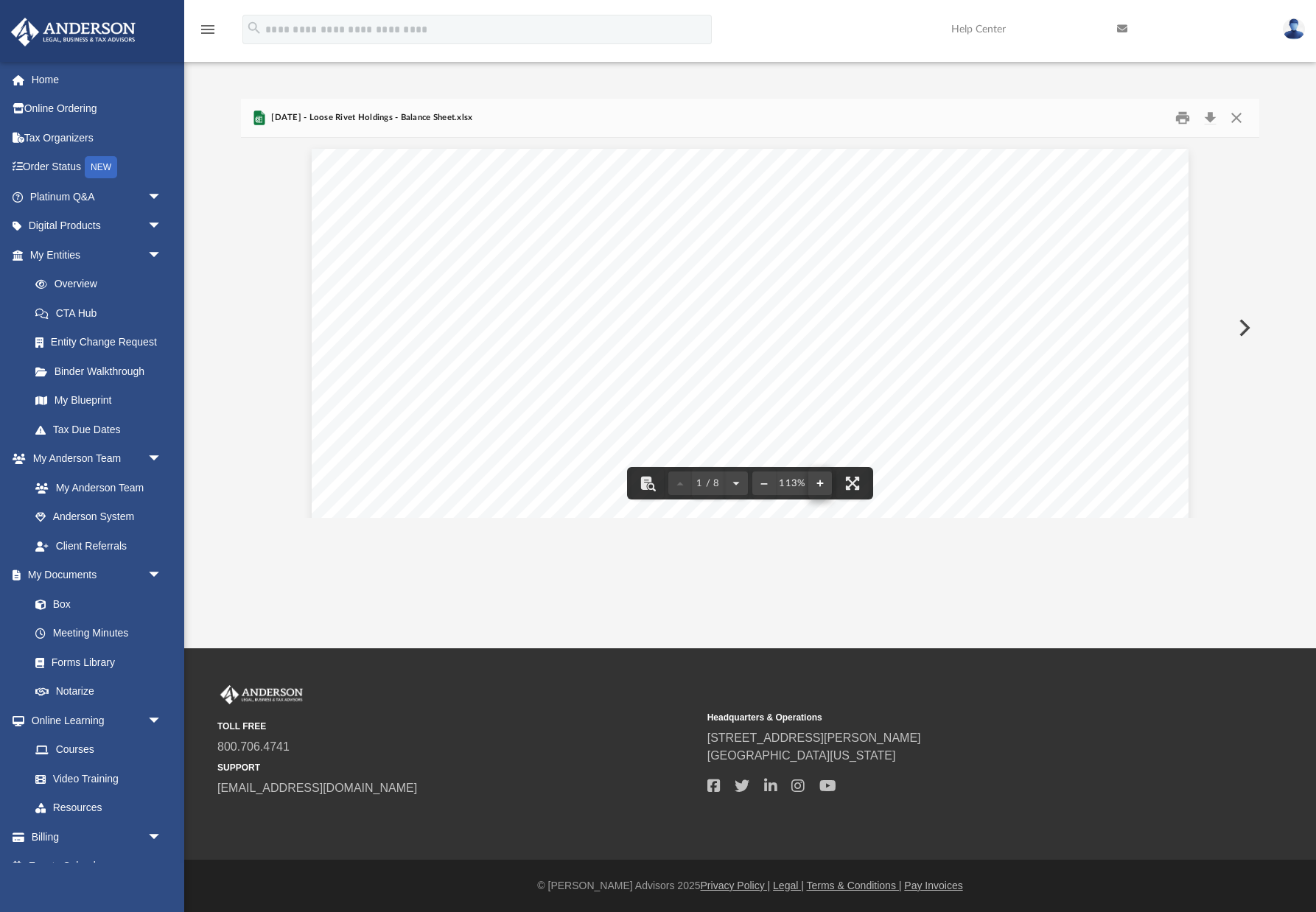
click at [819, 481] on button "File preview" at bounding box center [820, 483] width 24 height 33
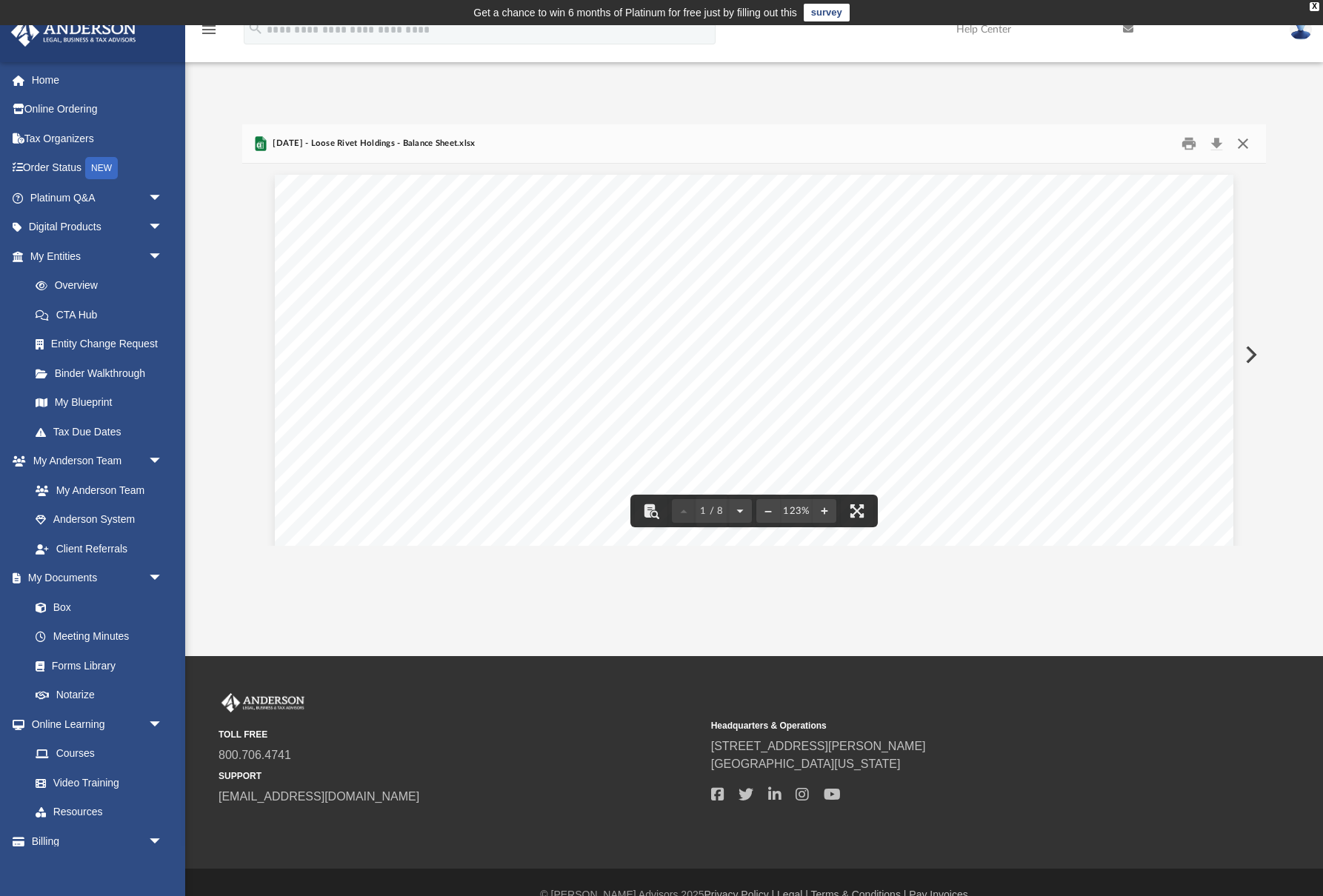
click at [1243, 140] on button "Close" at bounding box center [1242, 143] width 26 height 23
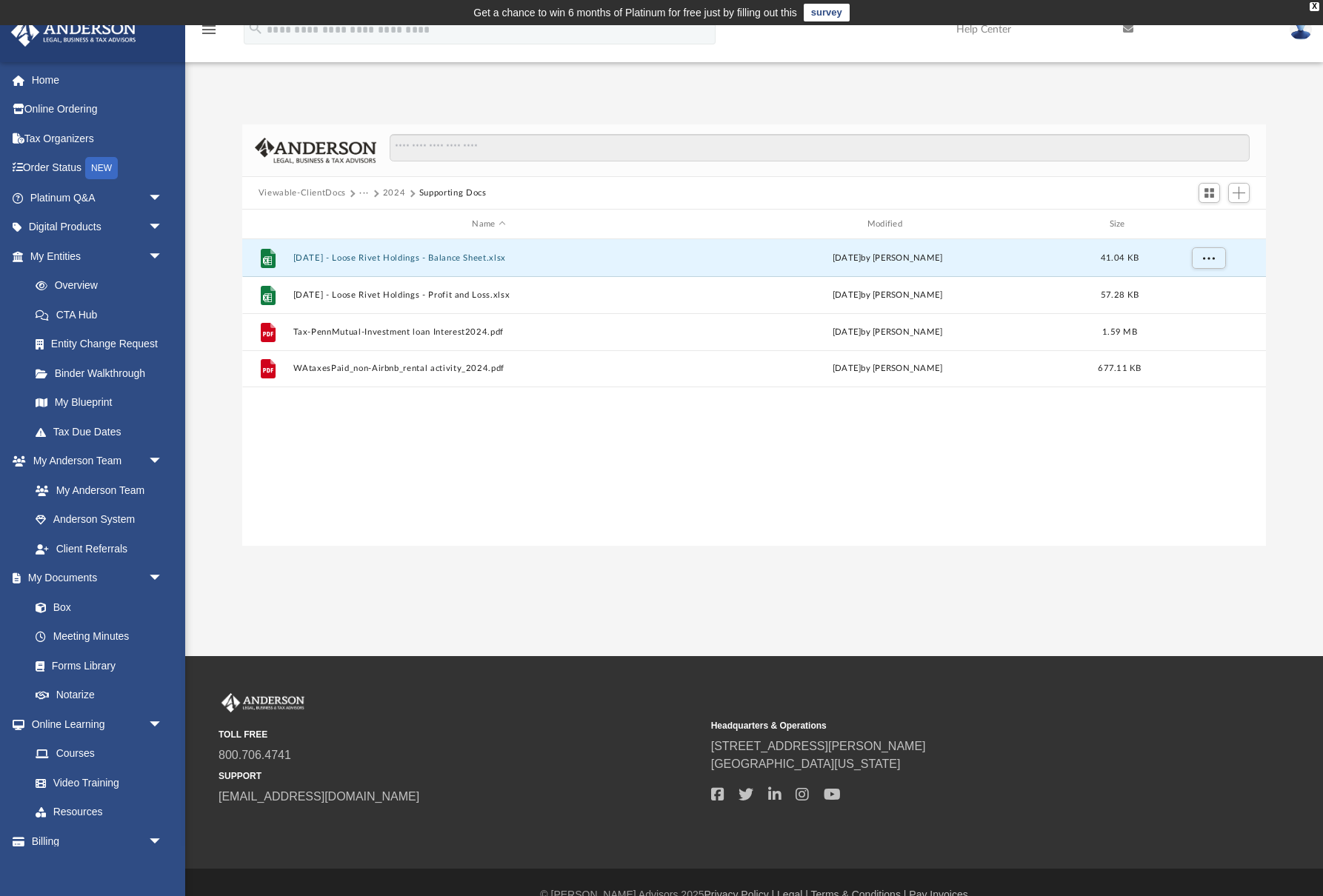
click at [321, 191] on button "Viewable-ClientDocs" at bounding box center [302, 193] width 88 height 14
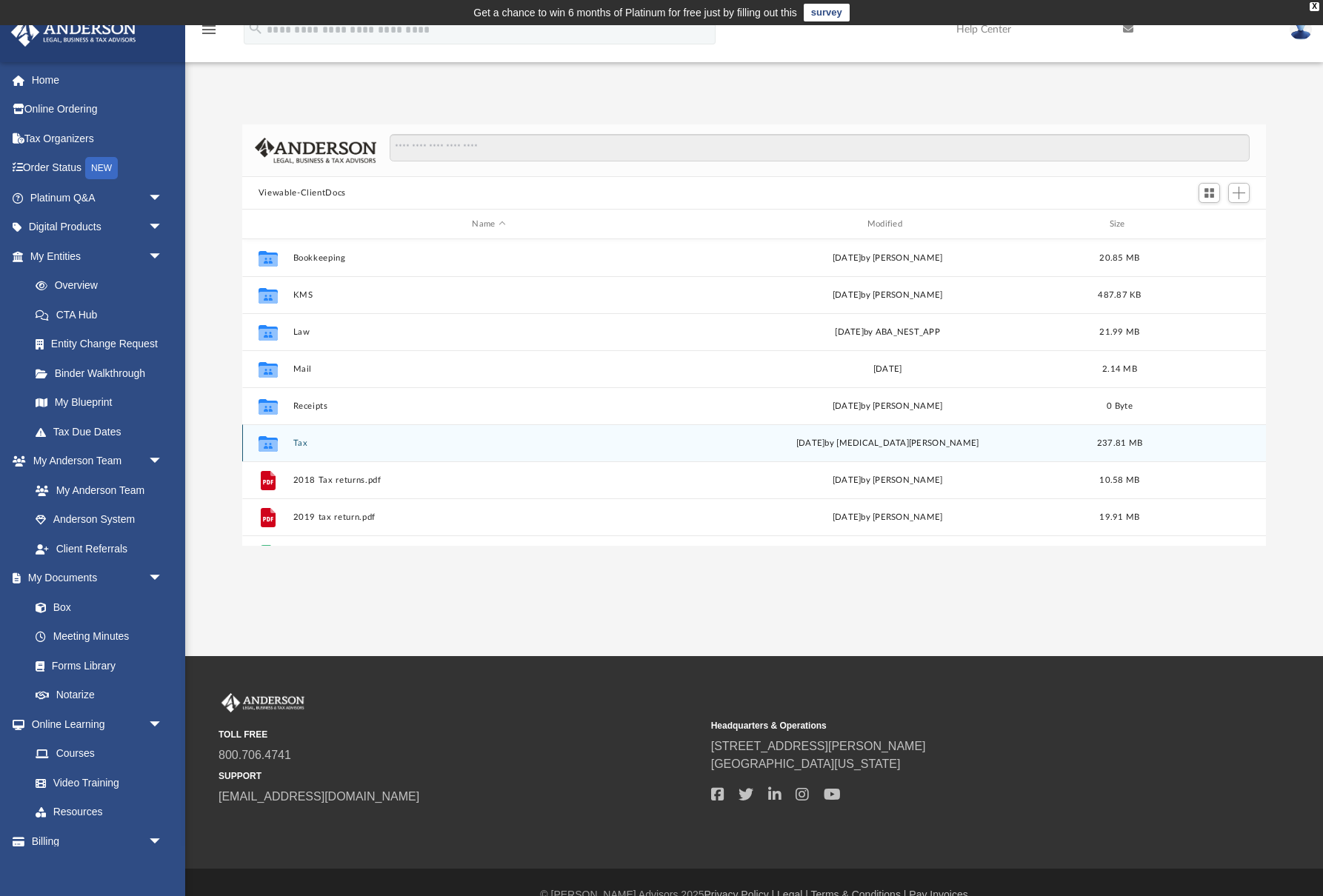
click at [298, 444] on button "Tax" at bounding box center [488, 443] width 392 height 10
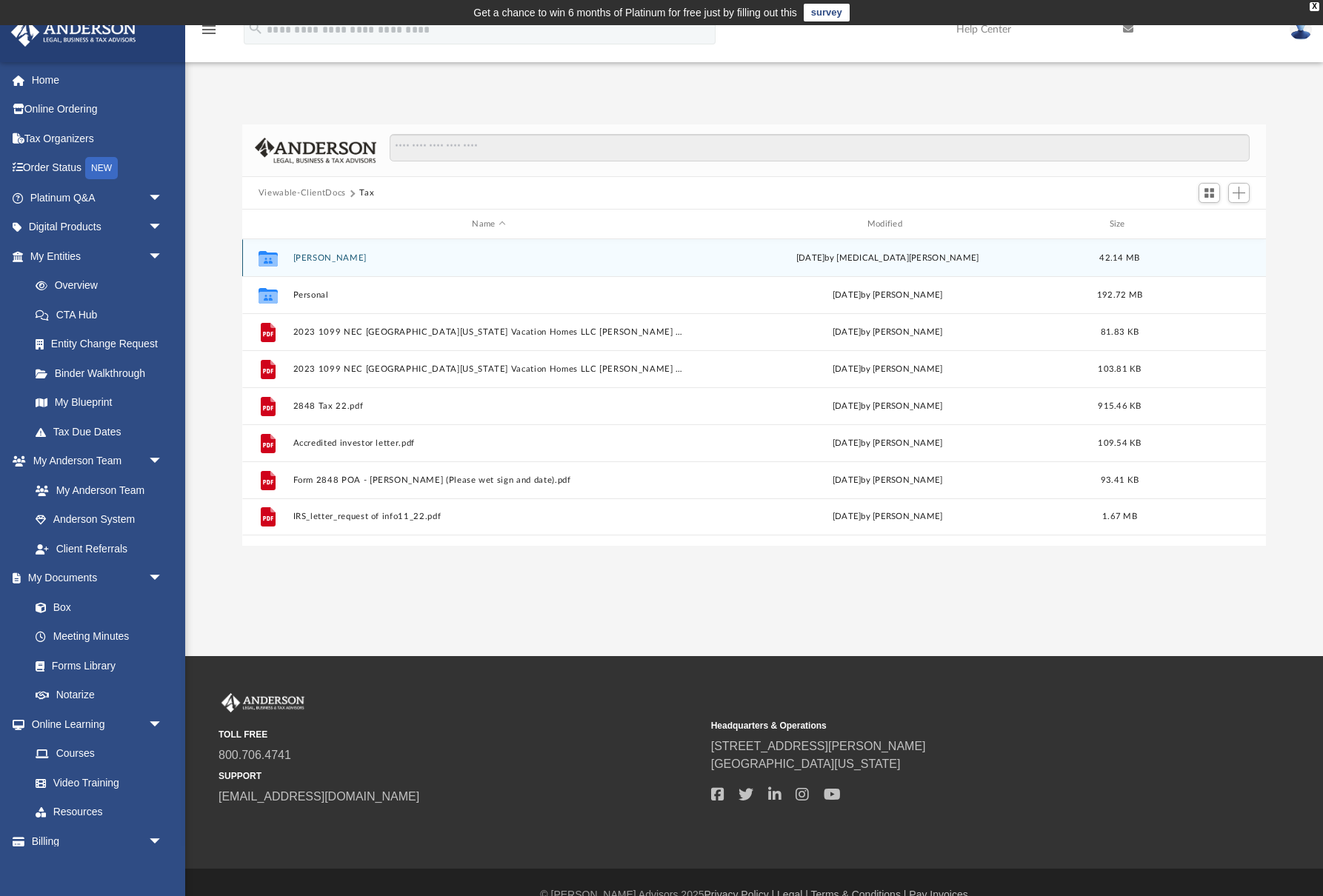
click at [319, 257] on button "[PERSON_NAME]" at bounding box center [488, 258] width 392 height 10
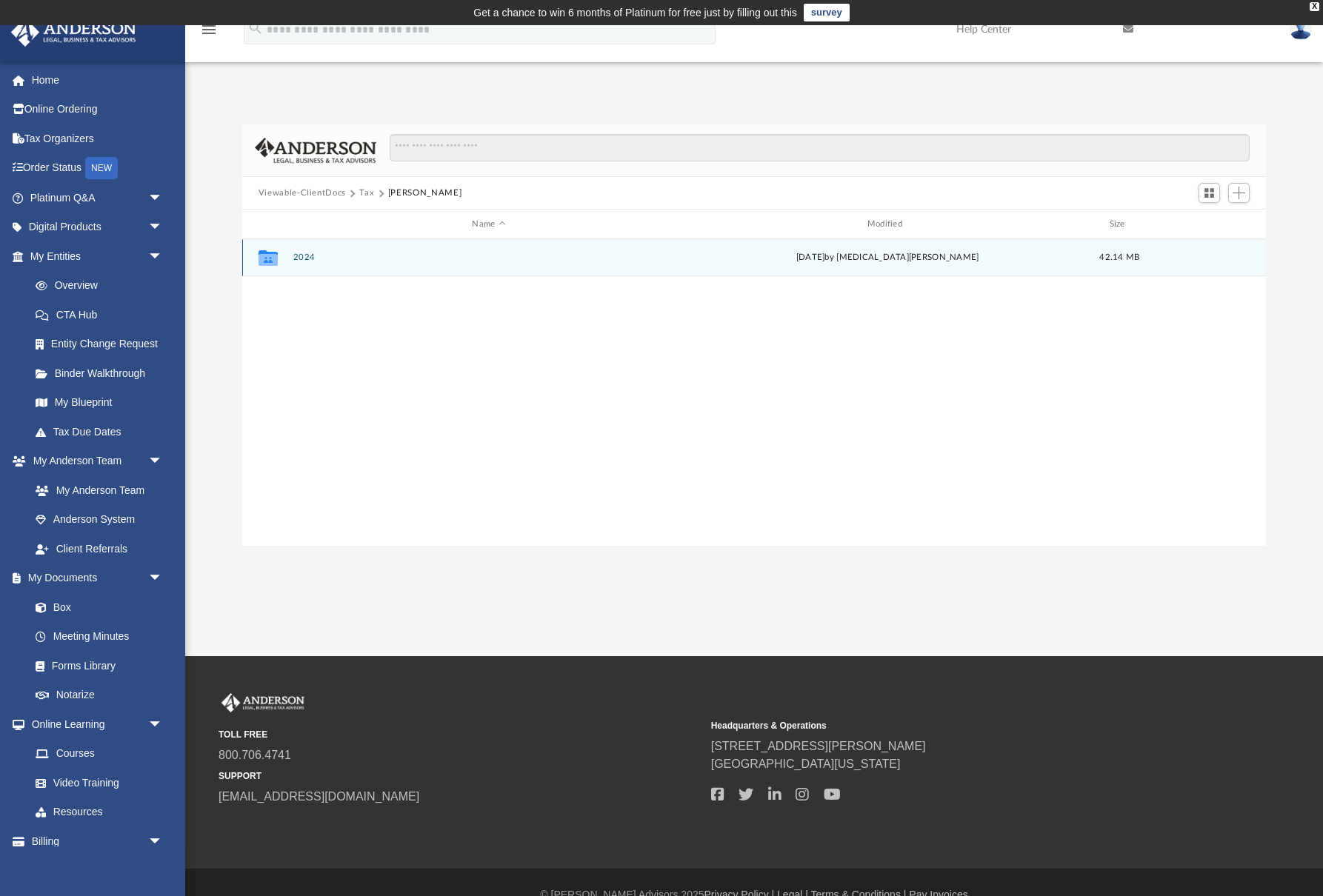
click at [298, 253] on button "2024" at bounding box center [488, 257] width 392 height 10
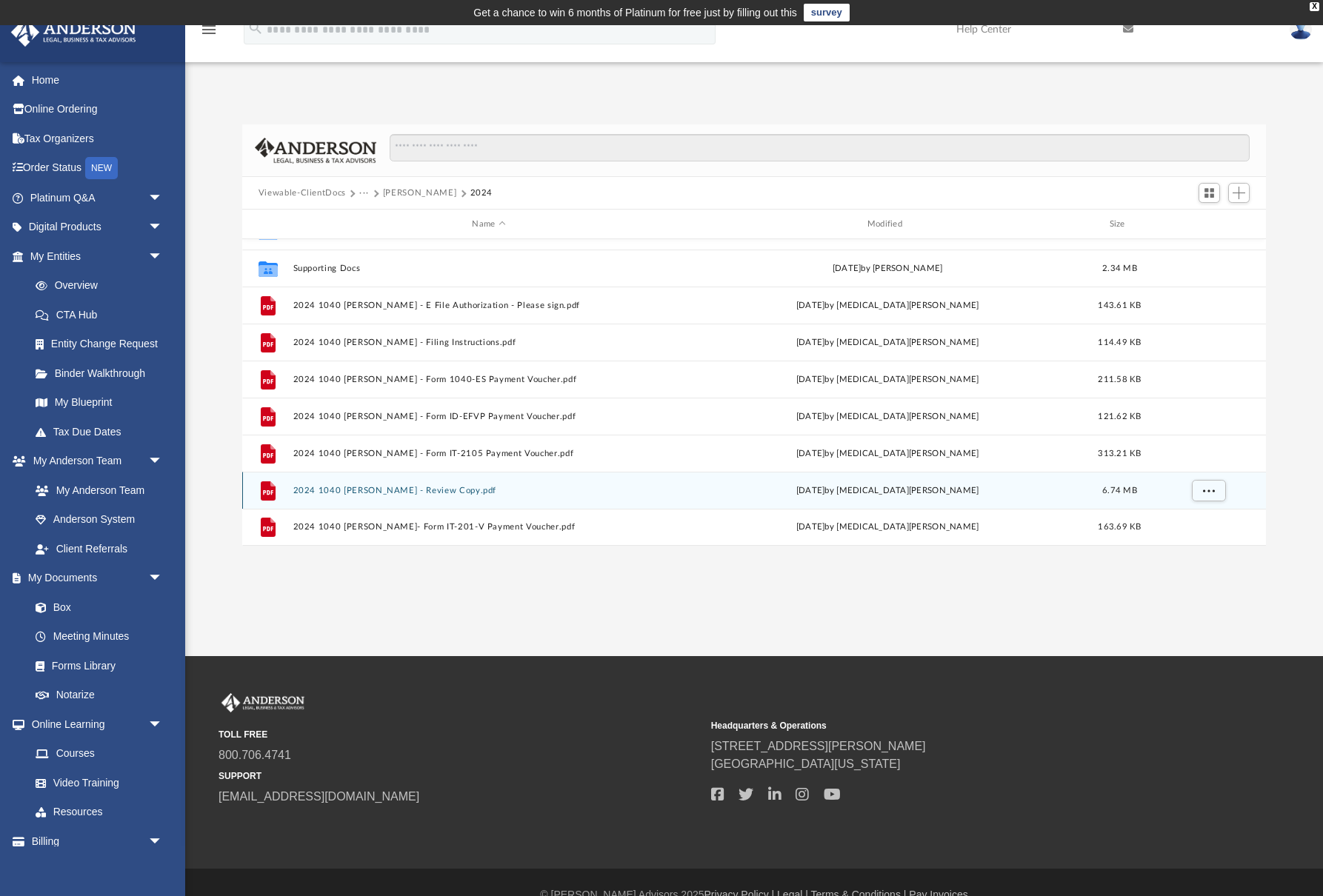
scroll to position [64, 0]
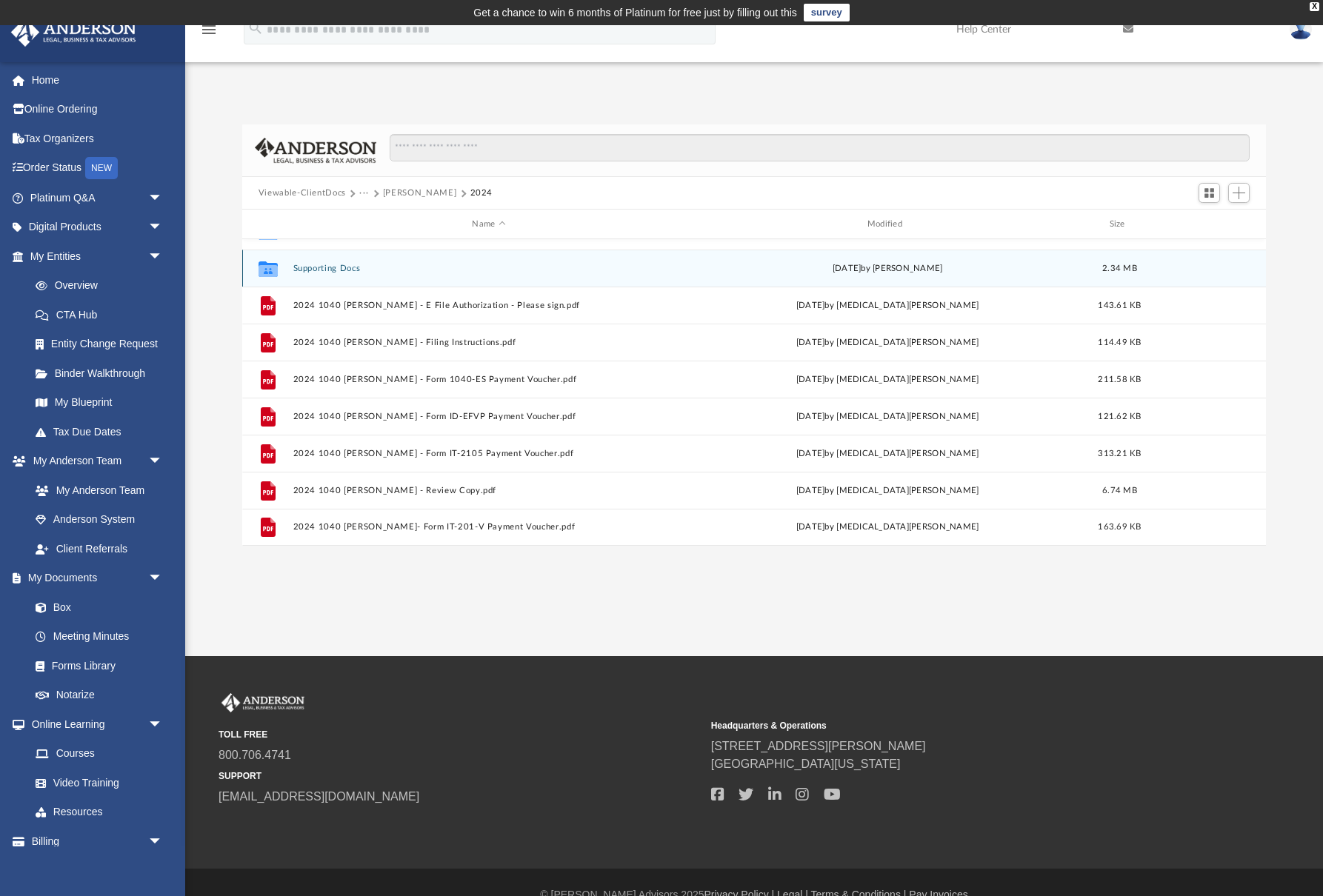
click at [303, 264] on button "Supporting Docs" at bounding box center [488, 269] width 392 height 10
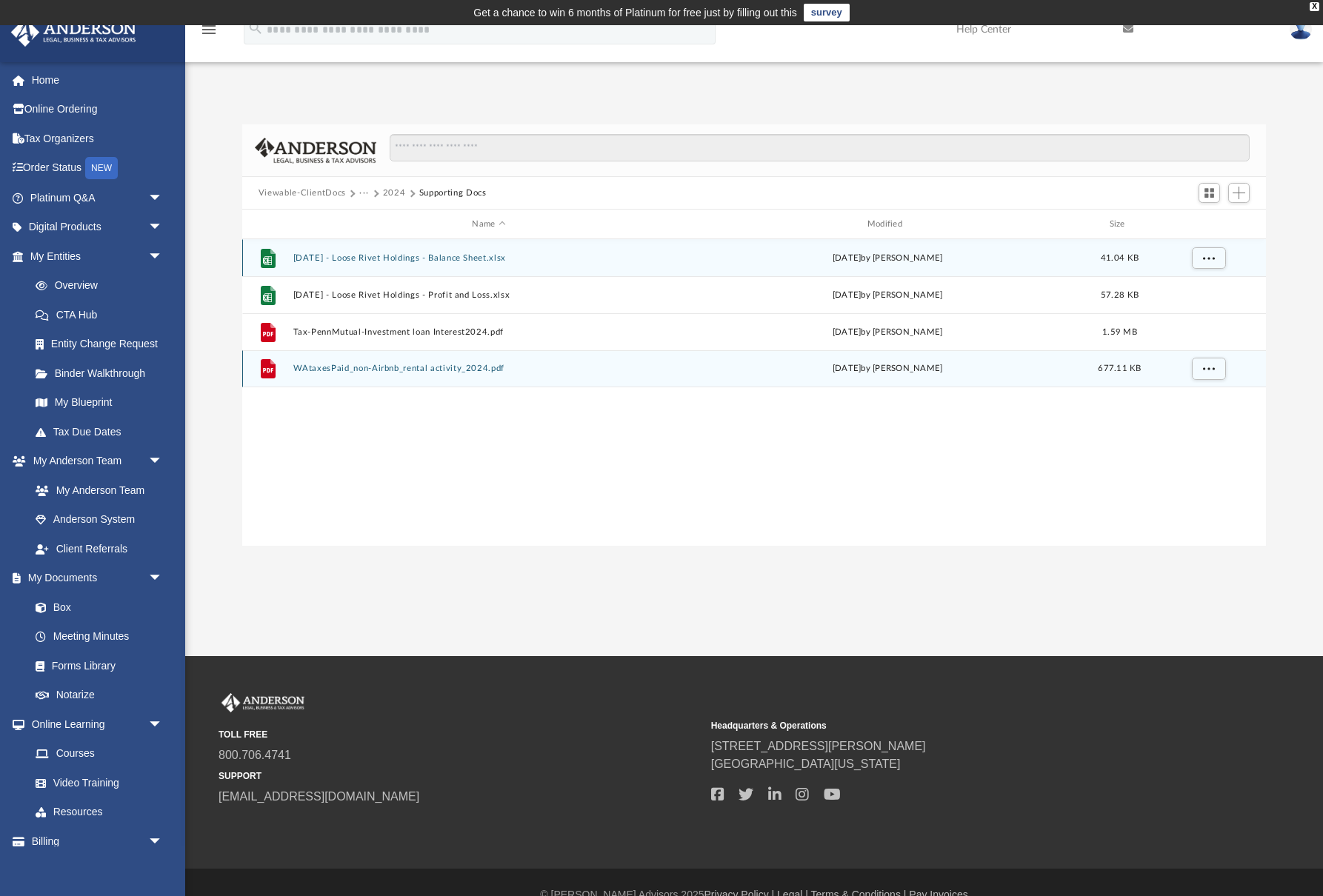
scroll to position [0, 0]
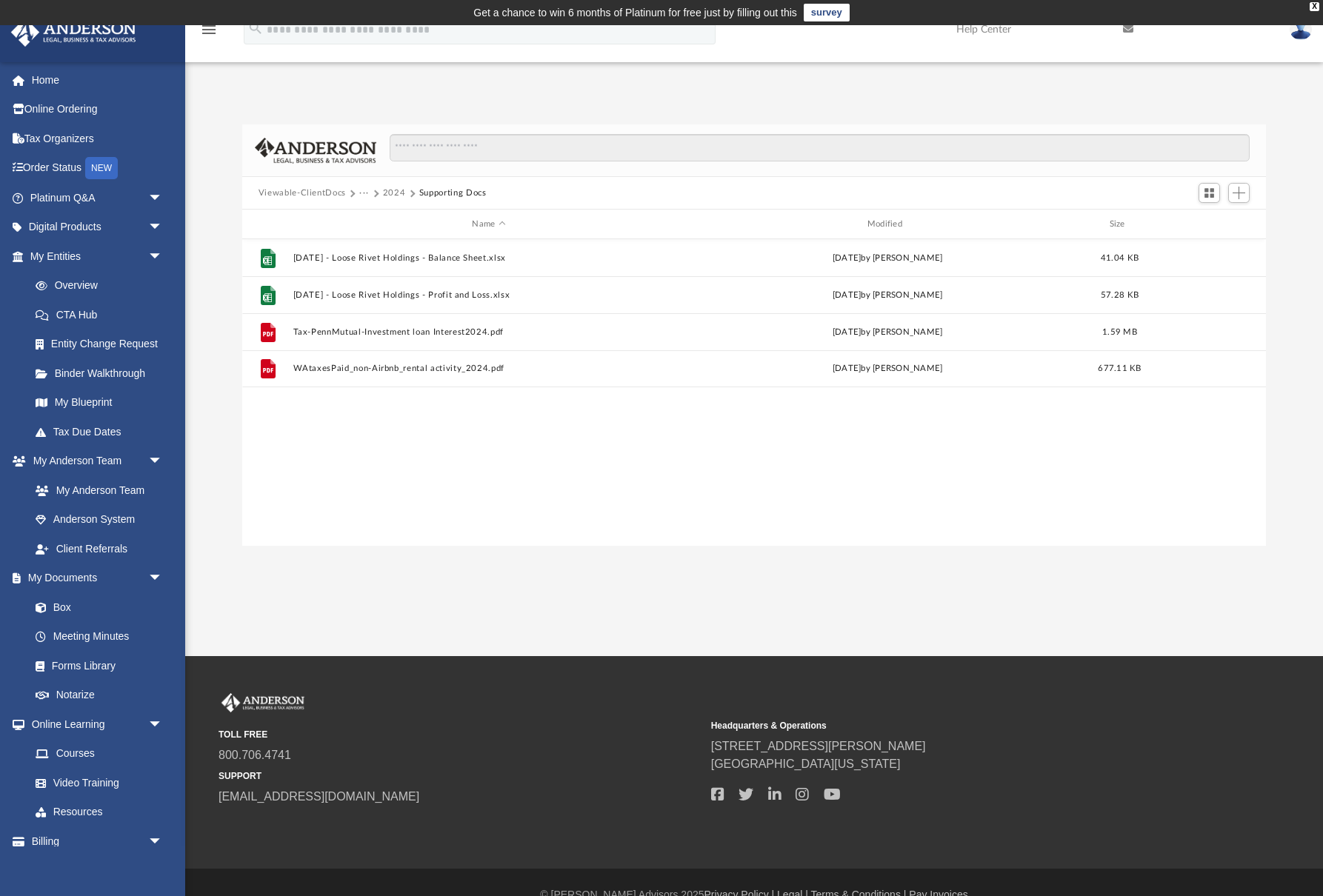
click at [431, 191] on button "Supporting Docs" at bounding box center [453, 193] width 68 height 14
click at [401, 191] on button "2024" at bounding box center [394, 193] width 23 height 14
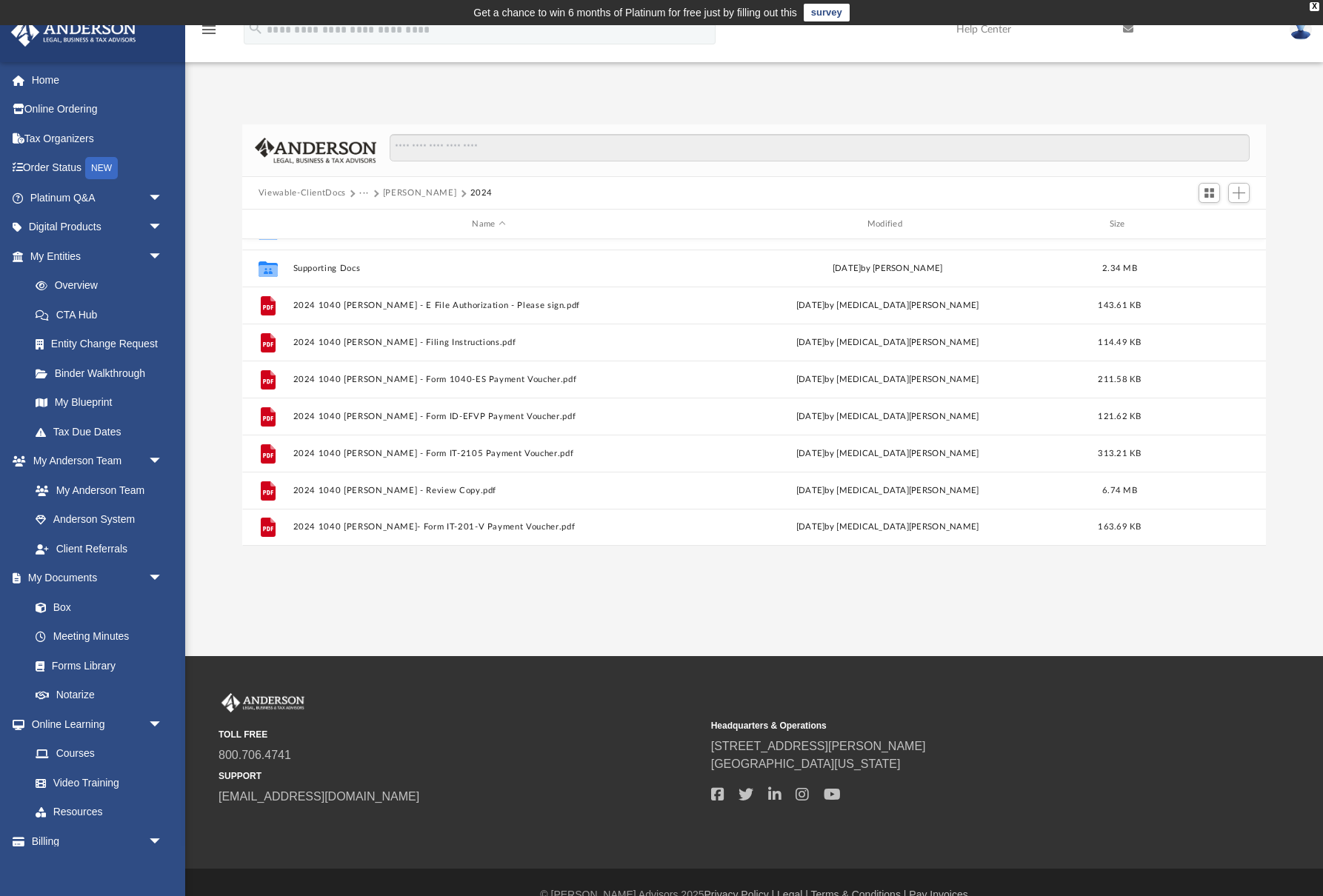
scroll to position [64, 0]
click at [367, 376] on button "2024 1040 [PERSON_NAME] - Form 1040-ES Payment Voucher.pdf" at bounding box center [488, 379] width 392 height 10
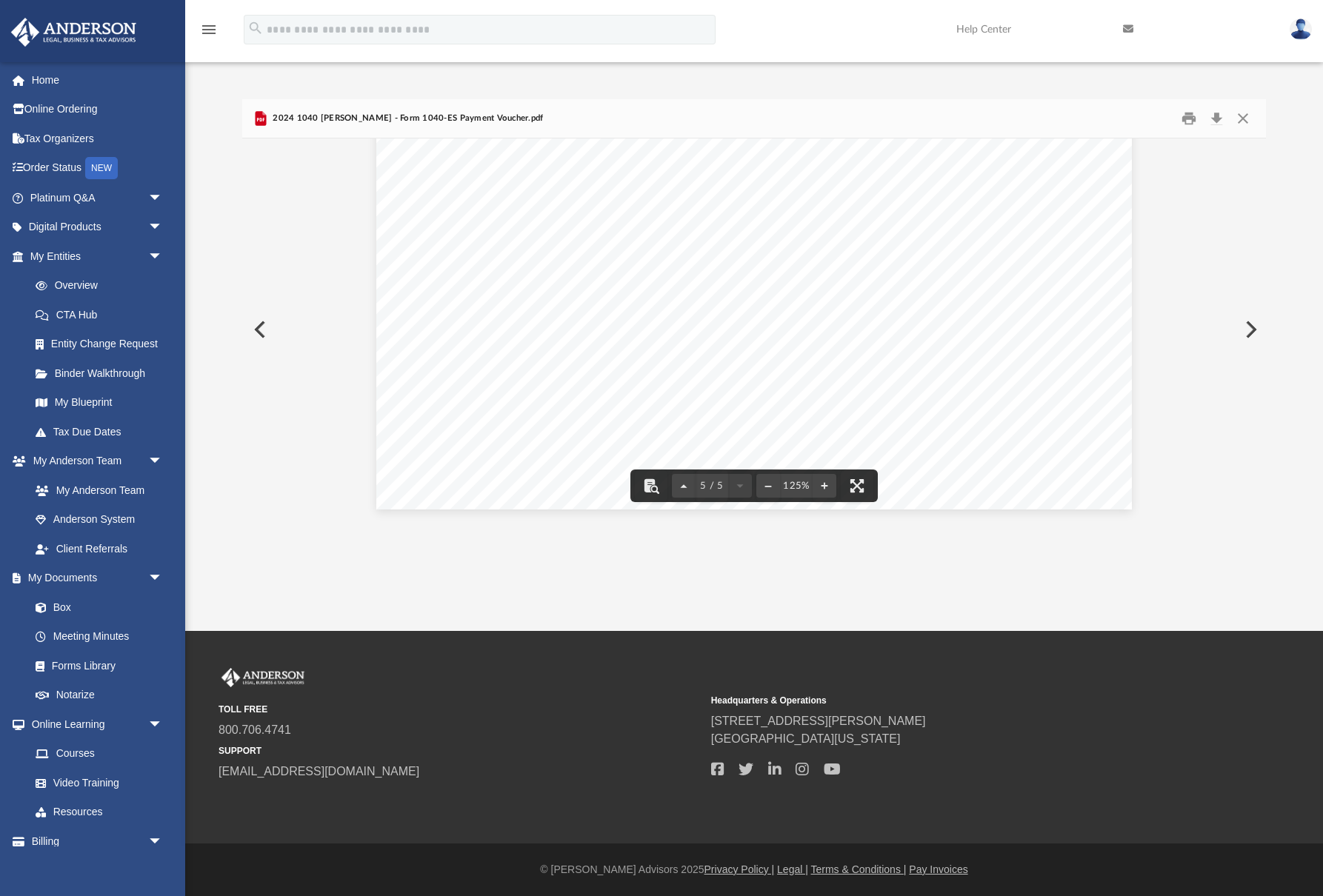
scroll to position [26, 0]
click at [1243, 119] on button "Close" at bounding box center [1242, 119] width 26 height 23
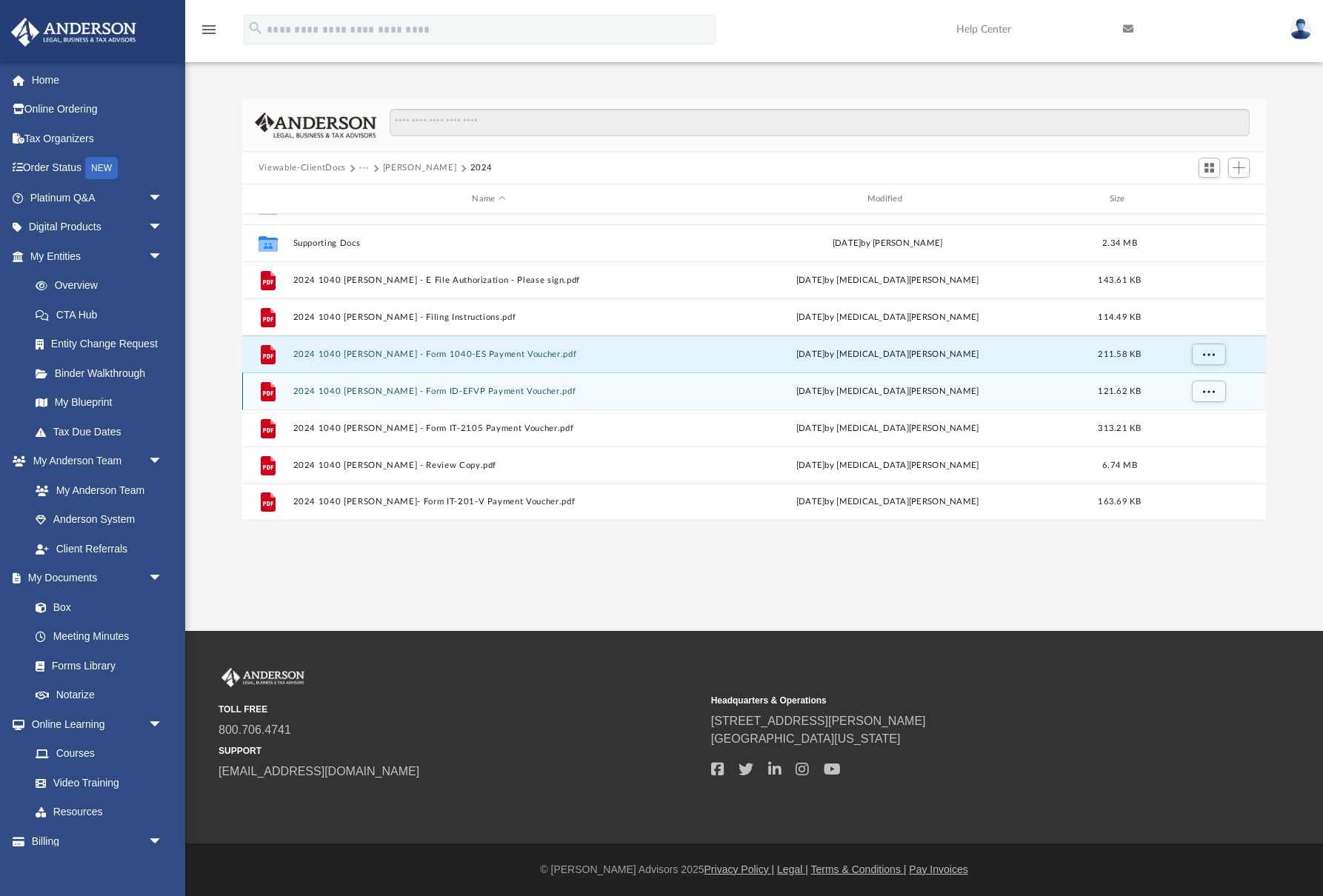
click at [488, 389] on button "2024 1040 [PERSON_NAME] - Form ID-EFVP Payment Voucher.pdf" at bounding box center [488, 391] width 392 height 10
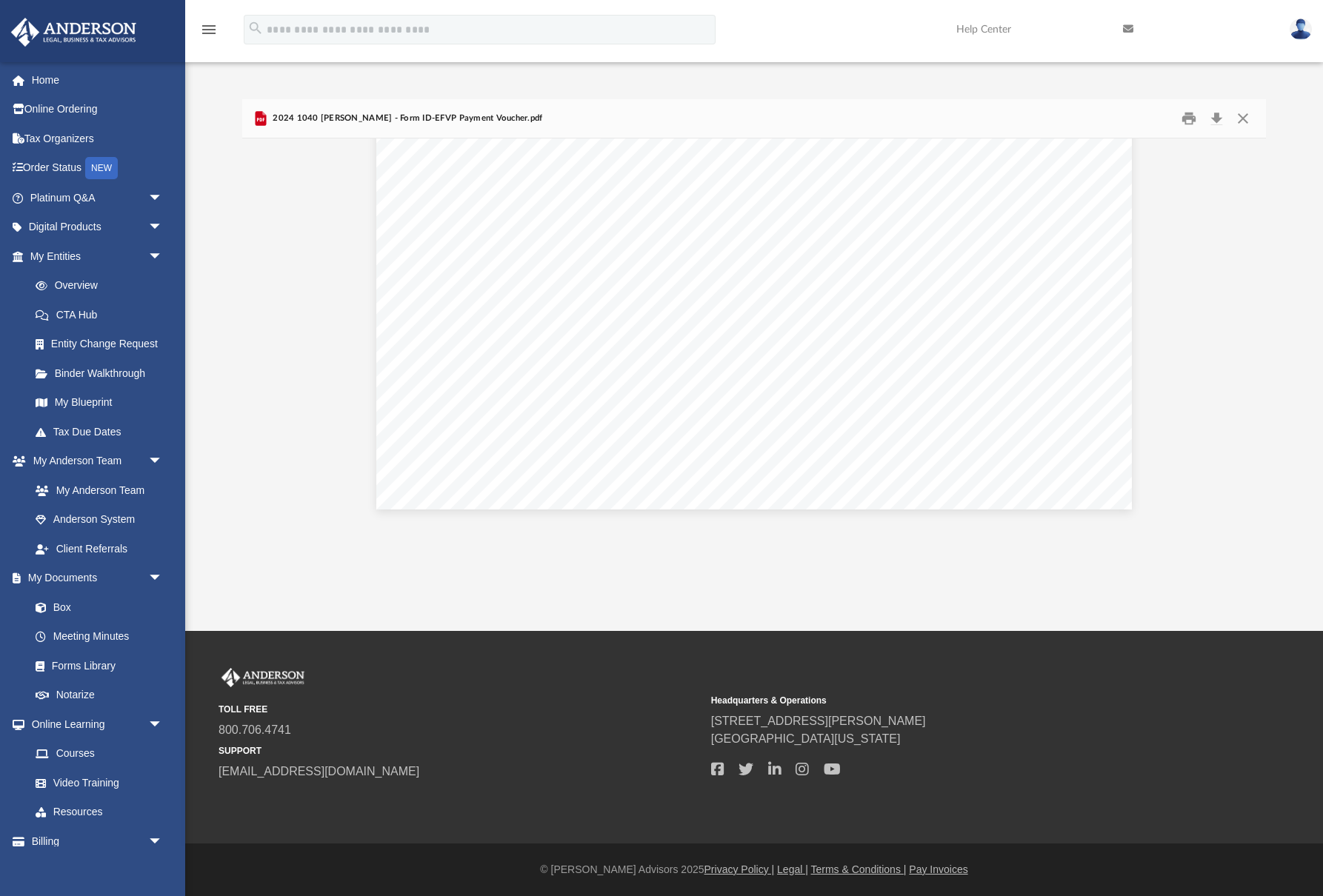
scroll to position [618, 0]
click at [1248, 329] on button "Preview" at bounding box center [1249, 329] width 33 height 41
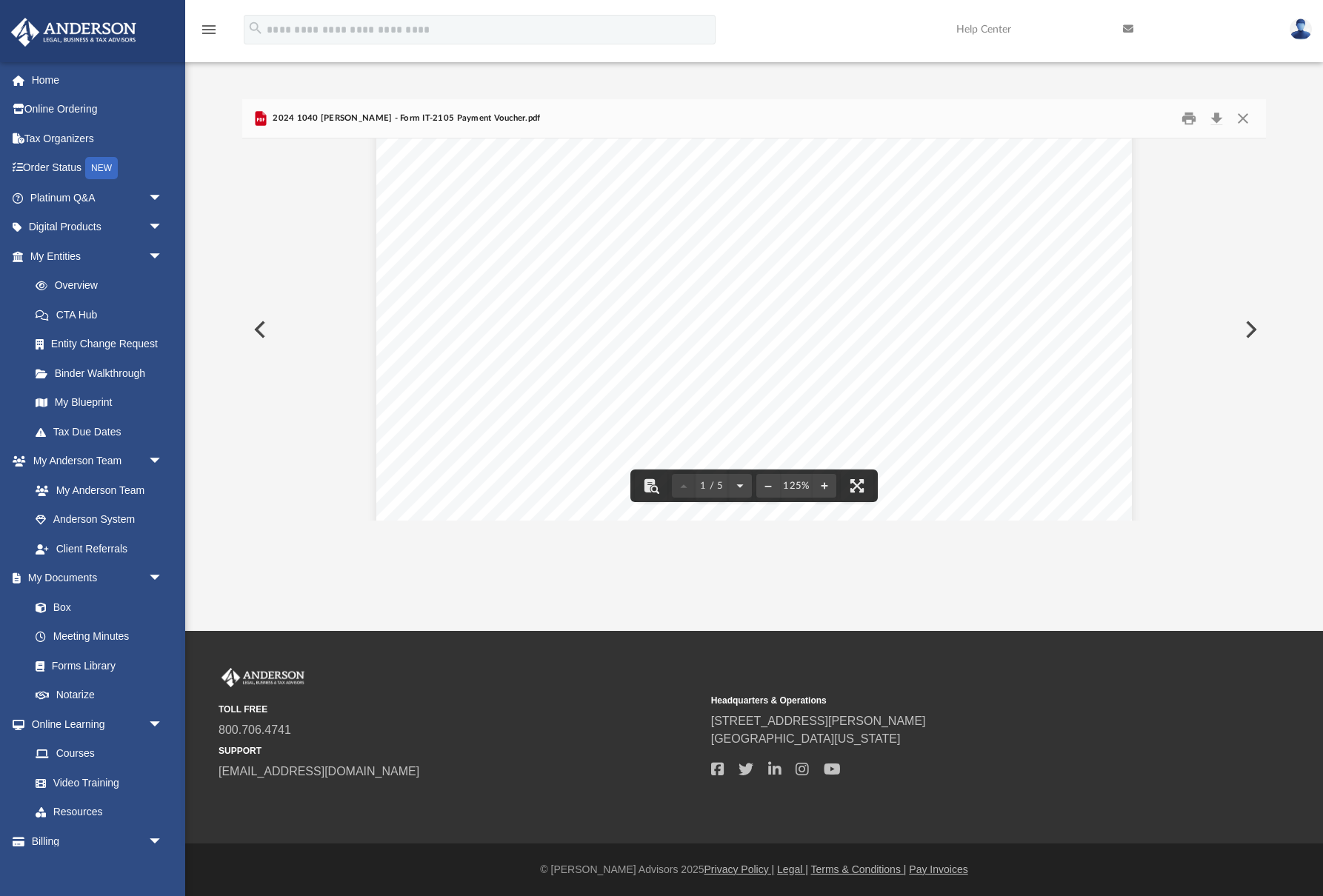
scroll to position [161, 0]
click at [260, 332] on button "Preview" at bounding box center [258, 329] width 33 height 41
click at [1243, 117] on button "Close" at bounding box center [1242, 119] width 26 height 23
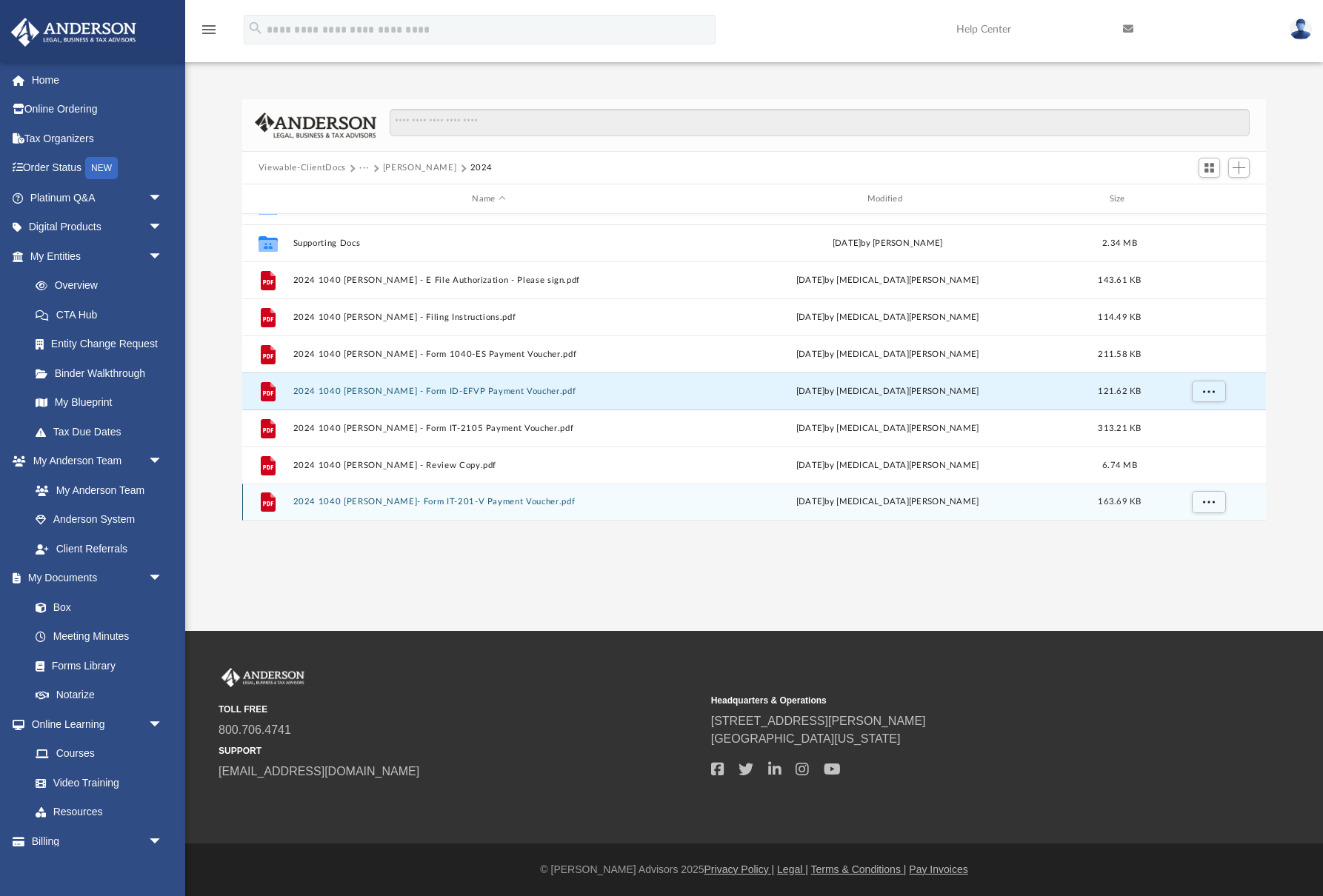
click at [439, 502] on button "2024 1040 [PERSON_NAME]- Form IT-201-V Payment Voucher.pdf" at bounding box center [488, 501] width 392 height 10
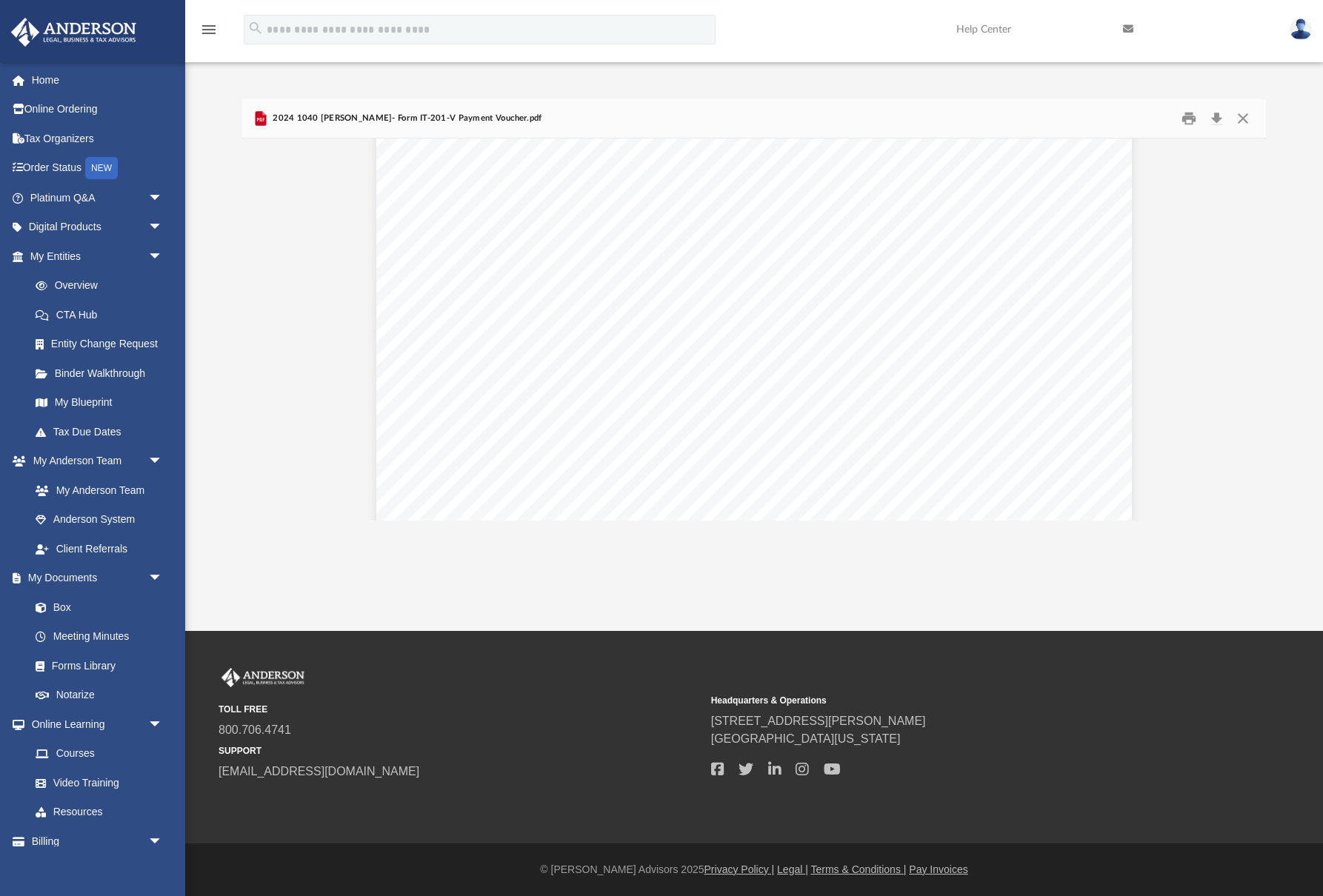
scroll to position [566, 0]
click at [259, 327] on button "Preview" at bounding box center [258, 329] width 33 height 41
click at [1248, 328] on button "Preview" at bounding box center [1249, 329] width 33 height 41
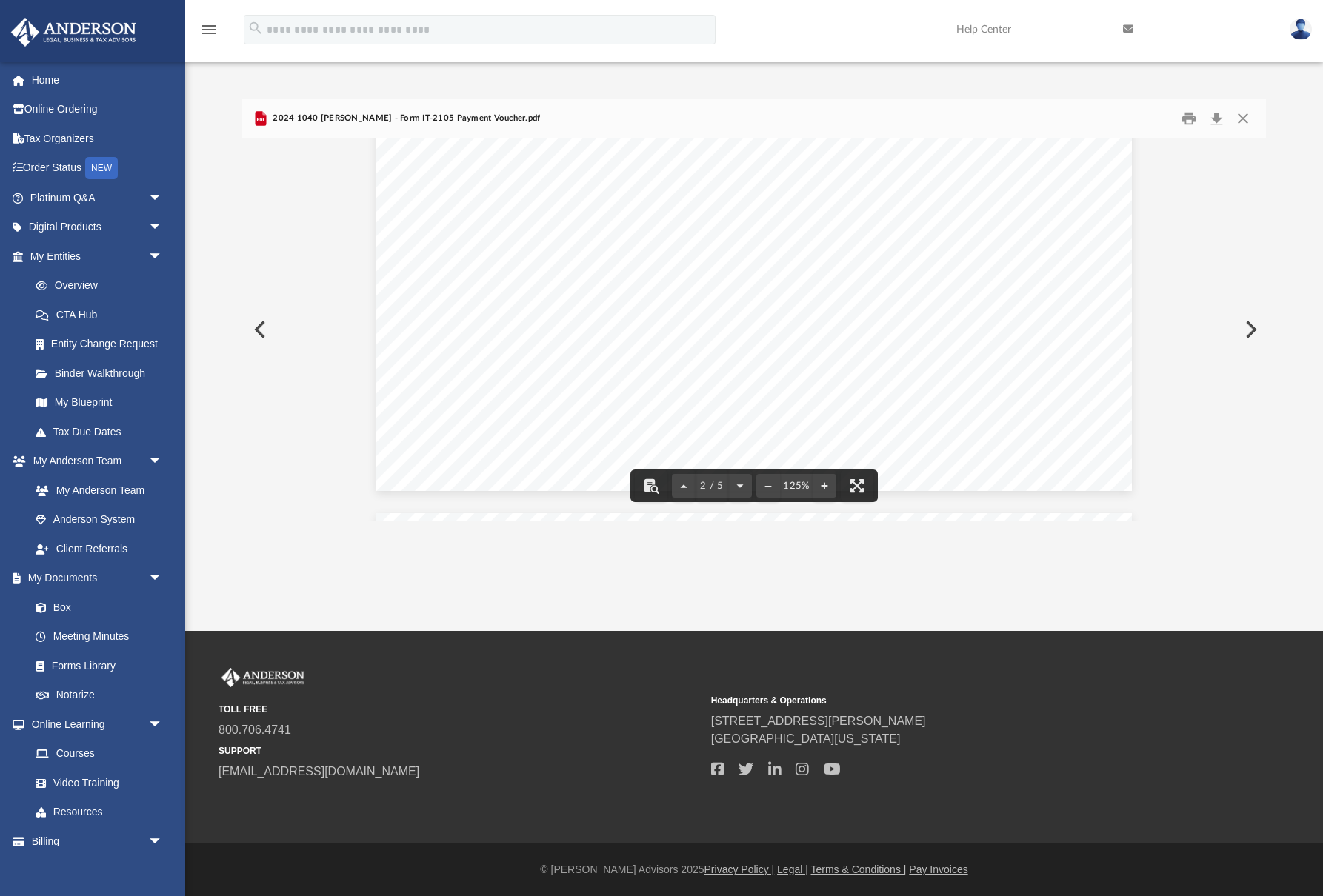
scroll to position [1614, 0]
click at [1243, 116] on button "Close" at bounding box center [1242, 119] width 26 height 23
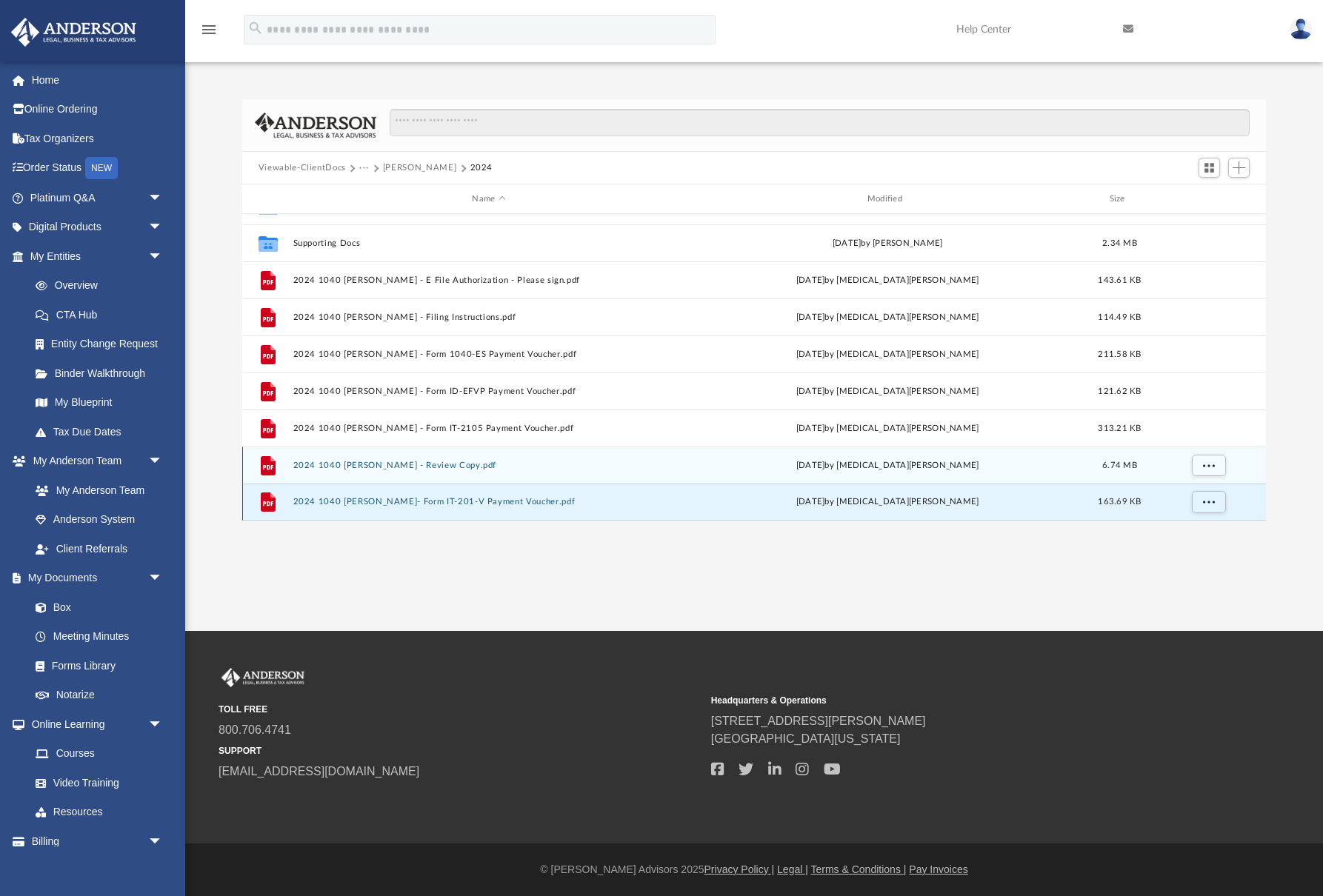
scroll to position [26, 0]
click at [459, 464] on button "2024 1040 [PERSON_NAME] - Review Copy.pdf" at bounding box center [488, 466] width 392 height 10
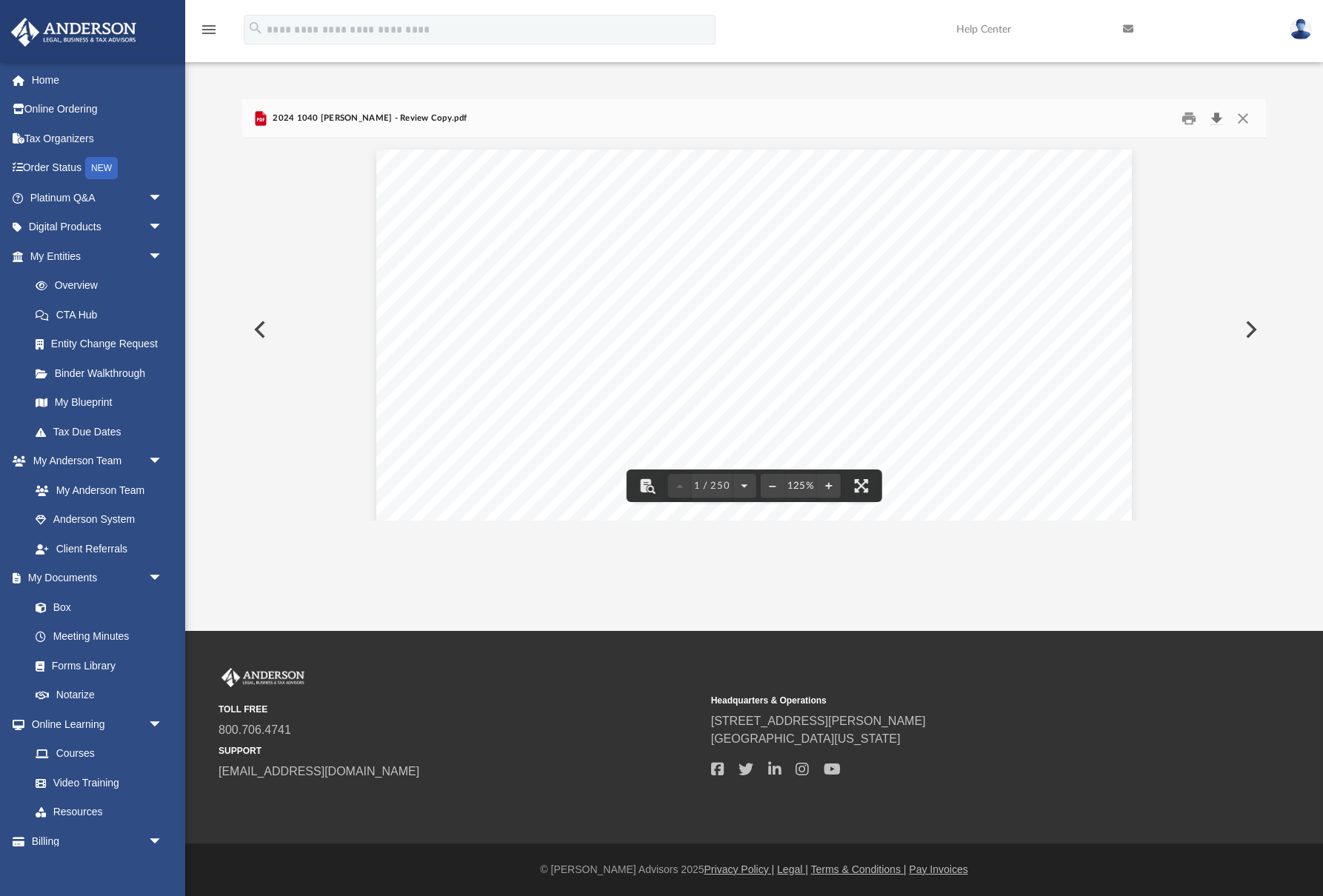
click at [1215, 113] on button "Download" at bounding box center [1215, 119] width 26 height 23
